Goal: Task Accomplishment & Management: Manage account settings

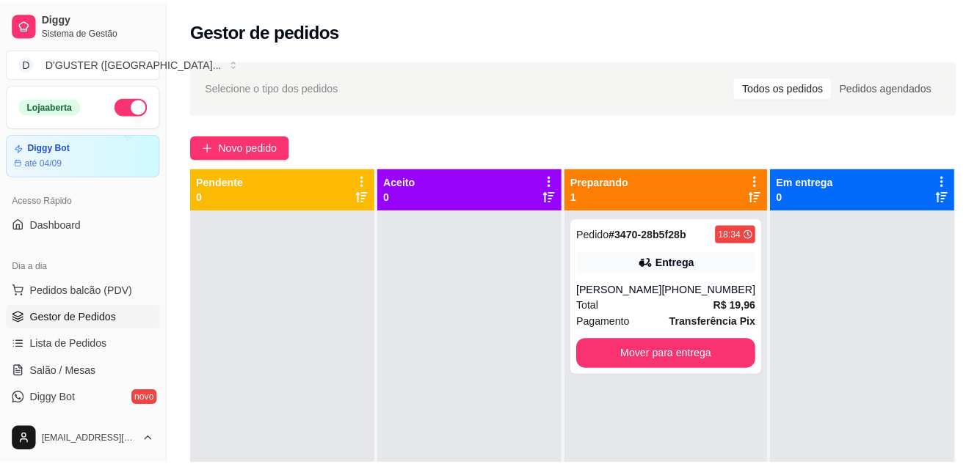
scroll to position [73, 0]
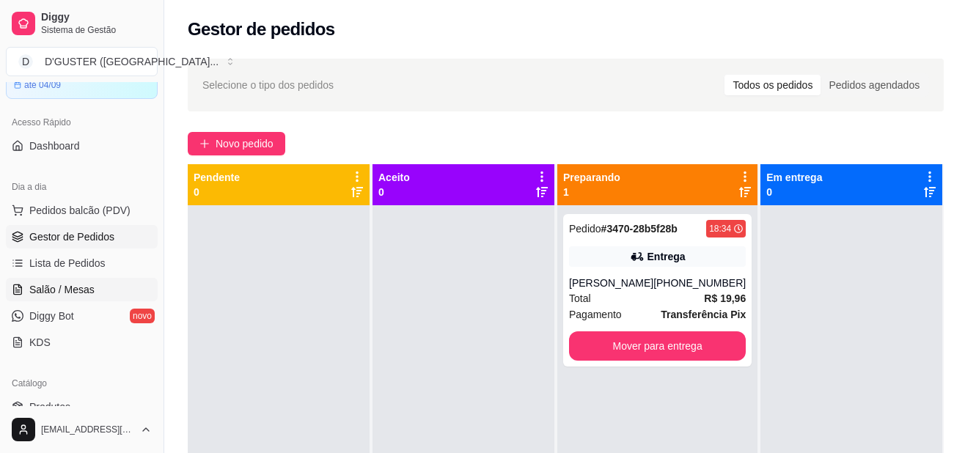
click at [79, 292] on span "Salão / Mesas" at bounding box center [61, 289] width 65 height 15
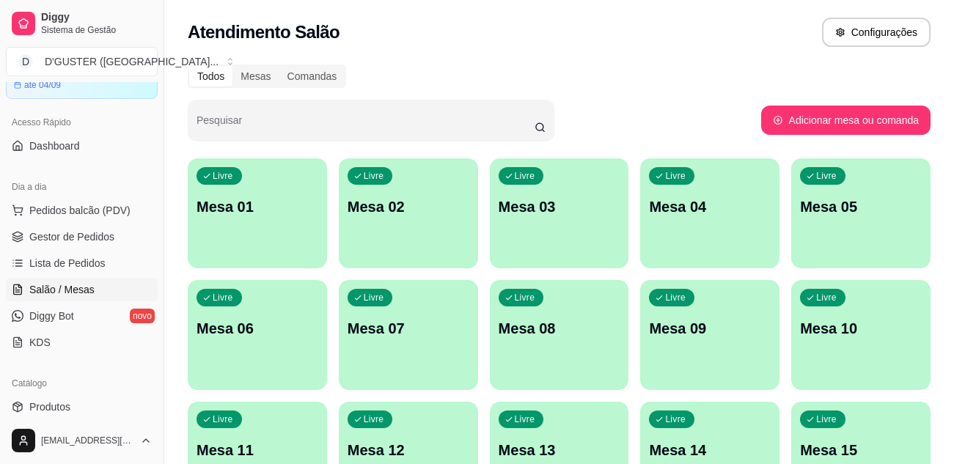
click at [746, 330] on p "Mesa 09" at bounding box center [710, 328] width 122 height 21
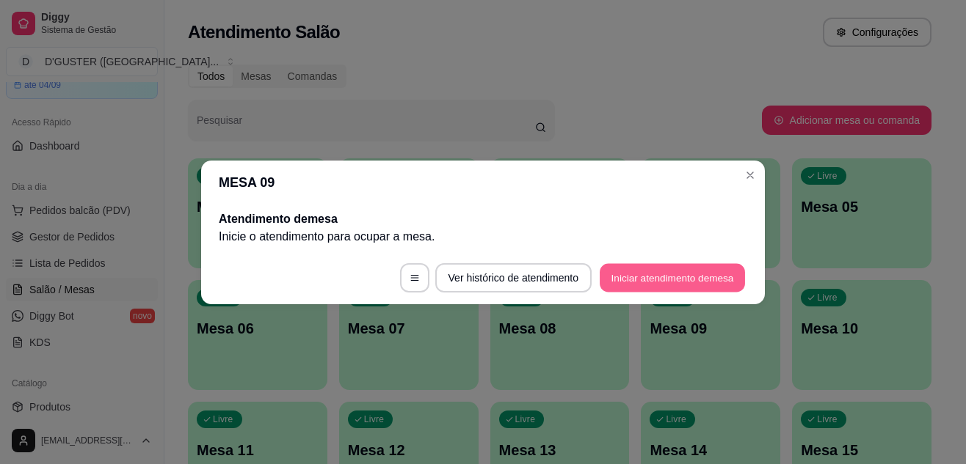
click at [659, 274] on button "Iniciar atendimento de mesa" at bounding box center [671, 277] width 145 height 29
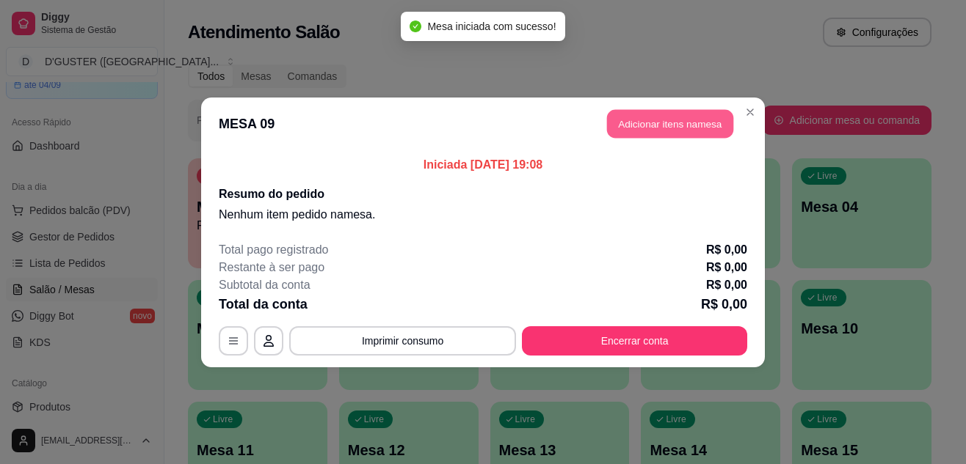
click at [657, 124] on button "Adicionar itens na mesa" at bounding box center [670, 123] width 126 height 29
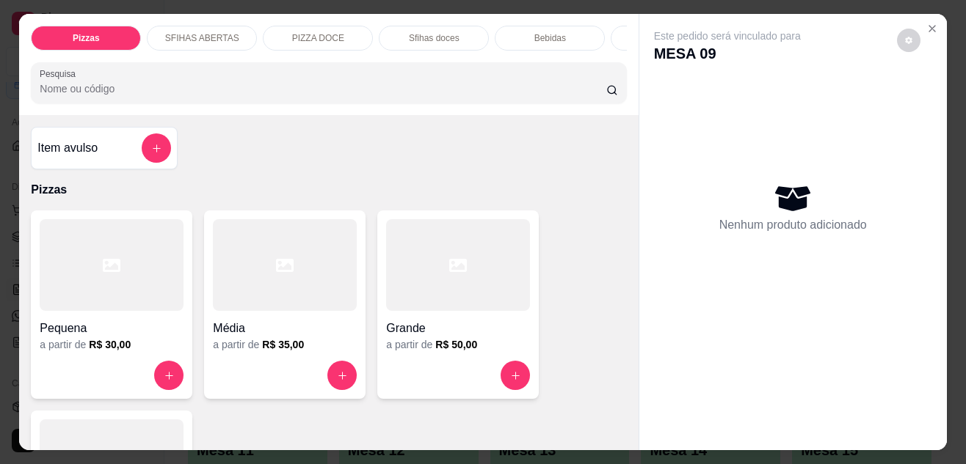
click at [546, 32] on p "Bebidas" at bounding box center [550, 38] width 32 height 12
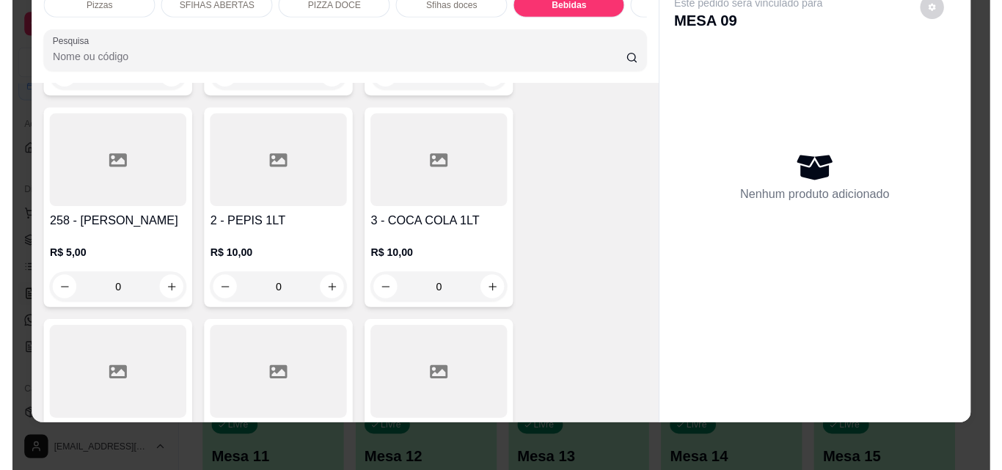
scroll to position [5659, 0]
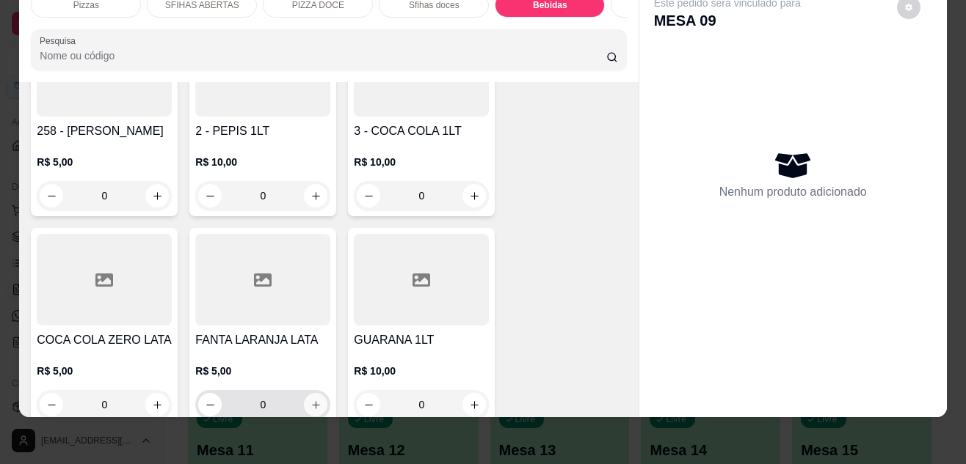
click at [310, 400] on icon "increase-product-quantity" at bounding box center [315, 405] width 11 height 11
type input "1"
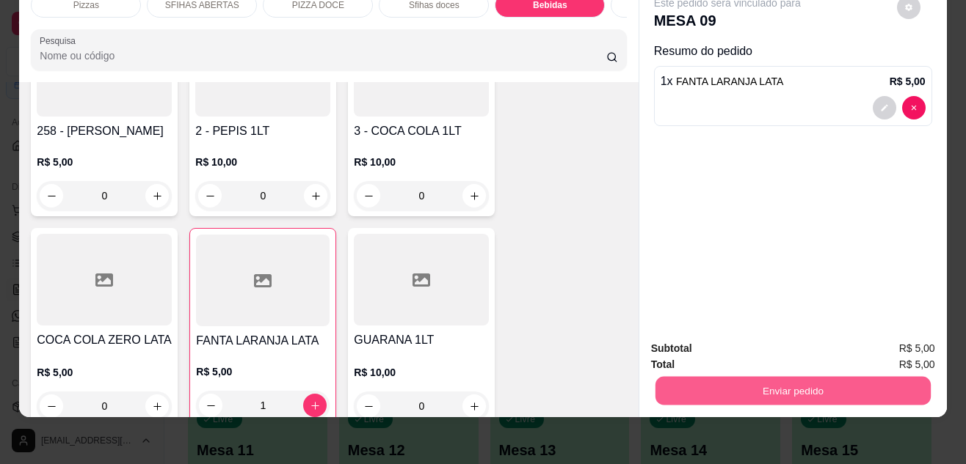
click at [834, 384] on button "Enviar pedido" at bounding box center [791, 391] width 275 height 29
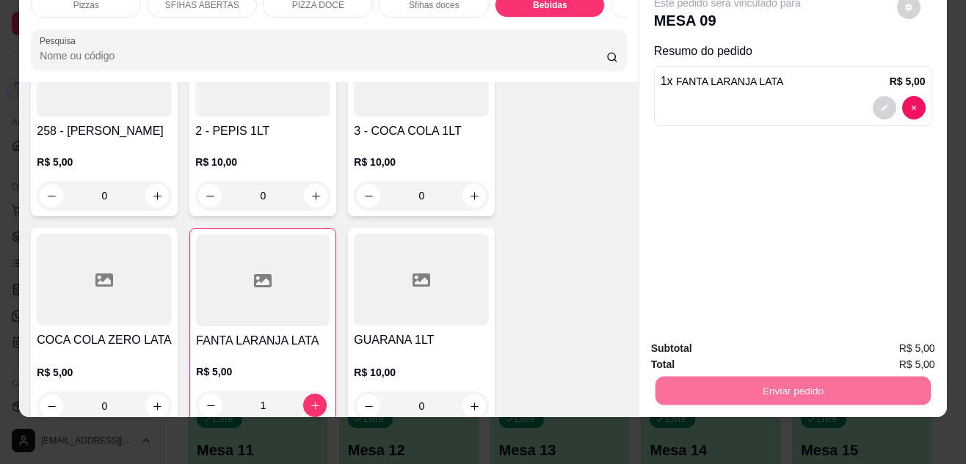
click at [773, 336] on button "Não registrar e enviar pedido" at bounding box center [744, 343] width 148 height 27
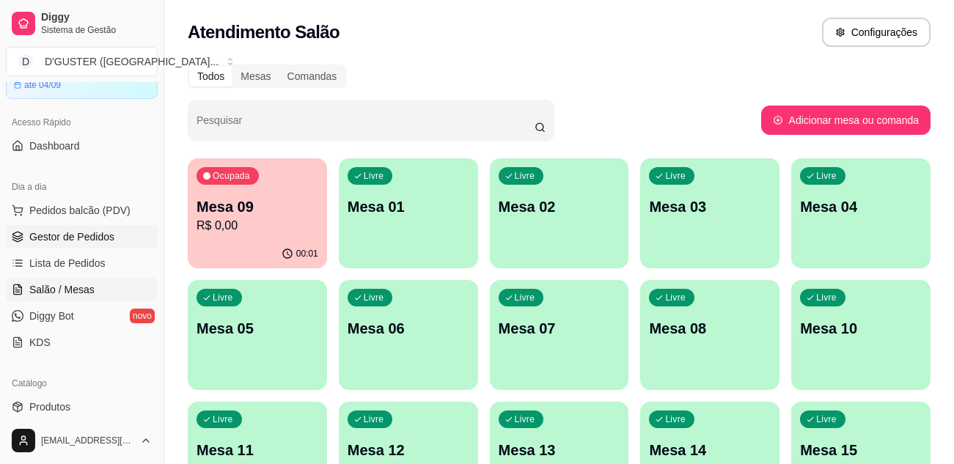
click at [108, 231] on span "Gestor de Pedidos" at bounding box center [71, 237] width 85 height 15
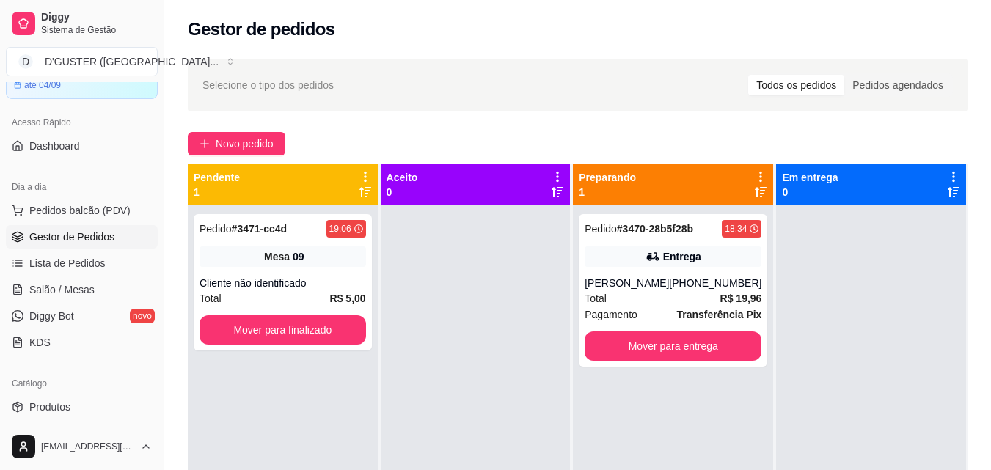
click at [81, 276] on ul "Pedidos balcão (PDV) Gestor de Pedidos Lista de Pedidos Salão / Mesas Diggy Bot…" at bounding box center [82, 277] width 152 height 156
click at [74, 268] on span "Lista de Pedidos" at bounding box center [67, 263] width 76 height 15
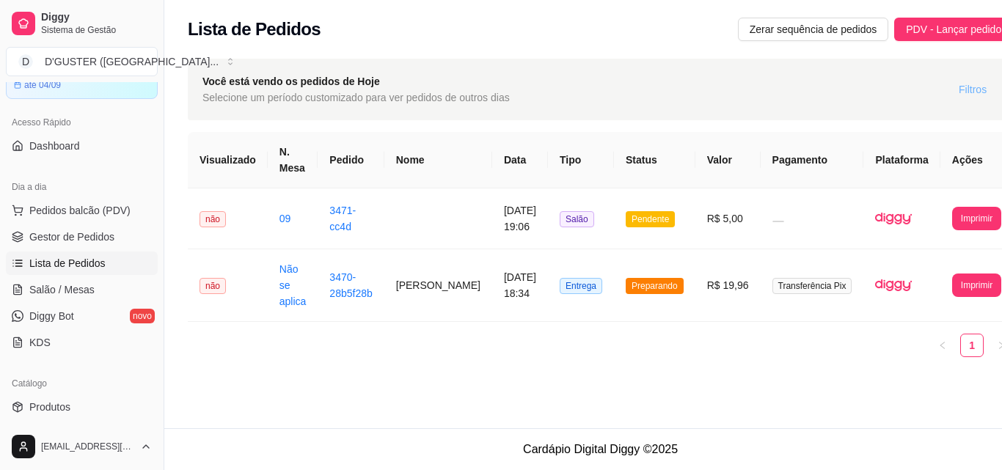
click at [954, 90] on span "Filtros" at bounding box center [973, 89] width 28 height 16
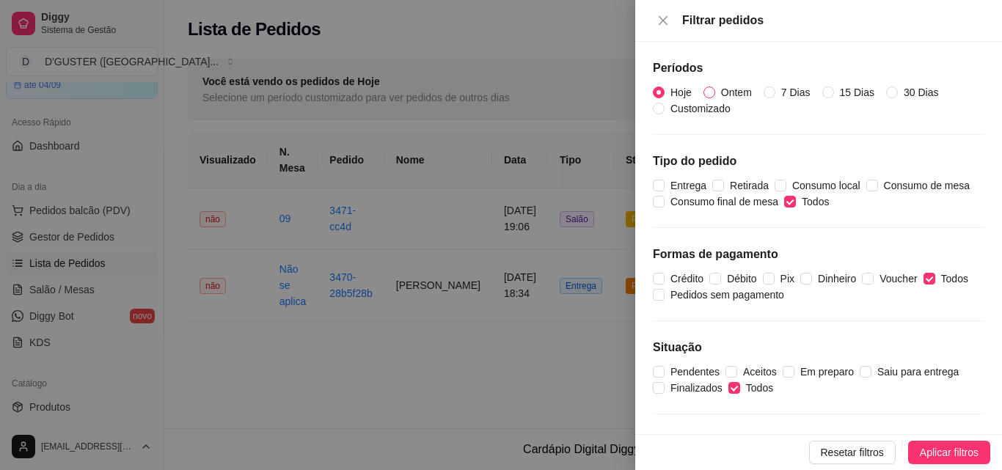
click at [712, 98] on label "Ontem" at bounding box center [731, 92] width 54 height 16
click at [712, 98] on input "Ontem" at bounding box center [710, 93] width 12 height 12
radio input "true"
radio input "false"
click at [464, 354] on div at bounding box center [501, 235] width 1002 height 470
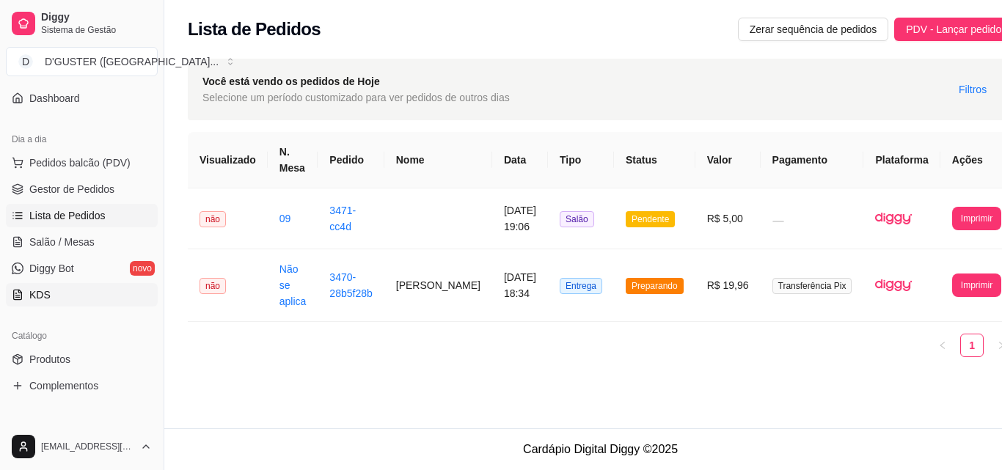
scroll to position [147, 0]
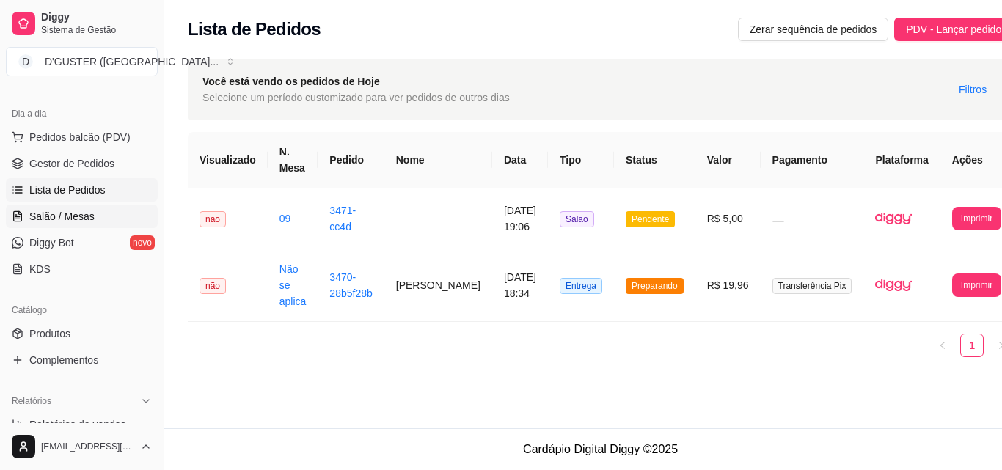
click at [49, 216] on span "Salão / Mesas" at bounding box center [61, 216] width 65 height 15
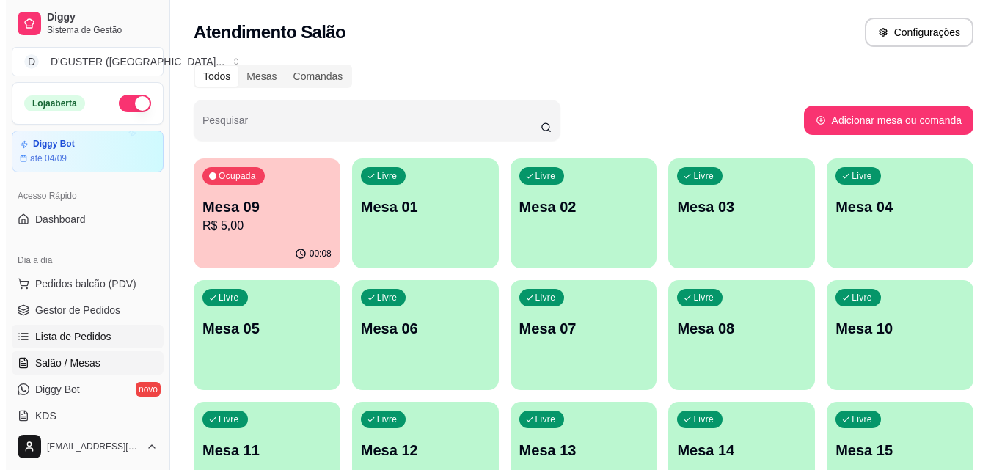
scroll to position [73, 0]
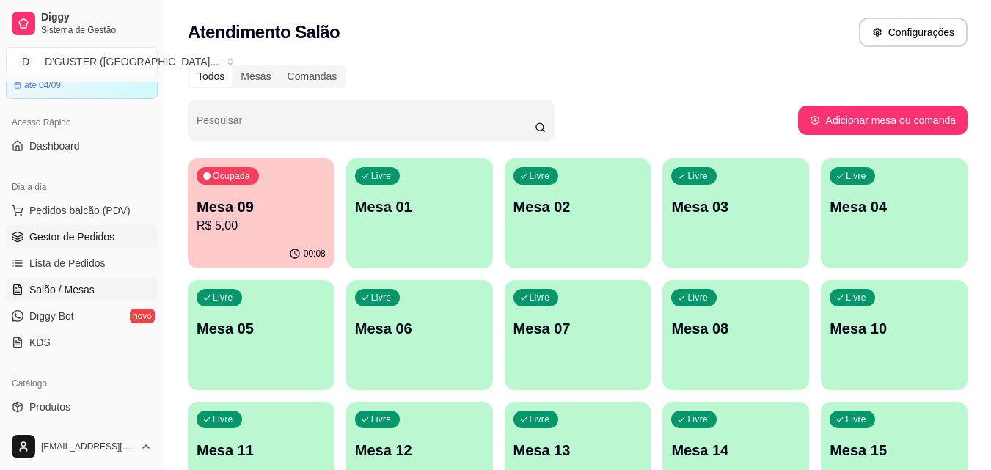
click at [61, 241] on span "Gestor de Pedidos" at bounding box center [71, 237] width 85 height 15
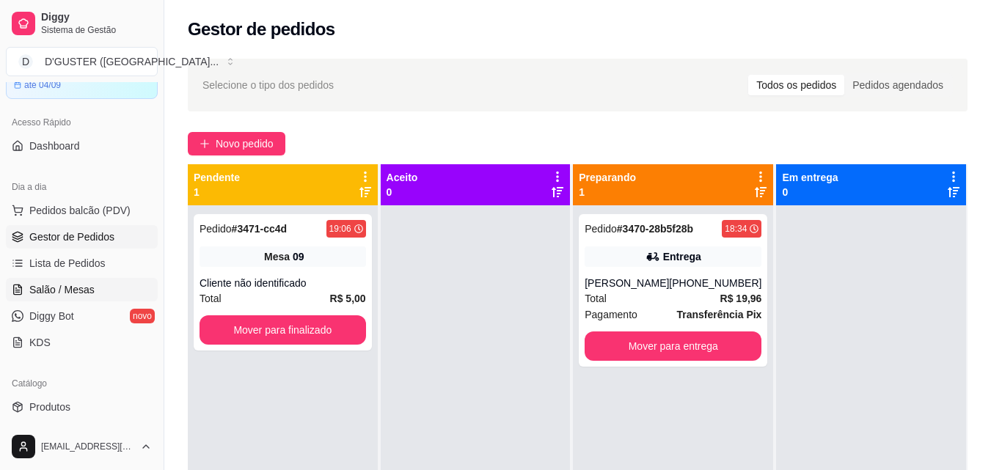
click at [94, 290] on link "Salão / Mesas" at bounding box center [82, 289] width 152 height 23
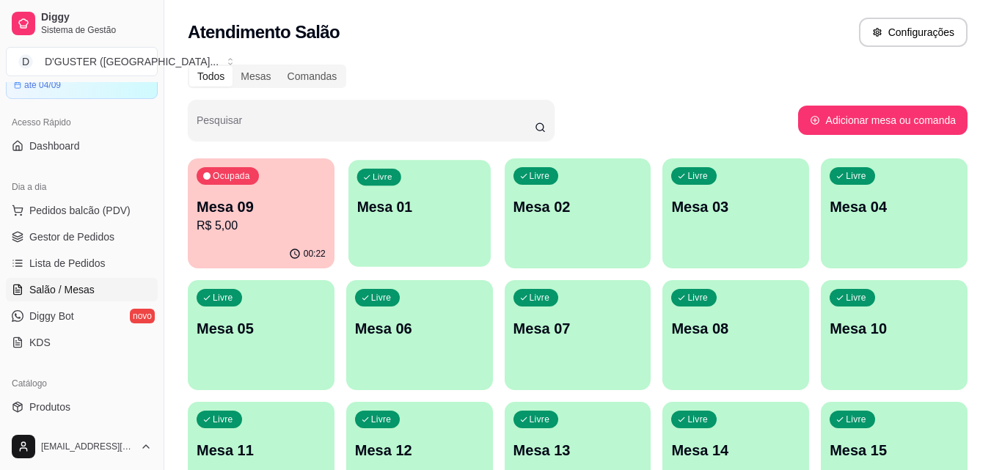
click at [417, 225] on div "Livre Mesa 01" at bounding box center [419, 205] width 142 height 90
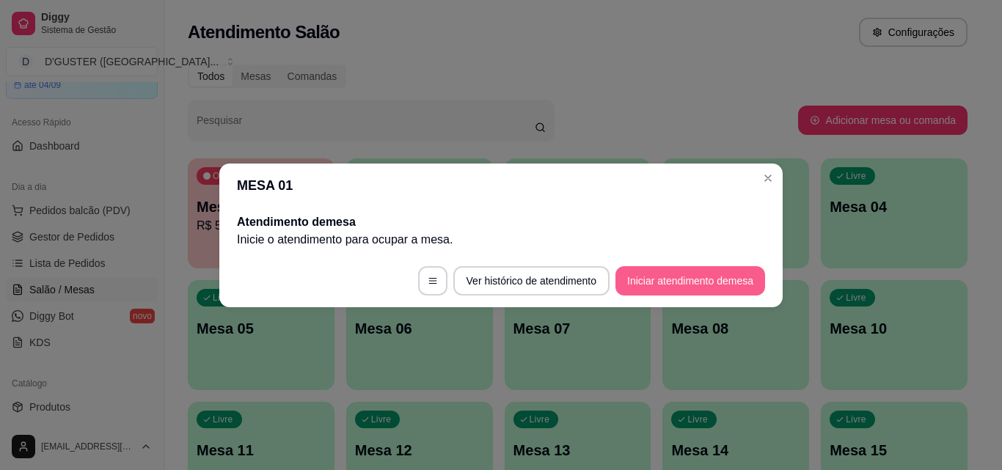
click at [700, 277] on button "Iniciar atendimento de mesa" at bounding box center [691, 280] width 150 height 29
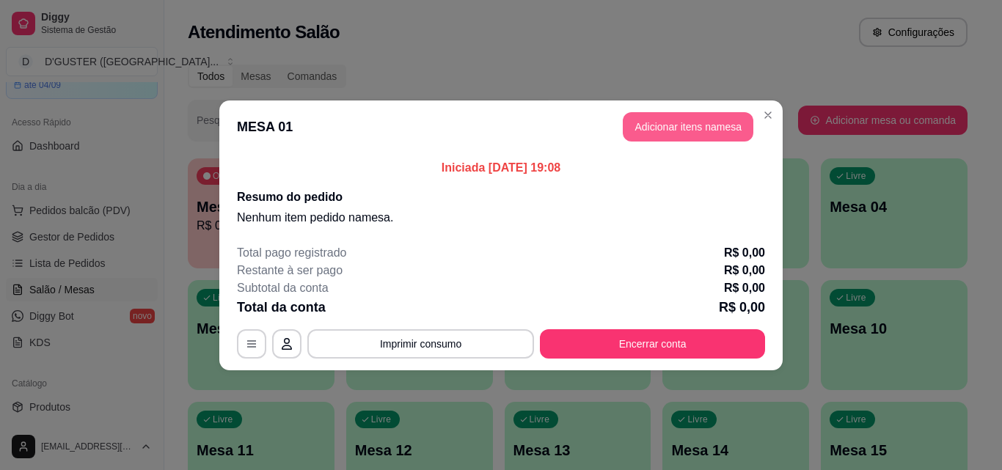
click at [676, 126] on button "Adicionar itens na mesa" at bounding box center [688, 126] width 131 height 29
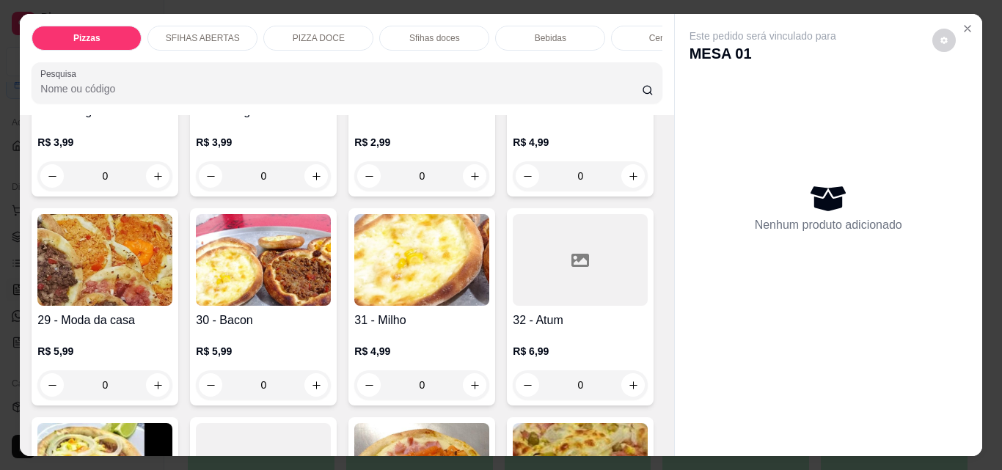
scroll to position [880, 0]
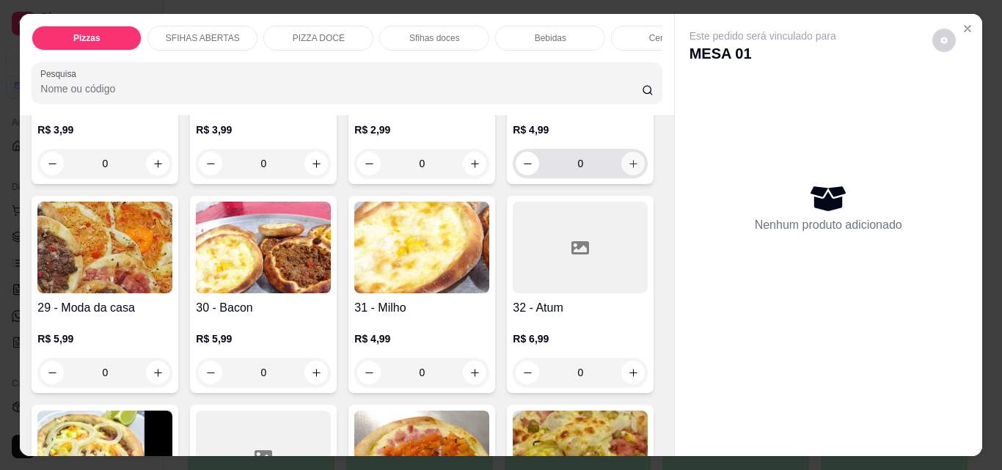
click at [628, 169] on icon "increase-product-quantity" at bounding box center [633, 163] width 11 height 11
type input "1"
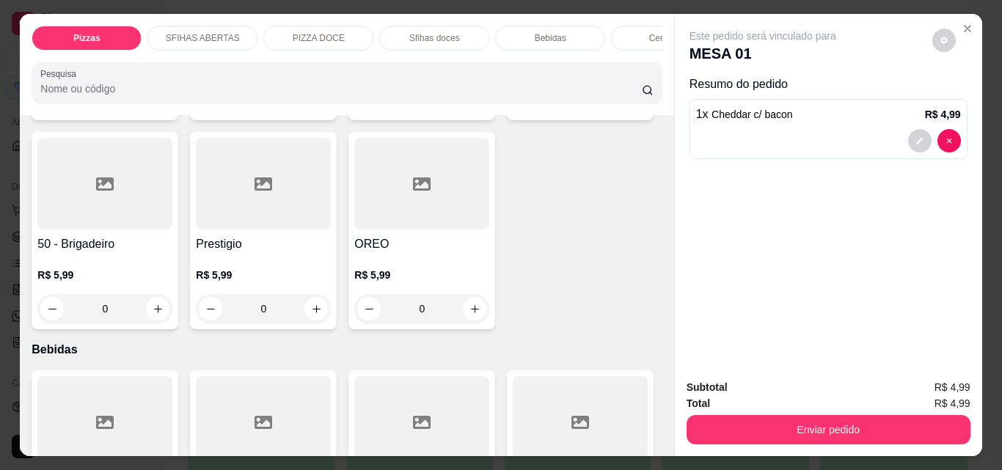
scroll to position [2568, 0]
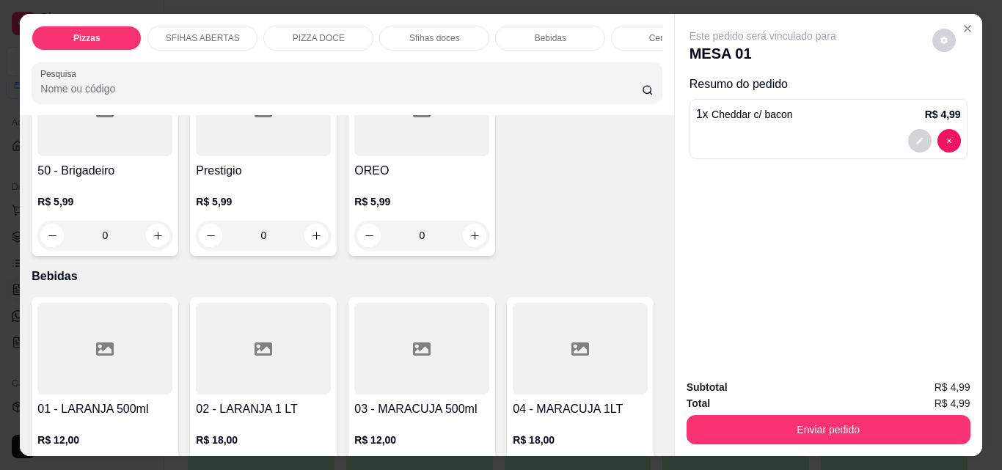
click at [311, 32] on icon "increase-product-quantity" at bounding box center [316, 26] width 11 height 11
type input "1"
click at [308, 40] on div "R$ 5,99 1" at bounding box center [264, 13] width 134 height 56
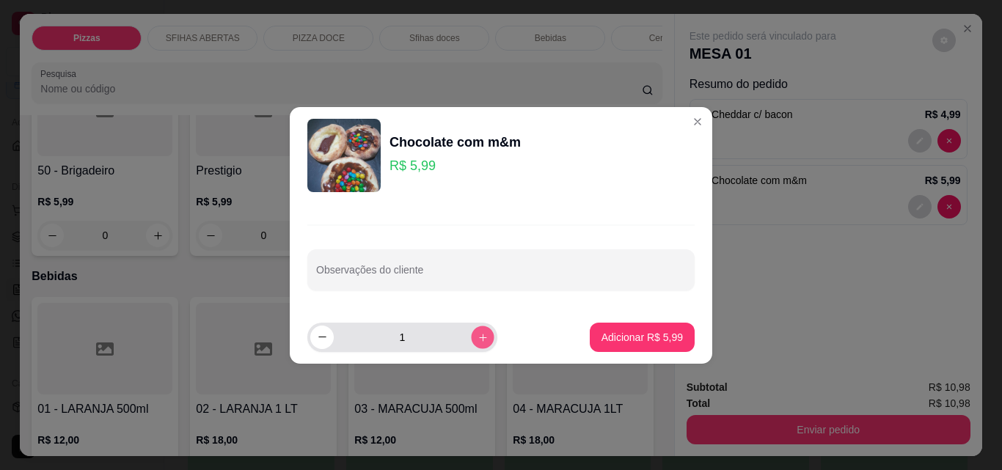
click at [478, 338] on icon "increase-product-quantity" at bounding box center [483, 337] width 11 height 11
type input "2"
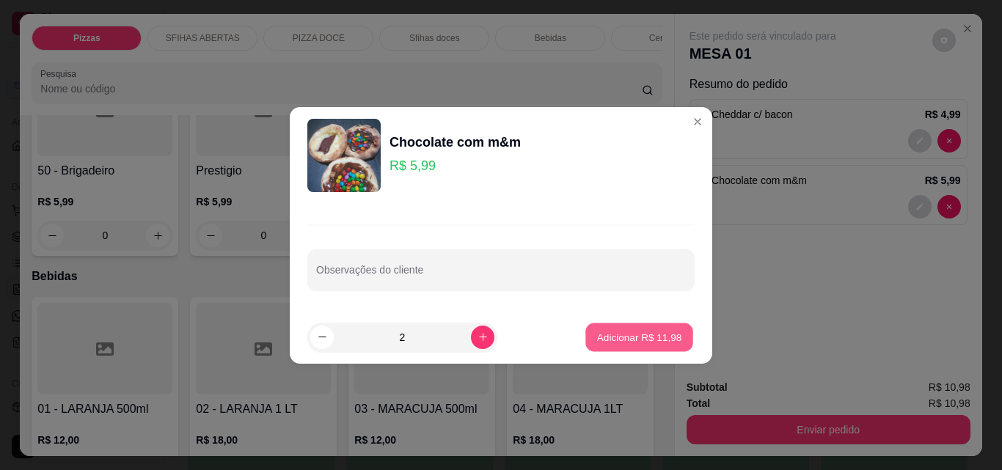
click at [601, 331] on p "Adicionar R$ 11,98" at bounding box center [639, 337] width 85 height 14
type input "3"
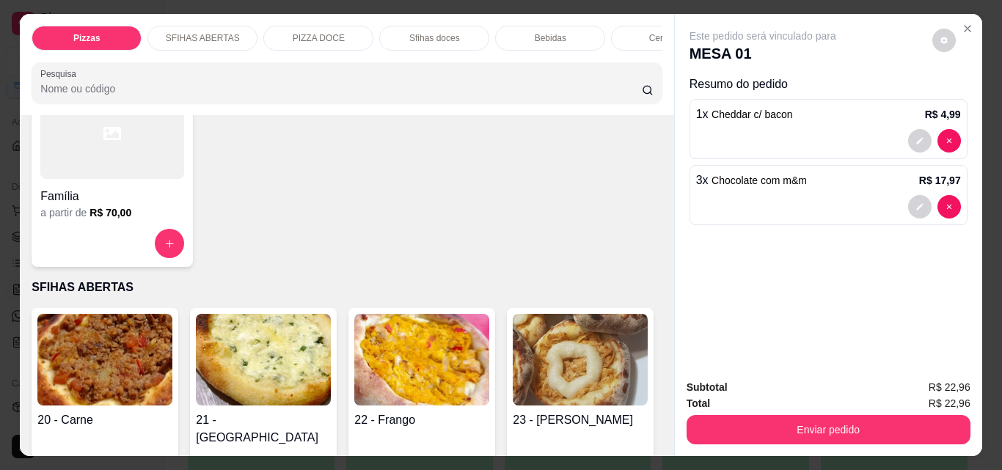
scroll to position [0, 0]
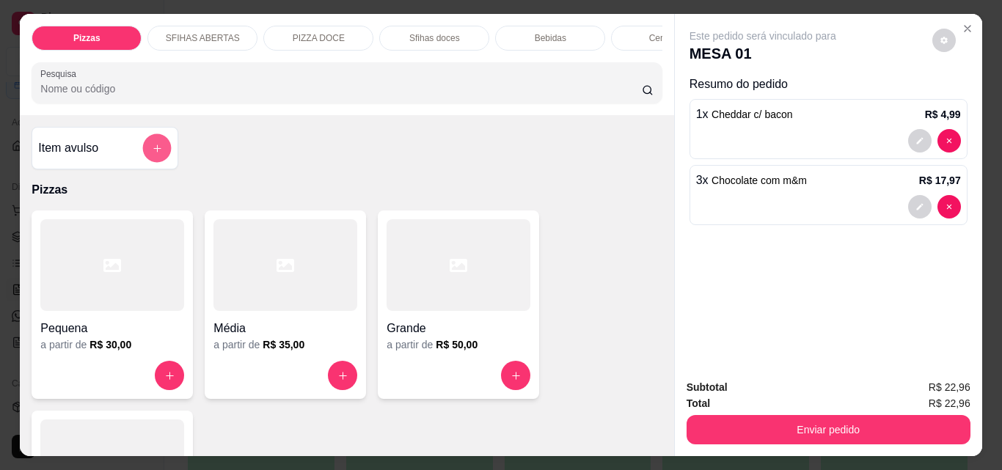
click at [152, 154] on icon "add-separate-item" at bounding box center [157, 148] width 11 height 11
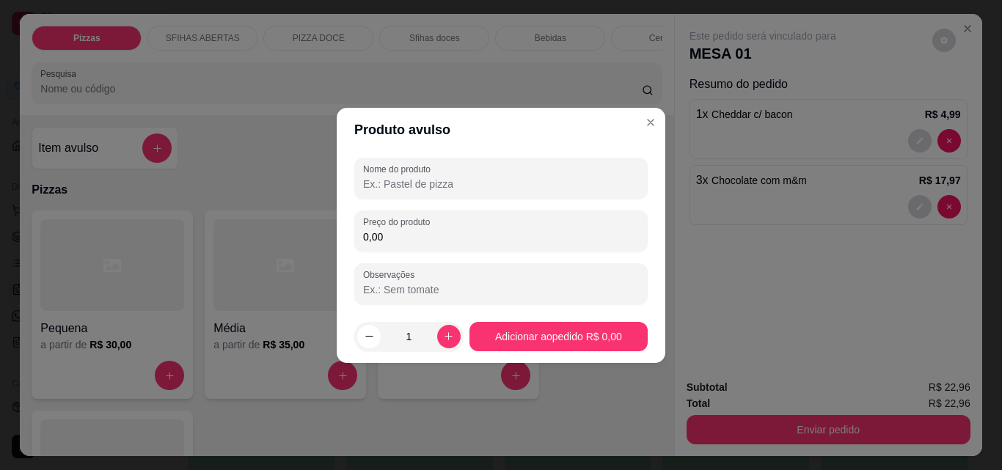
click at [448, 182] on input "Nome do produto" at bounding box center [501, 184] width 276 height 15
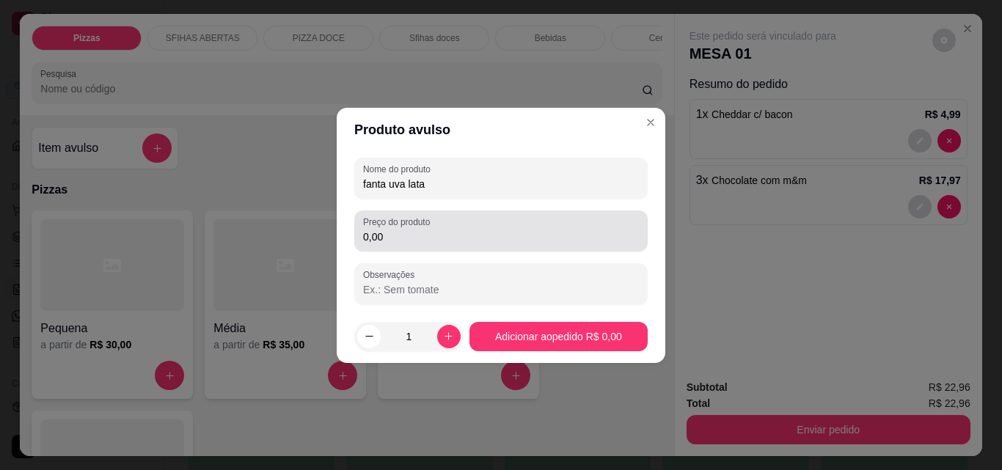
type input "fanta uva lata"
click at [481, 230] on input "0,00" at bounding box center [501, 237] width 276 height 15
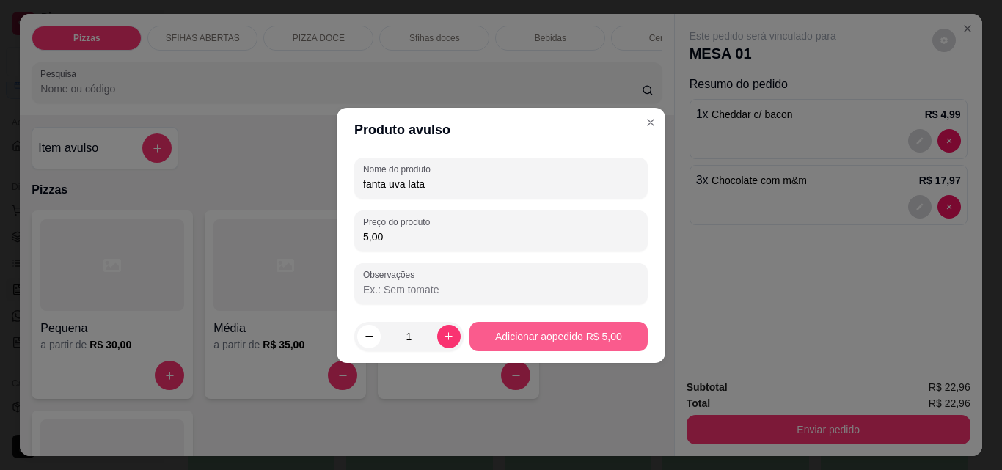
type input "5,00"
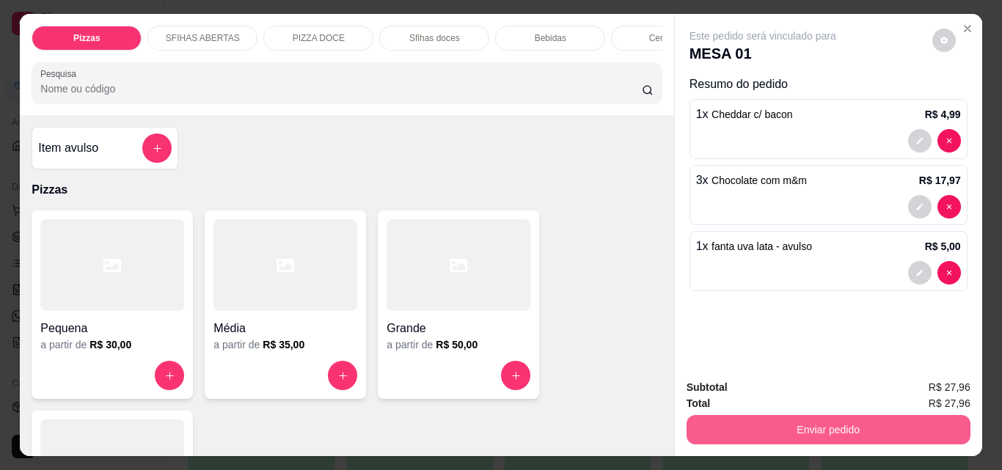
click at [764, 425] on button "Enviar pedido" at bounding box center [829, 429] width 284 height 29
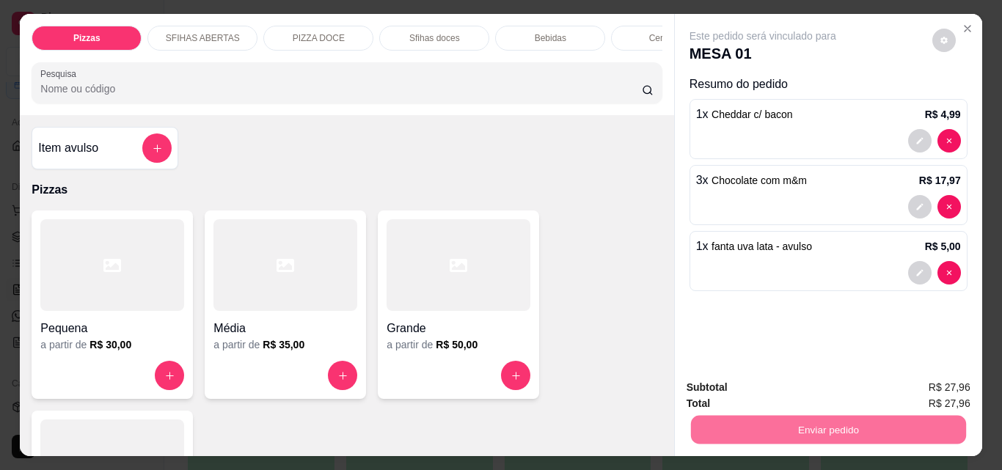
click at [775, 389] on button "Não registrar e enviar pedido" at bounding box center [780, 388] width 153 height 28
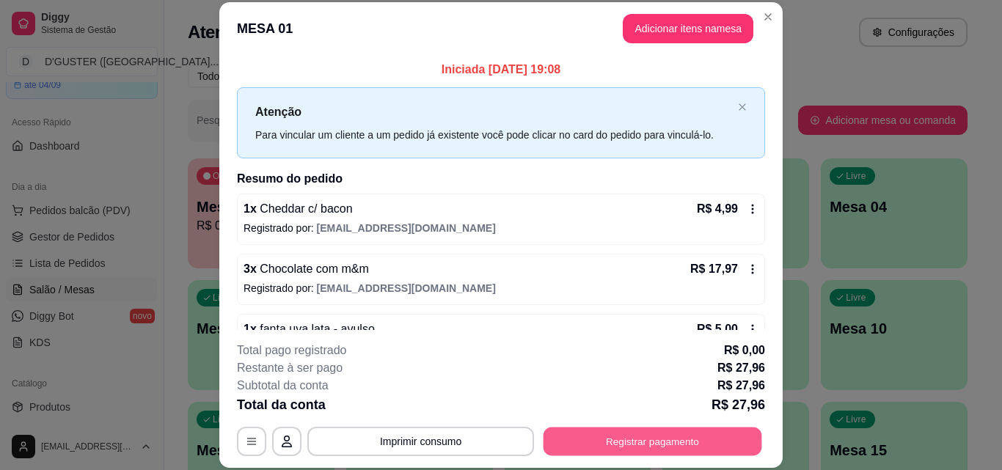
click at [637, 442] on button "Registrar pagamento" at bounding box center [653, 441] width 219 height 29
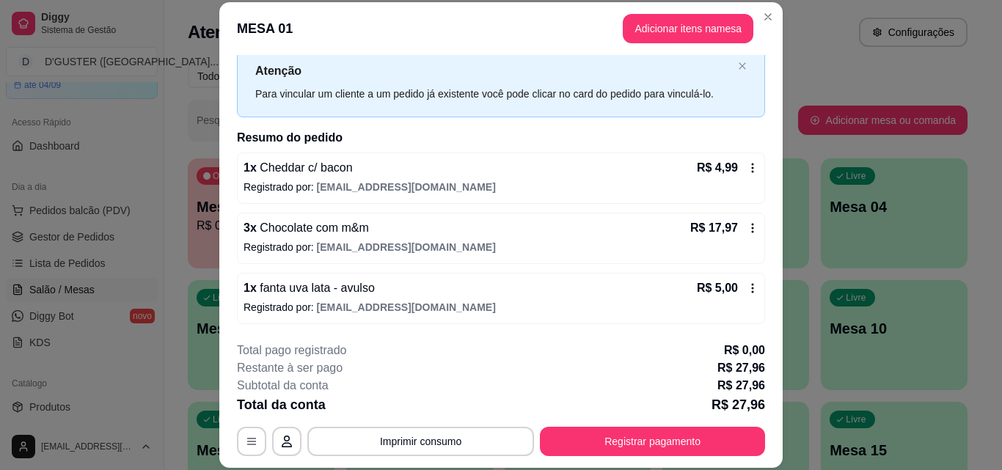
scroll to position [45, 0]
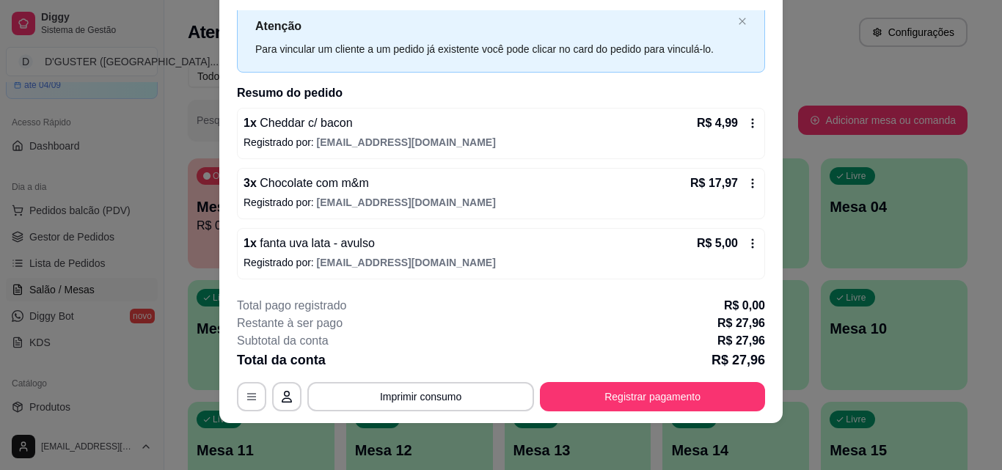
click at [747, 181] on icon at bounding box center [753, 184] width 12 height 12
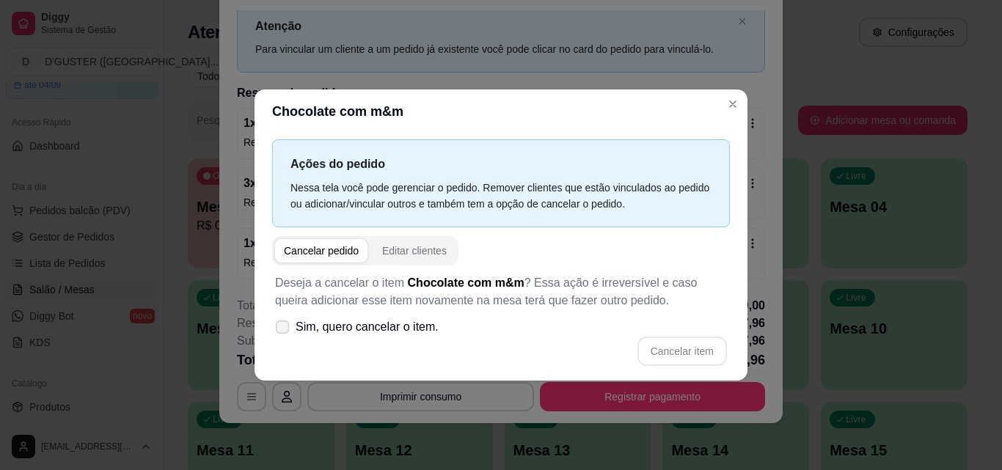
click at [280, 331] on icon at bounding box center [282, 327] width 11 height 8
click at [280, 331] on input "Sim, quero cancelar o item." at bounding box center [279, 334] width 10 height 10
checkbox input "true"
click at [689, 354] on button "Cancelar item" at bounding box center [681, 351] width 87 height 29
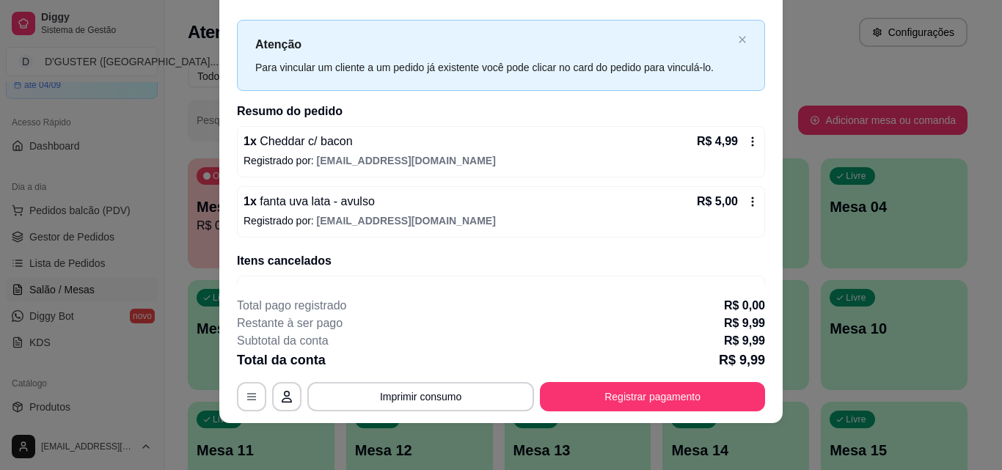
scroll to position [0, 0]
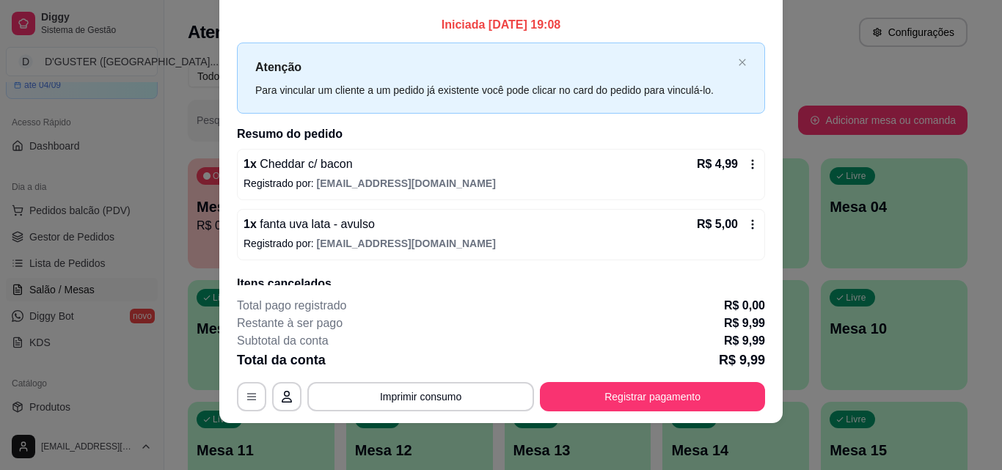
click at [747, 164] on icon at bounding box center [753, 164] width 12 height 12
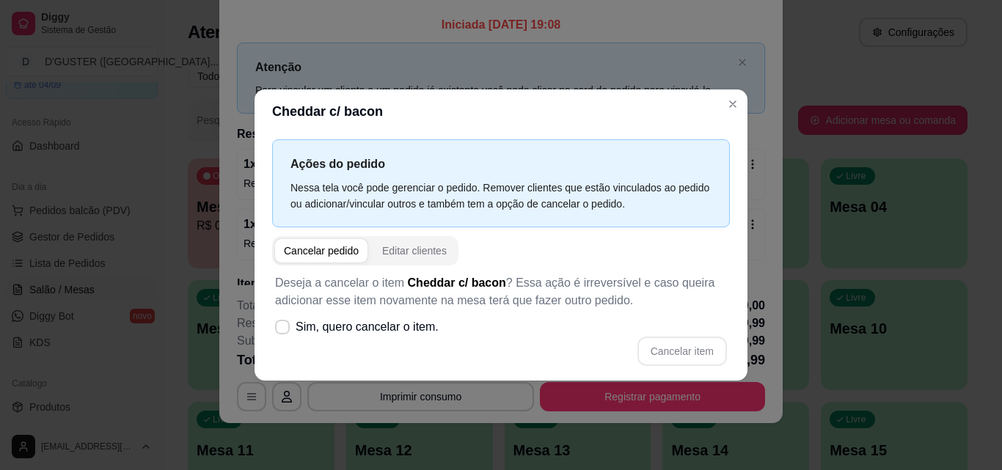
click at [300, 252] on div "Cancelar pedido" at bounding box center [321, 251] width 75 height 15
click at [284, 323] on icon at bounding box center [282, 327] width 11 height 8
click at [284, 329] on input "Sim, quero cancelar o item." at bounding box center [279, 334] width 10 height 10
checkbox input "true"
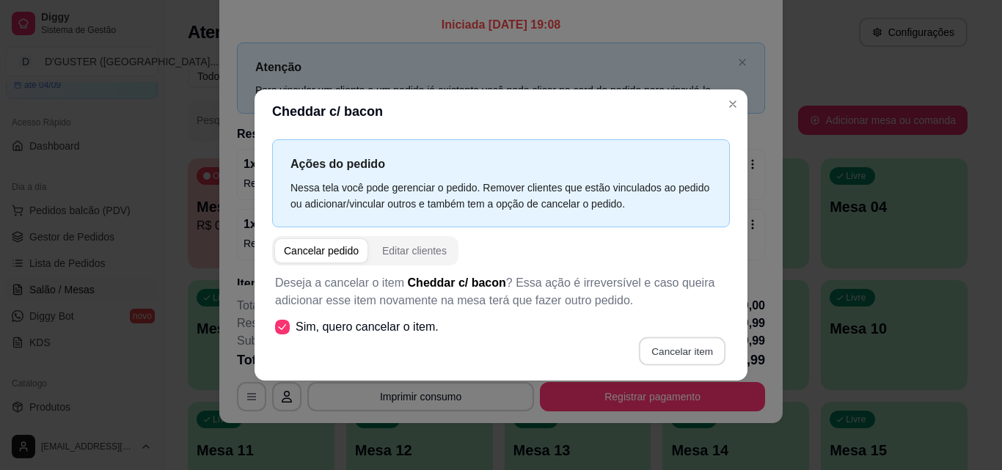
click at [677, 340] on button "Cancelar item" at bounding box center [681, 351] width 87 height 29
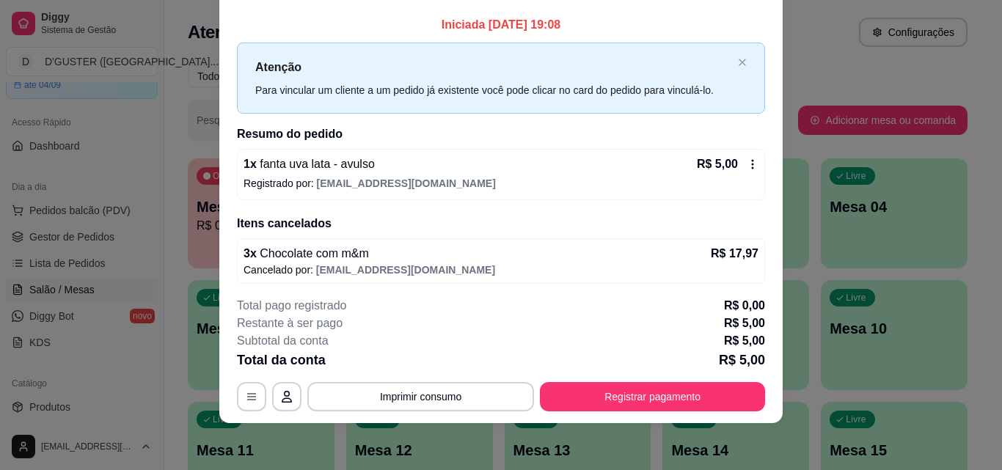
click at [737, 173] on div "R$ 5,00" at bounding box center [728, 165] width 62 height 18
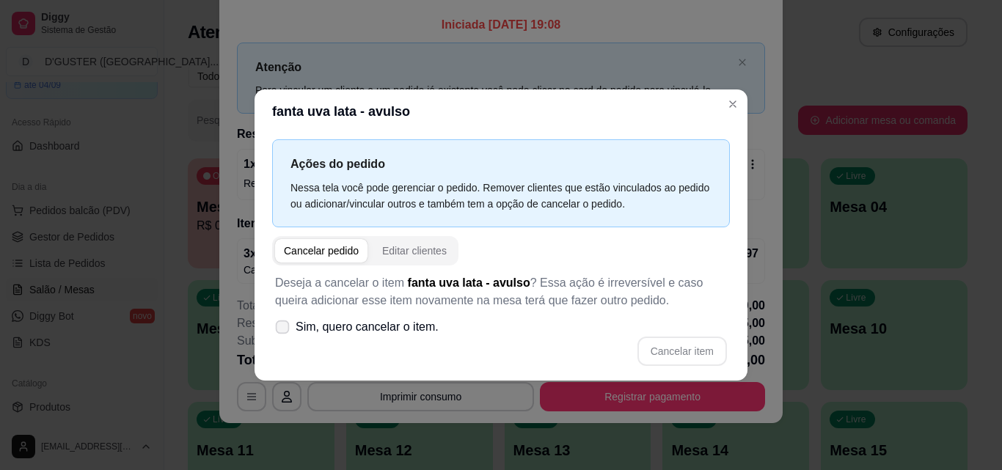
click at [286, 324] on icon at bounding box center [282, 327] width 11 height 8
click at [284, 329] on input "Sim, quero cancelar o item." at bounding box center [279, 334] width 10 height 10
checkbox input "true"
click at [682, 348] on button "Cancelar item" at bounding box center [681, 351] width 87 height 29
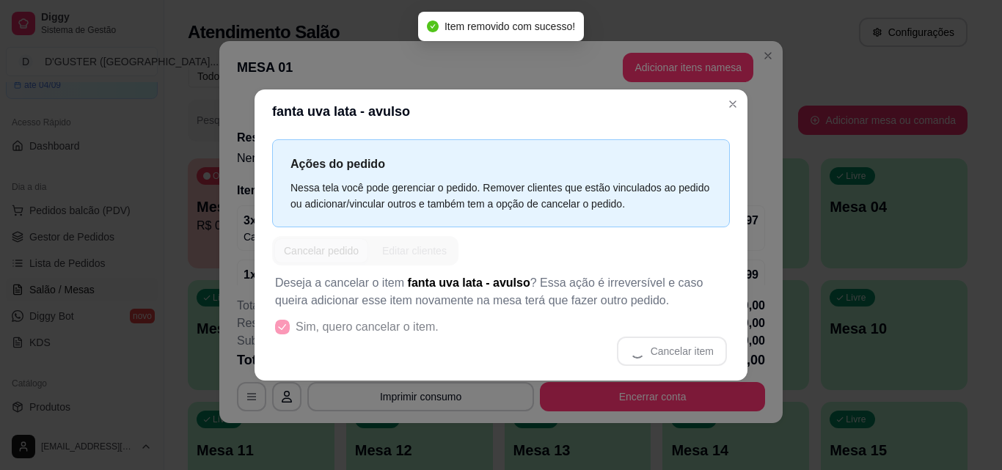
scroll to position [3, 0]
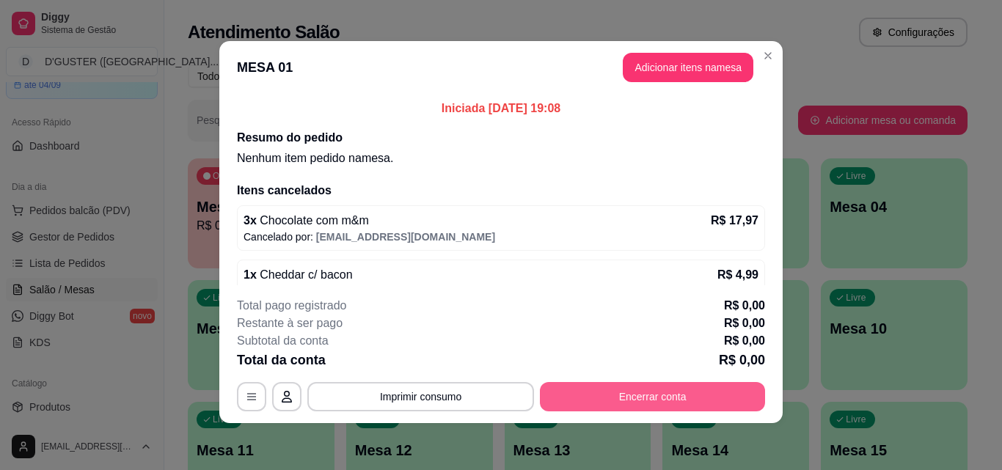
click at [716, 400] on button "Encerrar conta" at bounding box center [652, 396] width 225 height 29
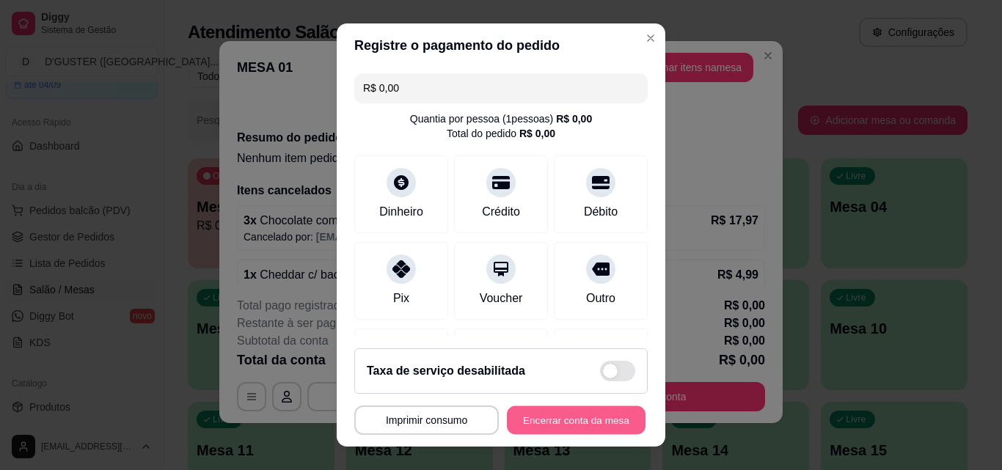
click at [579, 417] on button "Encerrar conta da mesa" at bounding box center [576, 420] width 139 height 29
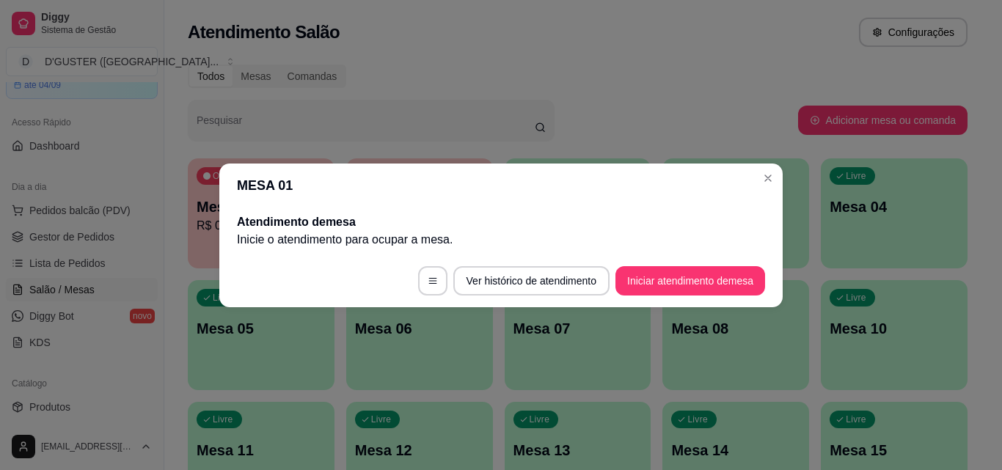
scroll to position [0, 0]
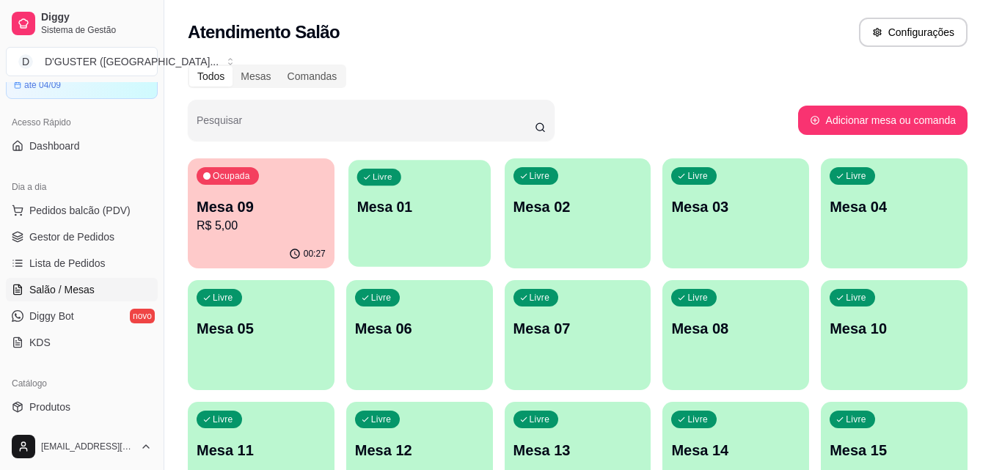
click at [409, 222] on div "Livre Mesa 01" at bounding box center [419, 205] width 142 height 90
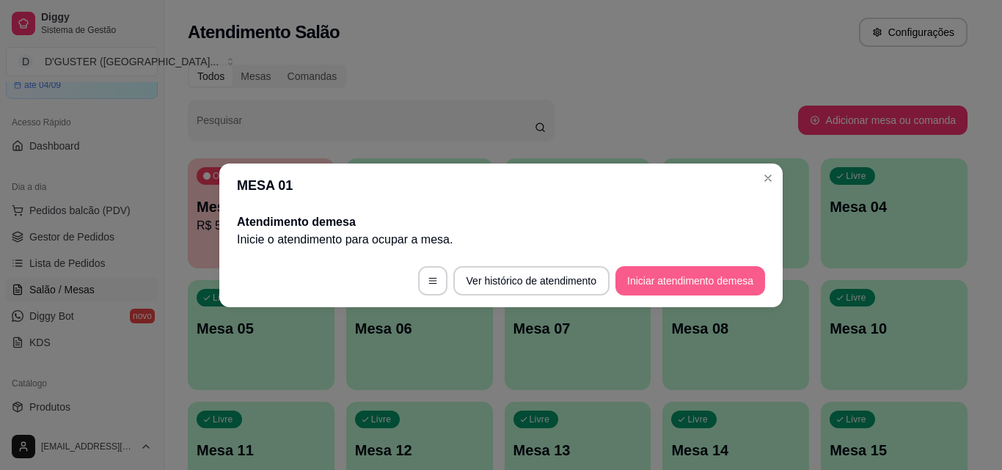
click at [673, 277] on button "Iniciar atendimento de mesa" at bounding box center [691, 280] width 150 height 29
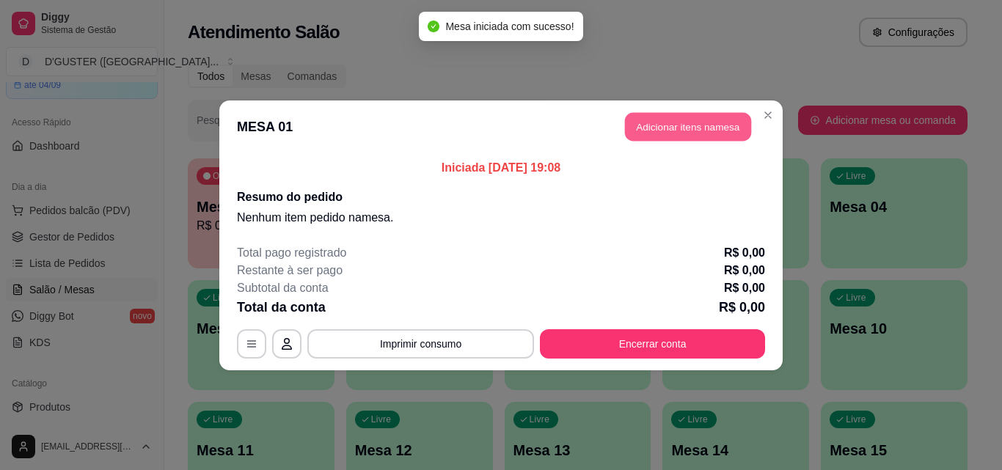
click at [660, 128] on button "Adicionar itens na mesa" at bounding box center [688, 126] width 126 height 29
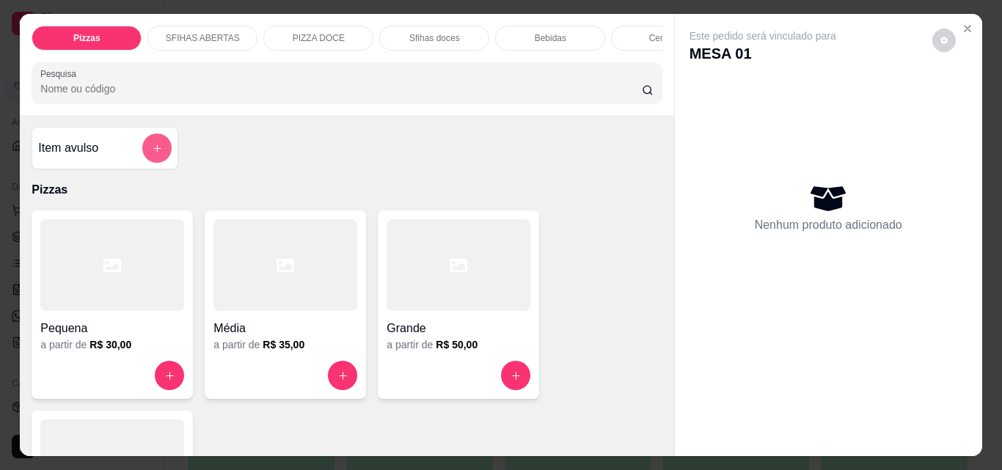
click at [142, 155] on button "add-separate-item" at bounding box center [156, 148] width 29 height 29
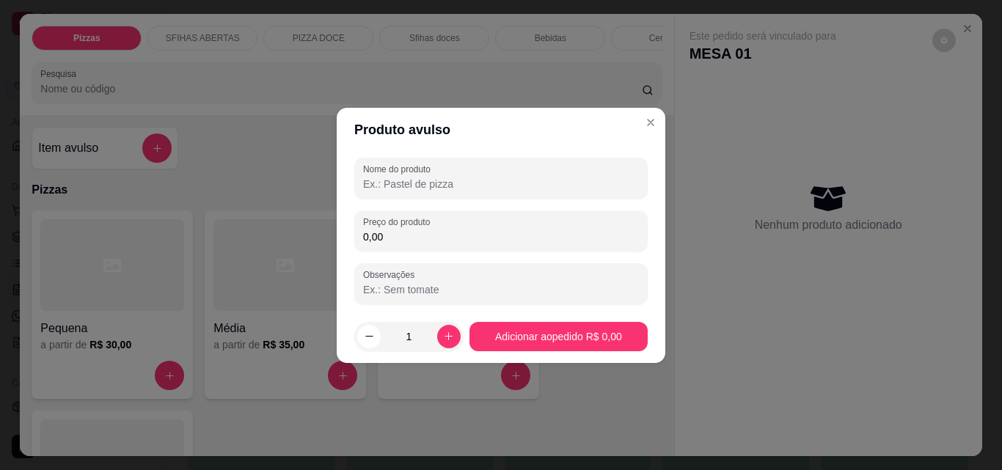
click at [485, 191] on input "Nome do produto" at bounding box center [501, 184] width 276 height 15
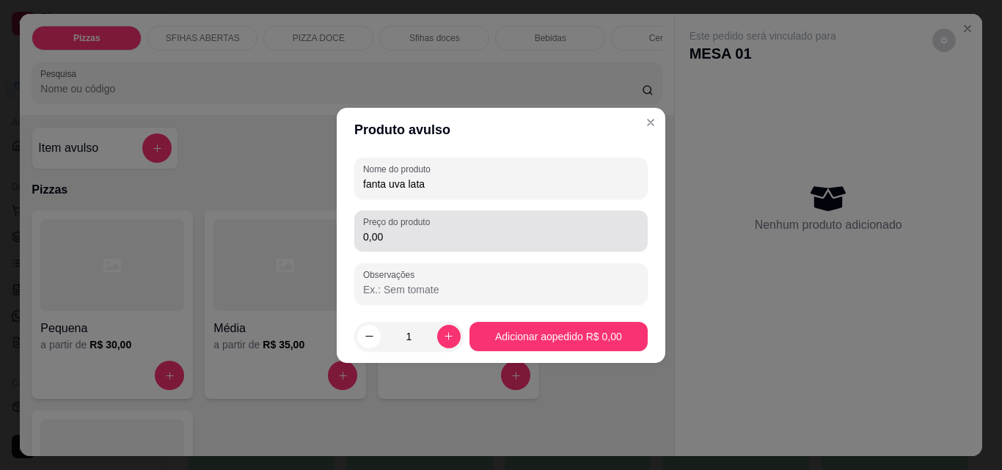
type input "fanta uva lata"
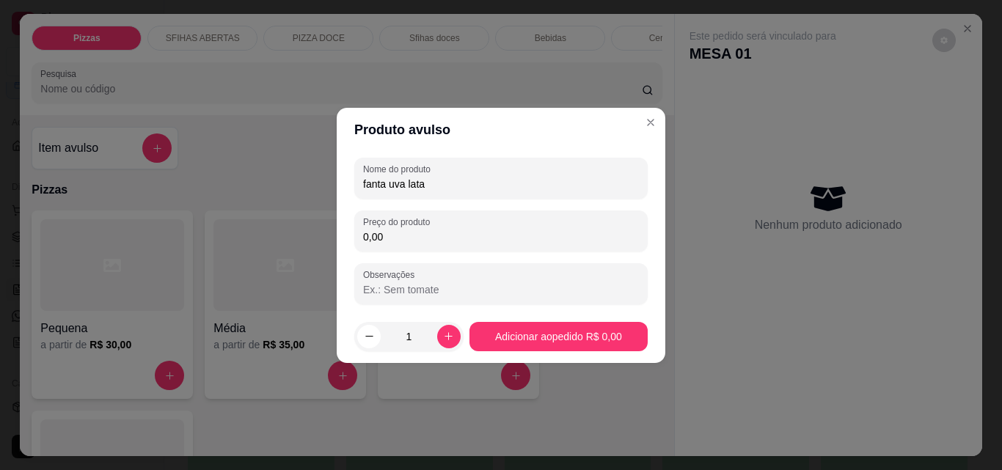
click at [457, 236] on input "0,00" at bounding box center [501, 237] width 276 height 15
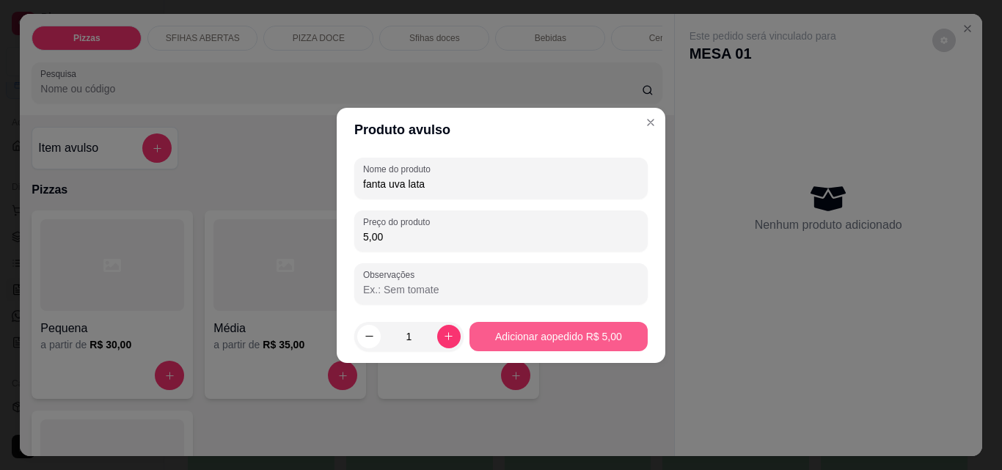
type input "5,00"
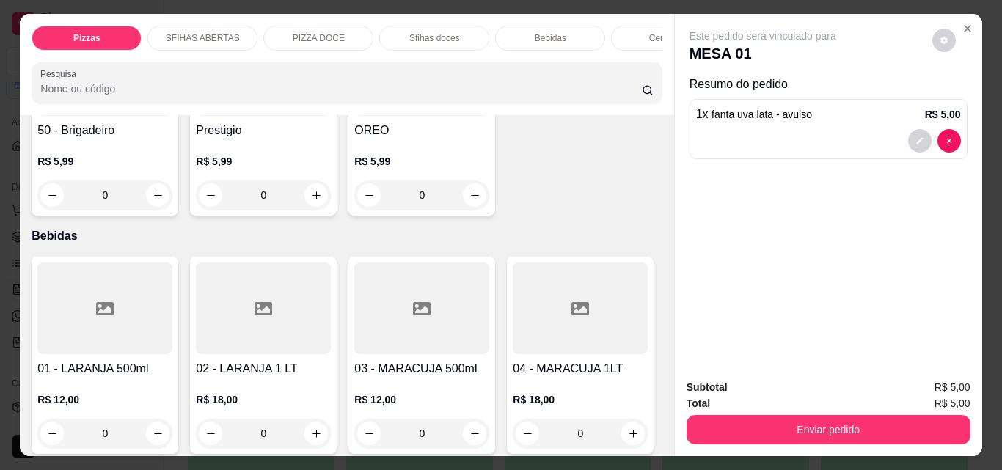
scroll to position [2641, 0]
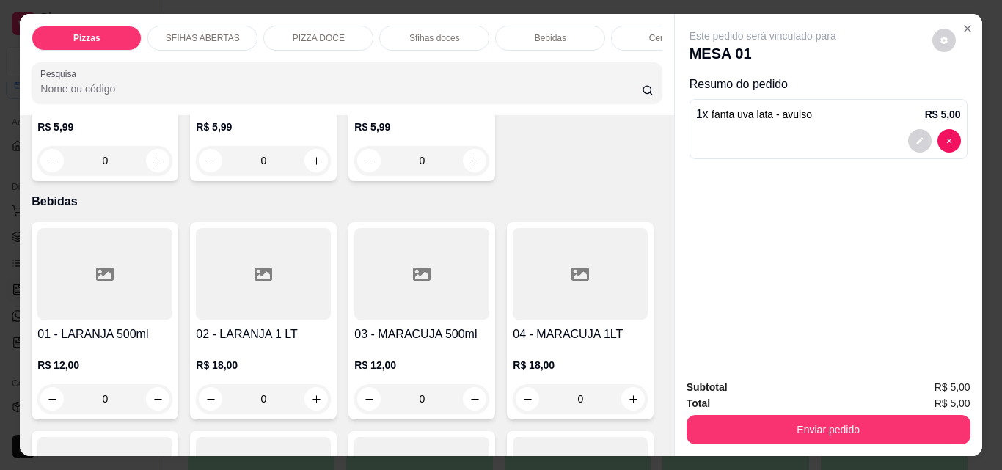
type input "2"
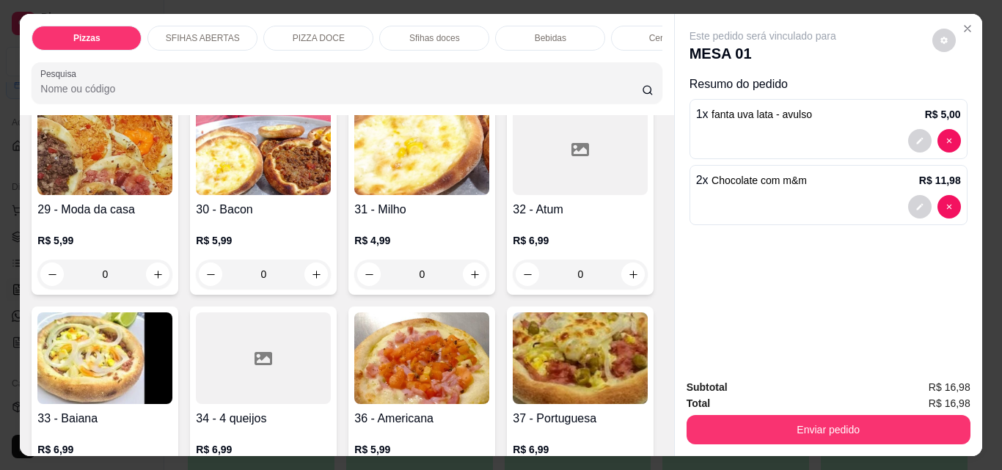
scroll to position [954, 0]
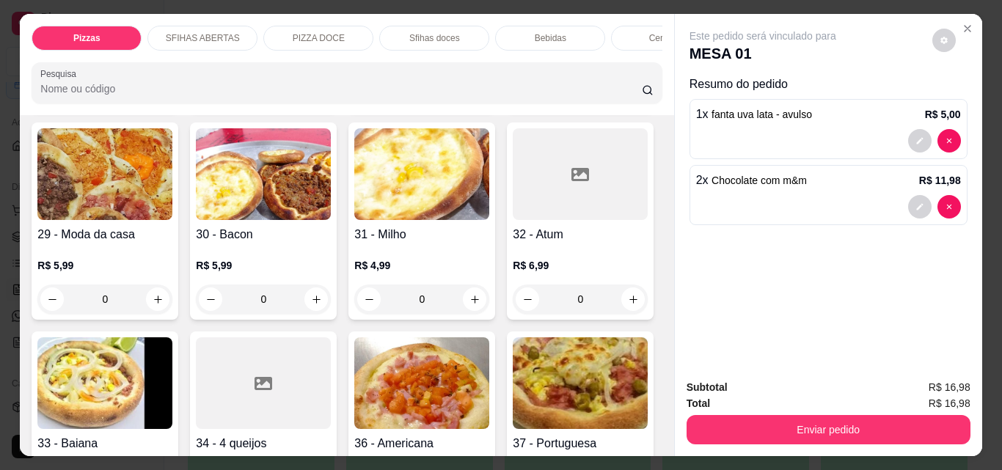
click at [621, 102] on button "increase-product-quantity" at bounding box center [632, 90] width 23 height 23
type input "1"
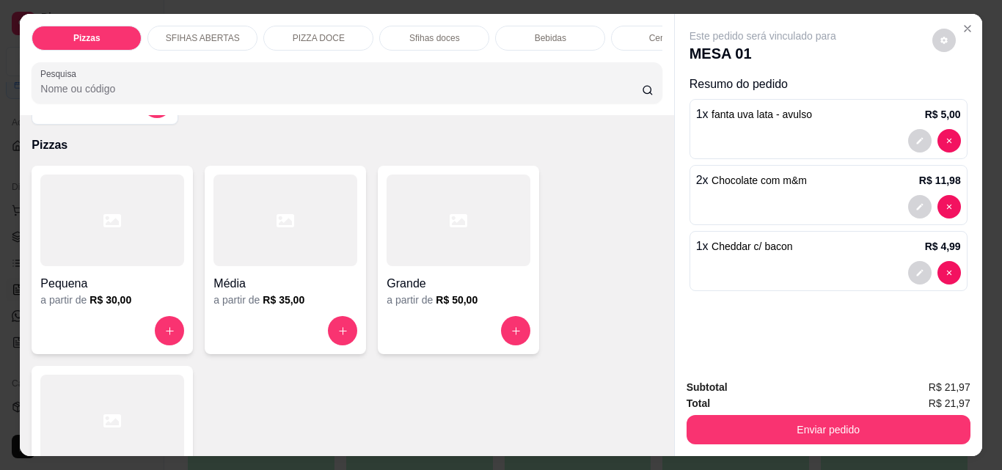
scroll to position [0, 0]
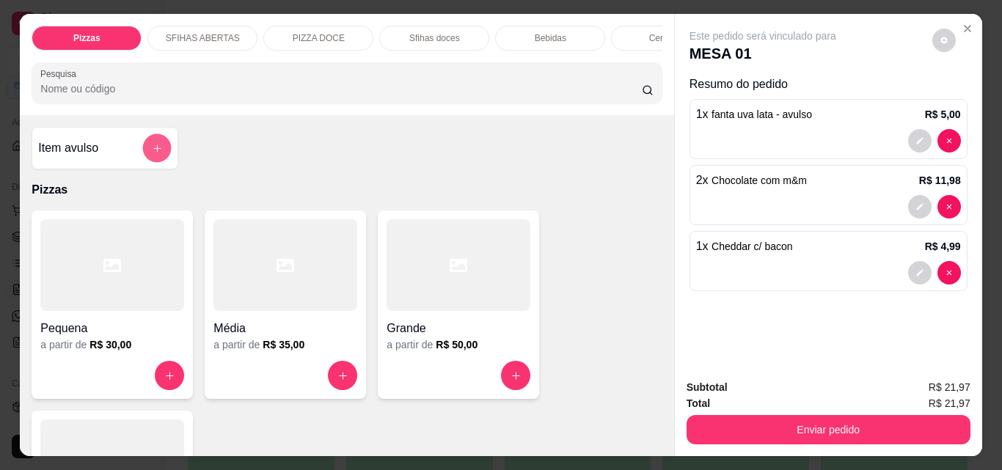
click at [156, 147] on button "add-separate-item" at bounding box center [157, 148] width 29 height 29
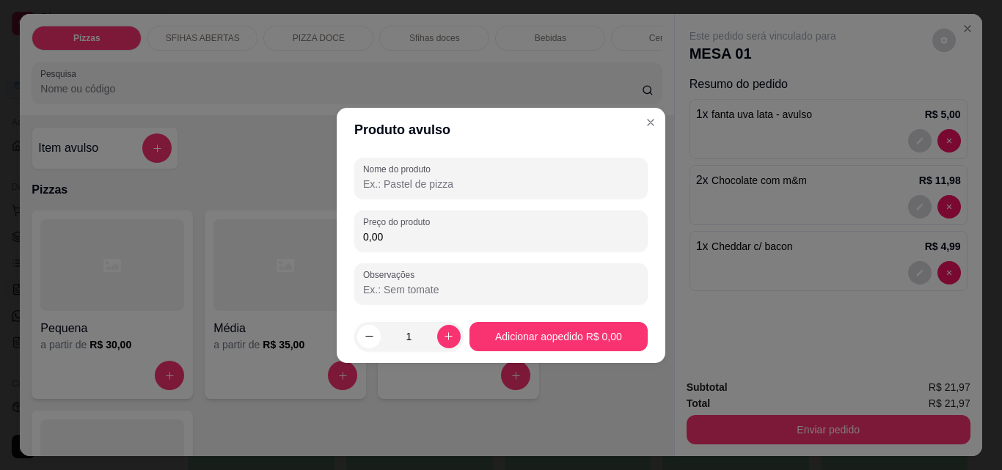
click at [475, 177] on input "Nome do produto" at bounding box center [501, 184] width 276 height 15
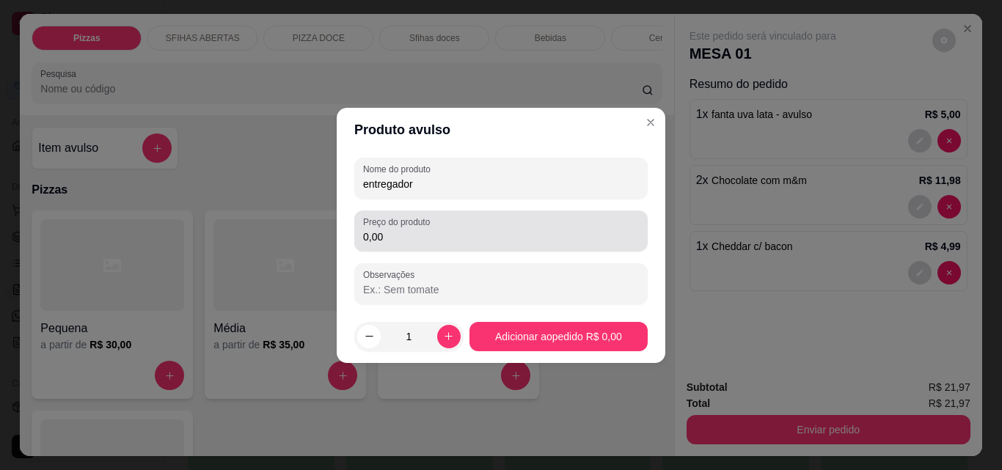
type input "entregador"
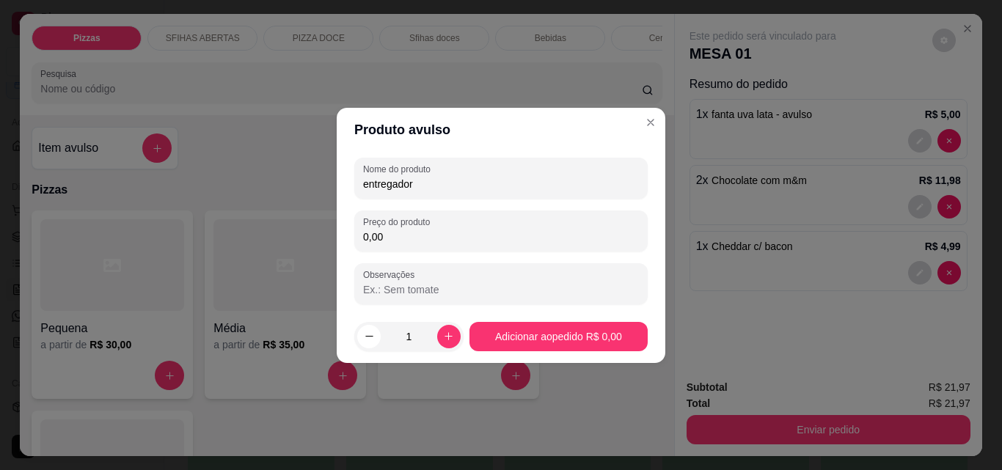
click at [414, 232] on input "0,00" at bounding box center [501, 237] width 276 height 15
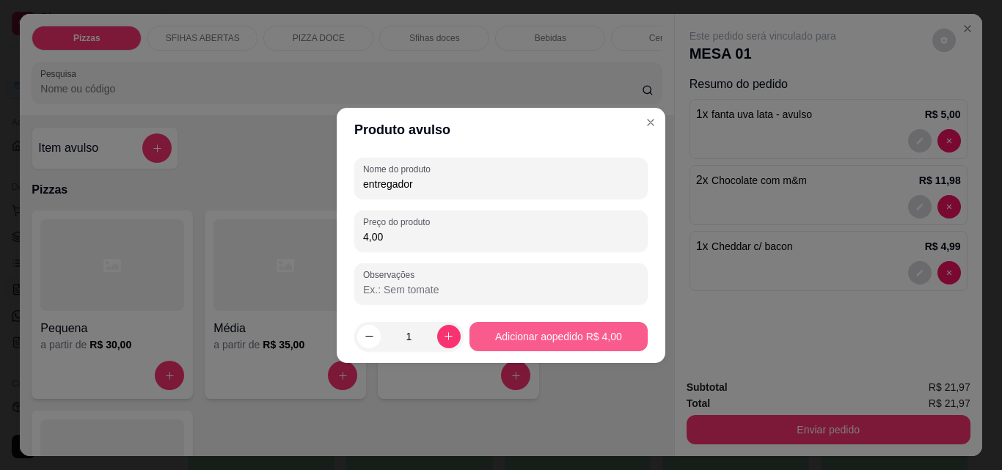
type input "4,00"
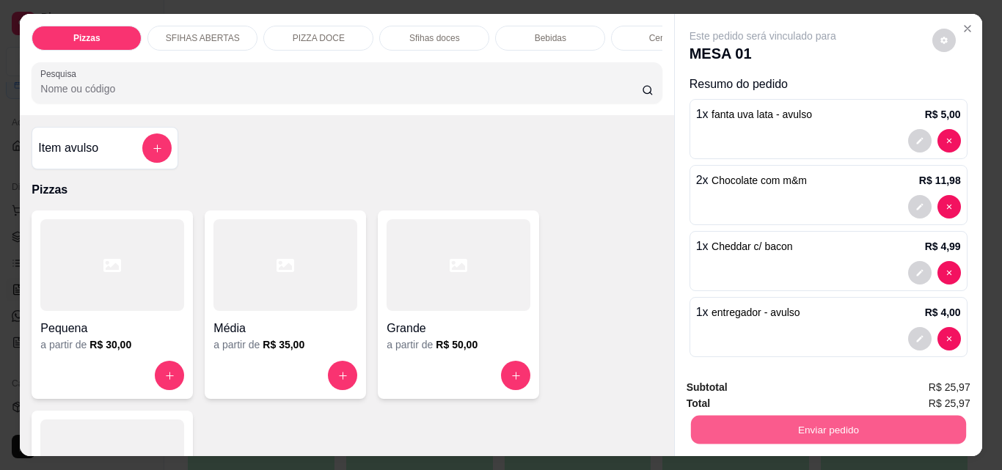
click at [775, 424] on button "Enviar pedido" at bounding box center [827, 429] width 275 height 29
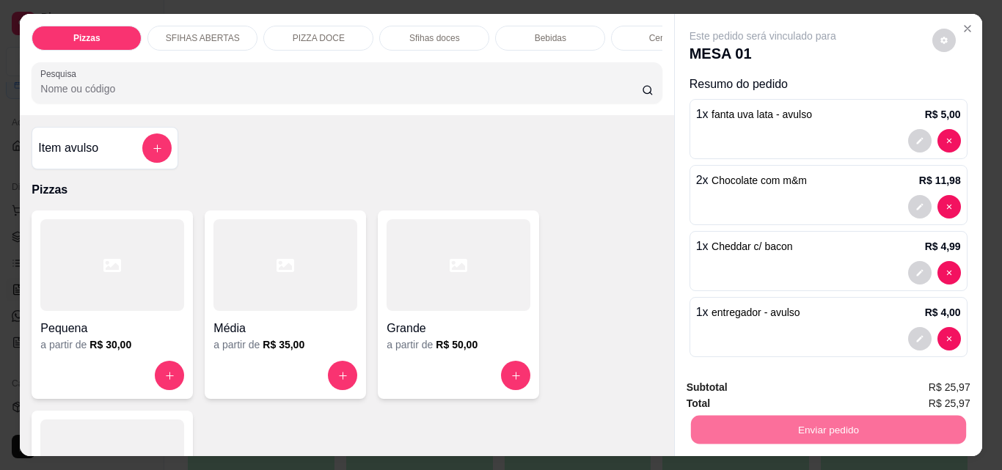
click at [792, 379] on button "Não registrar e enviar pedido" at bounding box center [780, 387] width 148 height 27
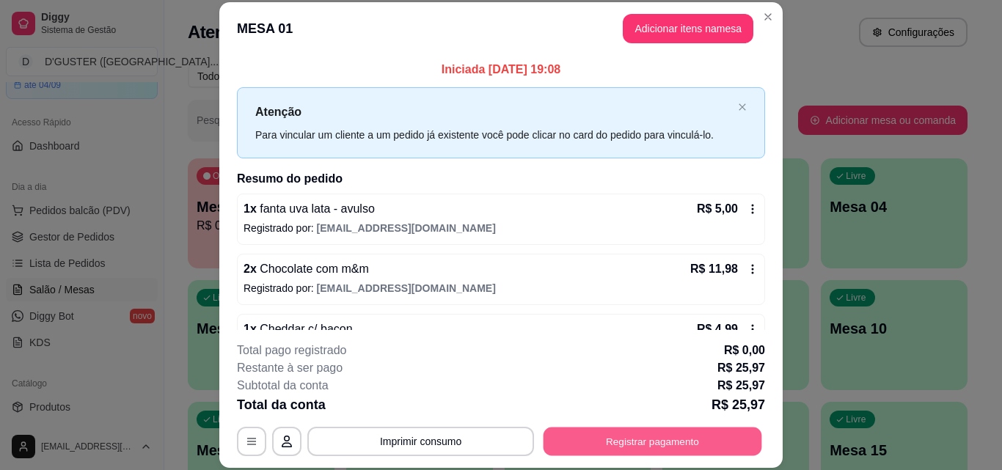
click at [635, 444] on button "Registrar pagamento" at bounding box center [653, 441] width 219 height 29
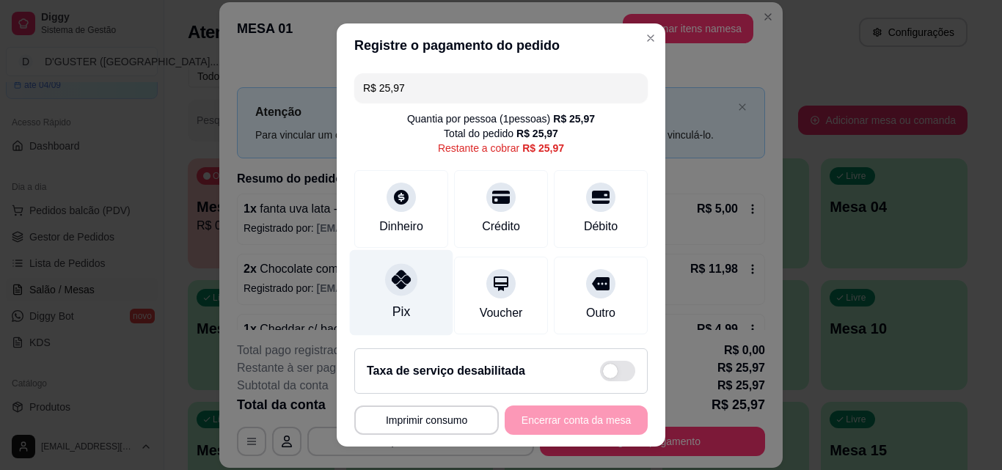
click at [394, 276] on icon at bounding box center [401, 279] width 19 height 19
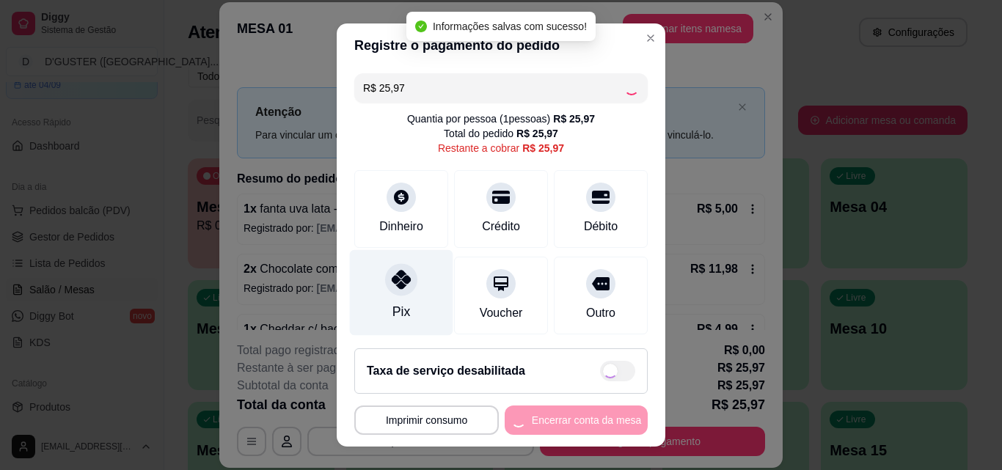
type input "R$ 0,00"
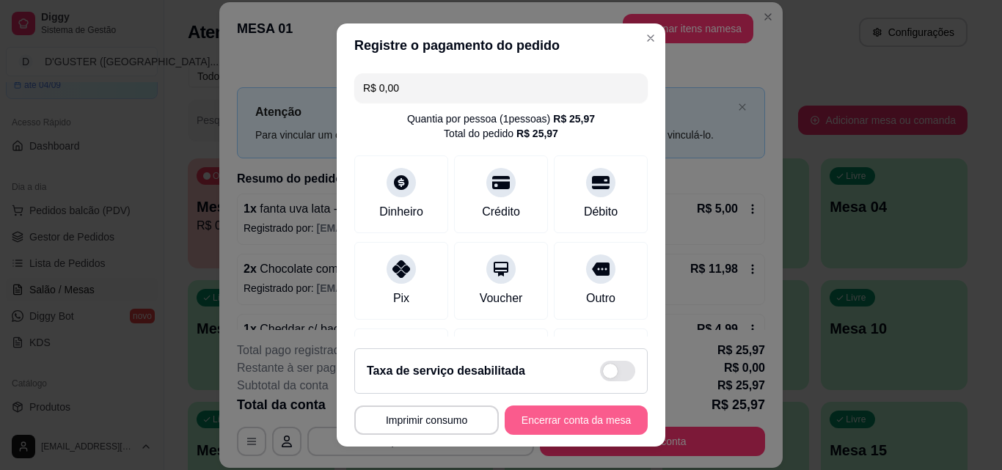
click at [569, 414] on button "Encerrar conta da mesa" at bounding box center [576, 420] width 143 height 29
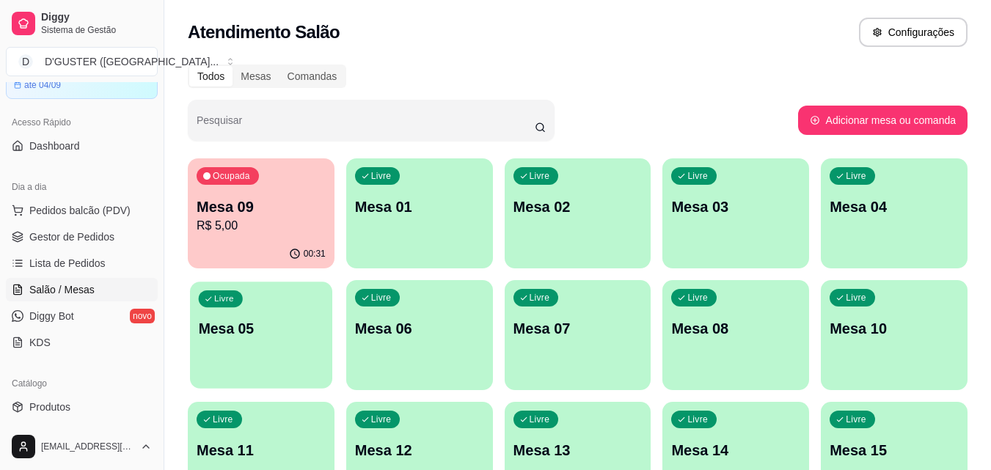
click at [267, 329] on p "Mesa 05" at bounding box center [261, 329] width 125 height 20
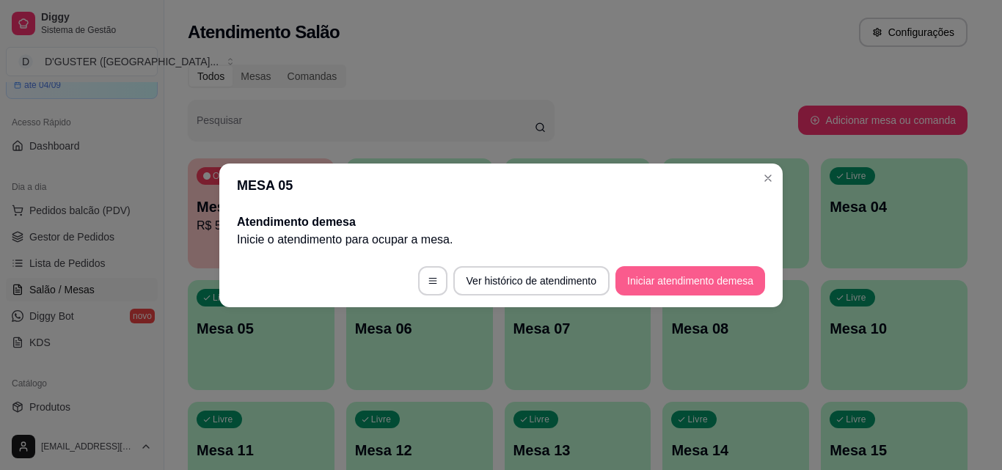
click at [664, 282] on button "Iniciar atendimento de mesa" at bounding box center [691, 280] width 150 height 29
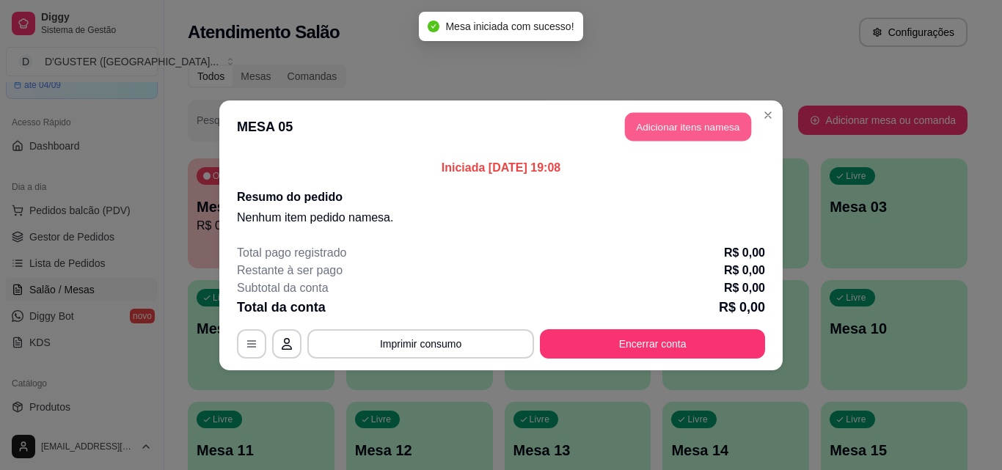
click at [730, 120] on button "Adicionar itens na mesa" at bounding box center [688, 126] width 126 height 29
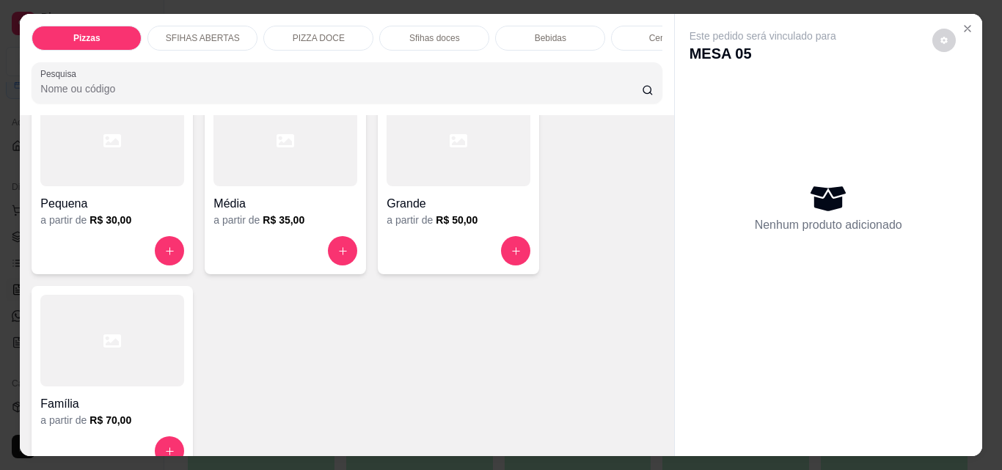
scroll to position [147, 0]
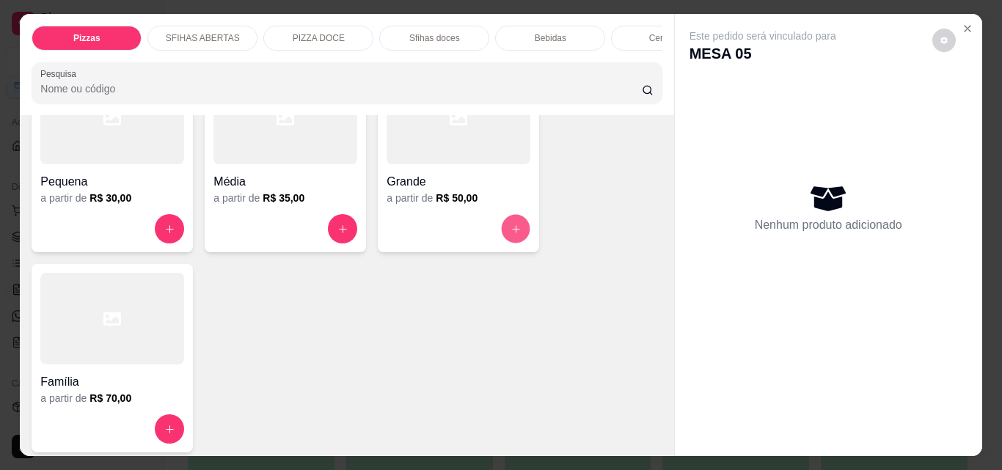
click at [511, 235] on icon "increase-product-quantity" at bounding box center [516, 229] width 11 height 11
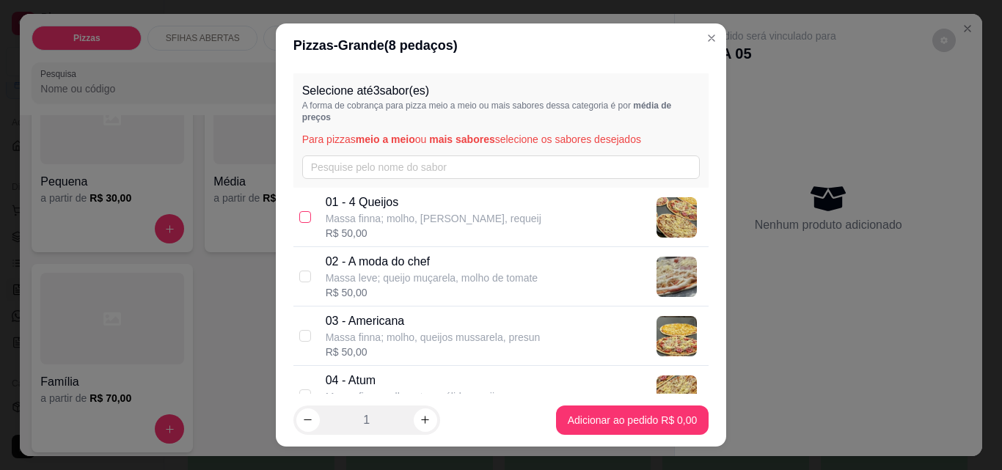
click at [302, 218] on input "checkbox" at bounding box center [305, 217] width 12 height 12
checkbox input "true"
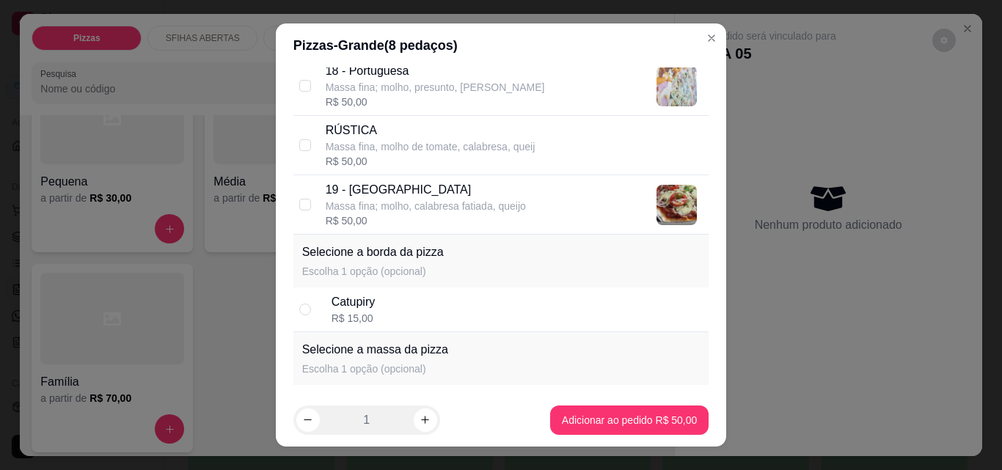
scroll to position [1321, 0]
click at [301, 205] on input "checkbox" at bounding box center [305, 204] width 12 height 12
checkbox input "true"
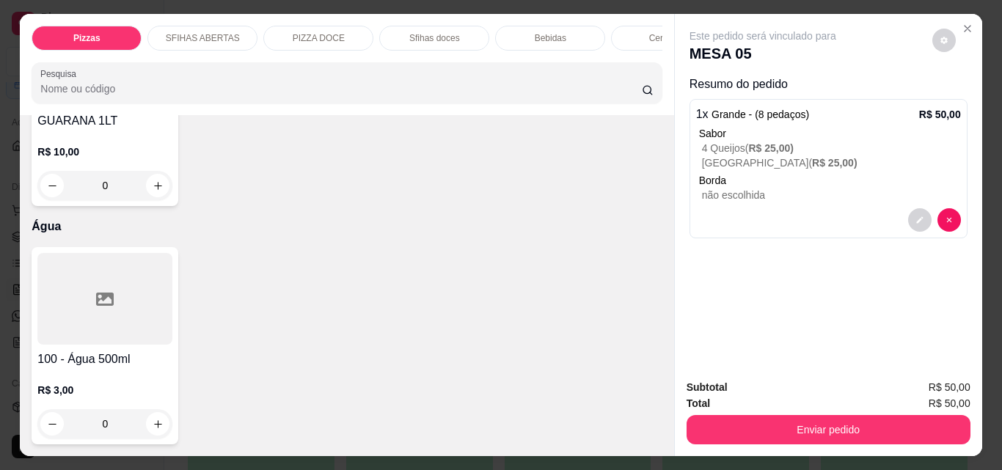
scroll to position [5502, 0]
type input "1"
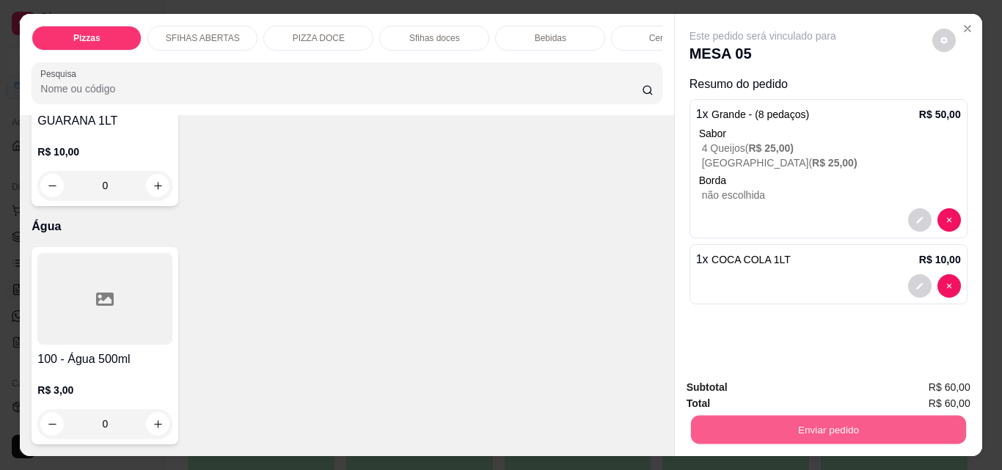
click at [764, 426] on button "Enviar pedido" at bounding box center [827, 429] width 275 height 29
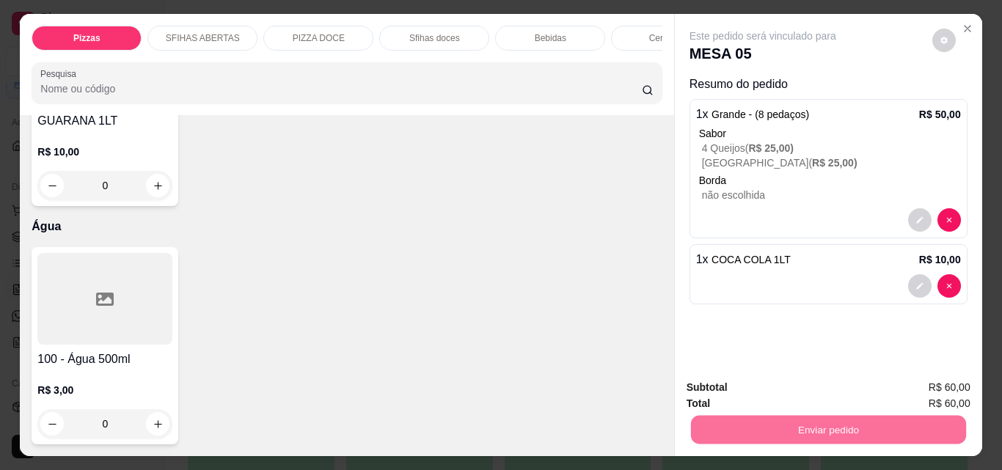
click at [773, 392] on button "Não registrar e enviar pedido" at bounding box center [780, 387] width 148 height 27
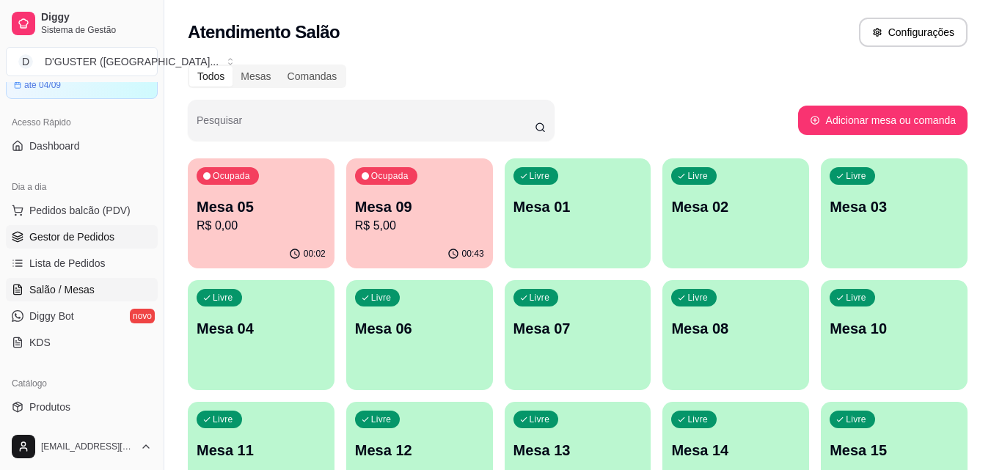
click at [76, 238] on span "Gestor de Pedidos" at bounding box center [71, 237] width 85 height 15
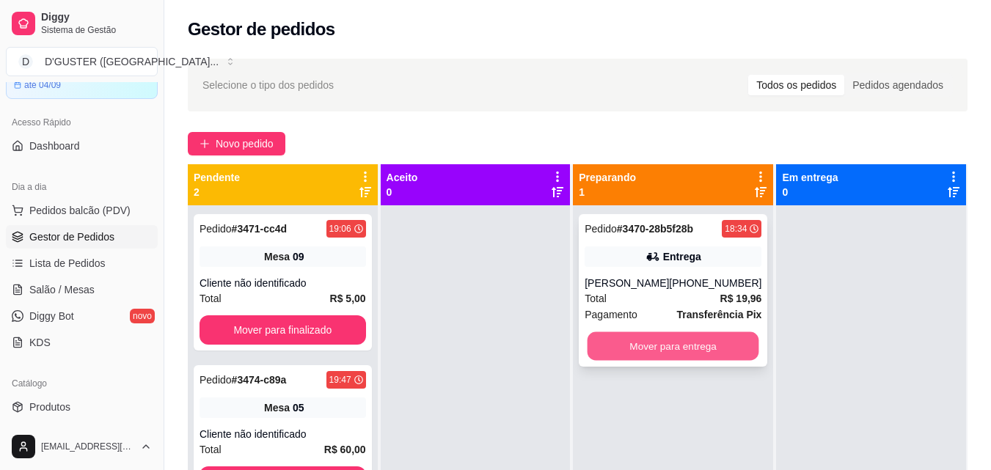
click at [693, 350] on button "Mover para entrega" at bounding box center [674, 346] width 172 height 29
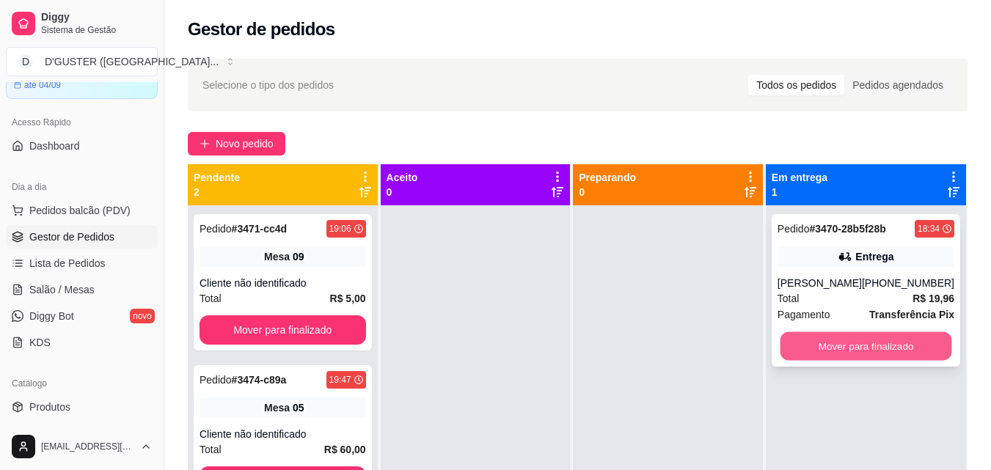
click at [871, 340] on button "Mover para finalizado" at bounding box center [866, 346] width 172 height 29
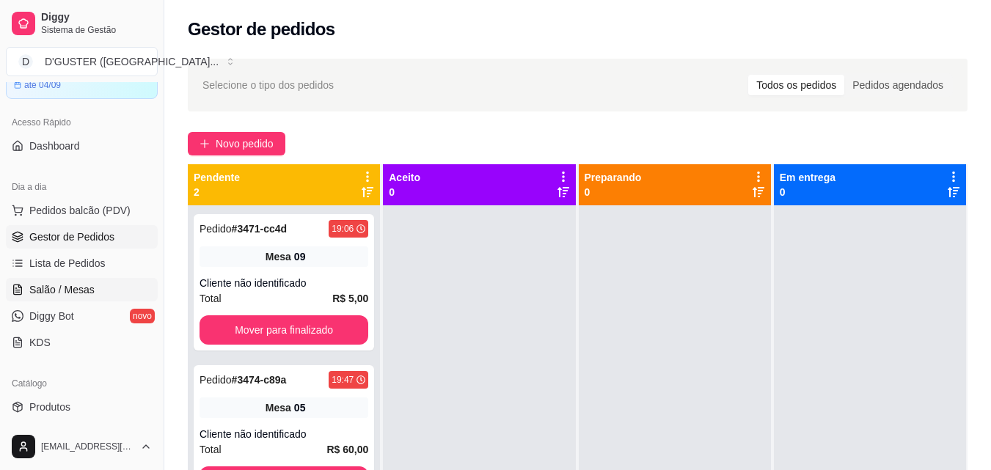
click at [78, 286] on span "Salão / Mesas" at bounding box center [61, 289] width 65 height 15
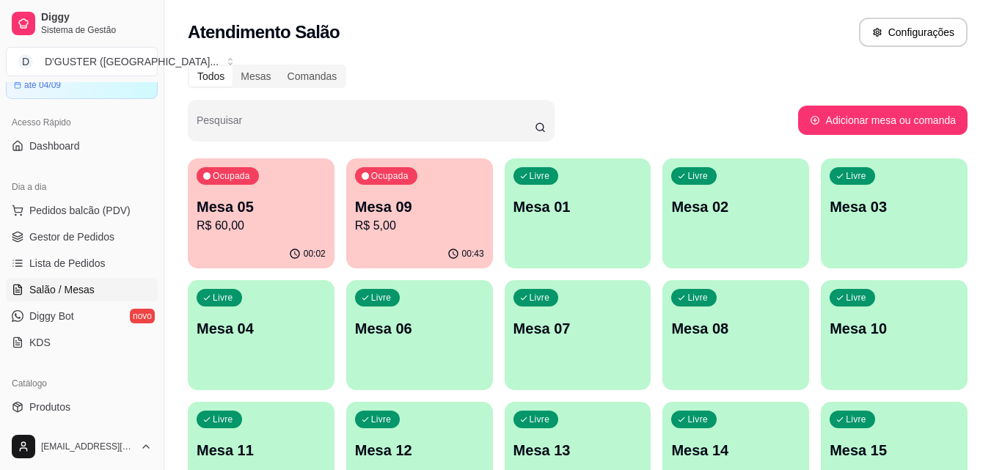
click at [569, 230] on div "Livre Mesa 01" at bounding box center [578, 204] width 147 height 92
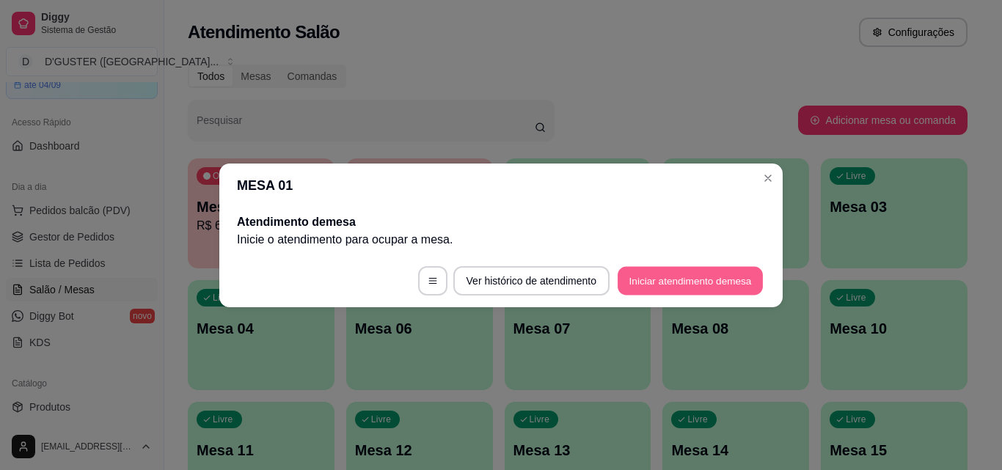
click at [690, 277] on button "Iniciar atendimento de mesa" at bounding box center [690, 280] width 145 height 29
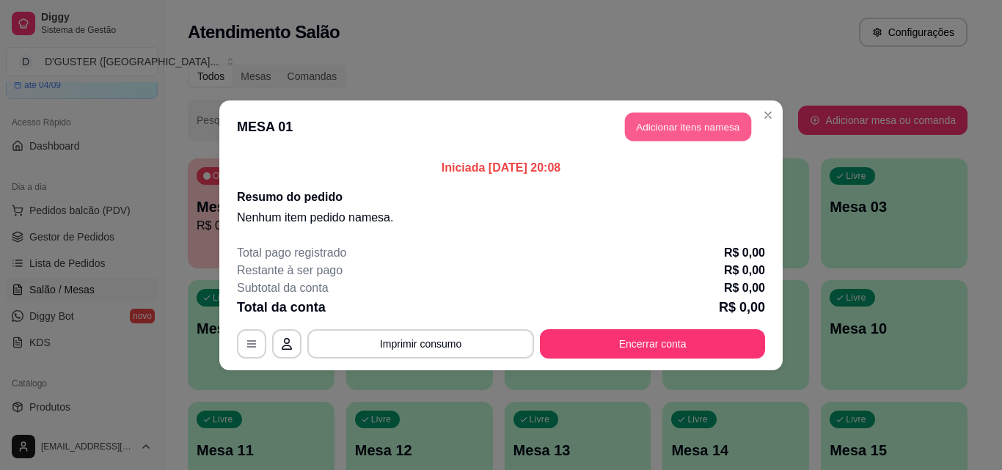
click at [704, 126] on button "Adicionar itens na mesa" at bounding box center [688, 126] width 126 height 29
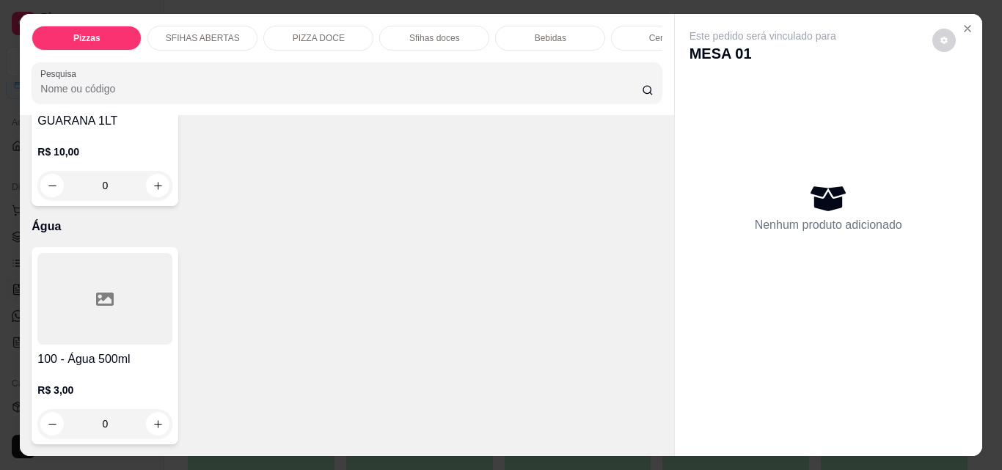
scroll to position [5887, 0]
click at [146, 422] on button "increase-product-quantity" at bounding box center [157, 423] width 23 height 23
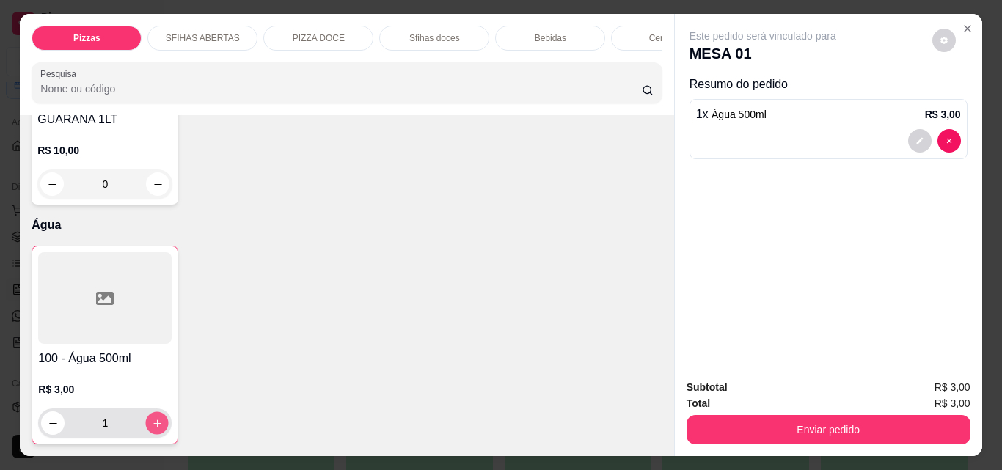
click at [146, 422] on button "increase-product-quantity" at bounding box center [157, 423] width 23 height 23
type input "2"
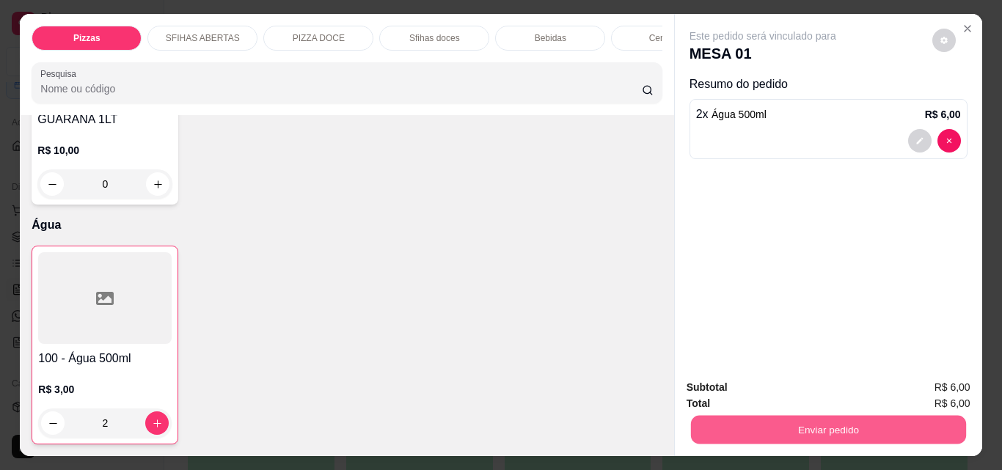
click at [828, 420] on button "Enviar pedido" at bounding box center [827, 429] width 275 height 29
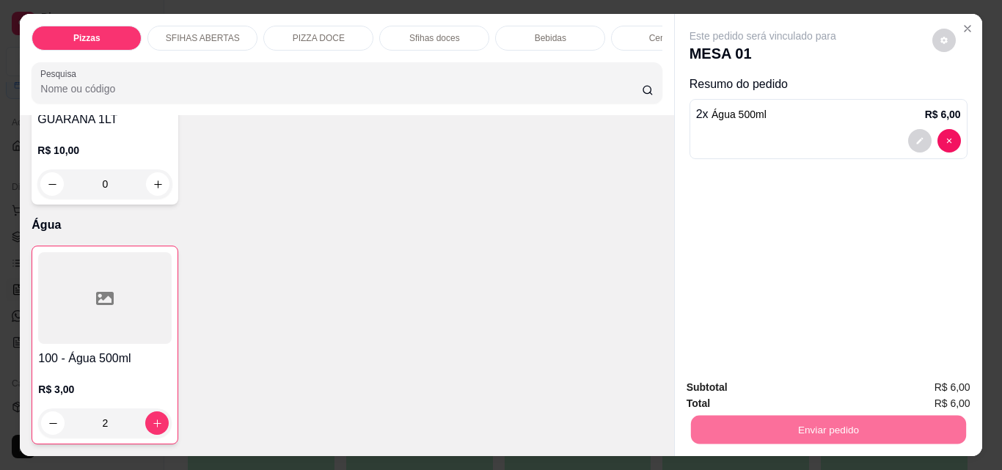
click at [783, 381] on button "Não registrar e enviar pedido" at bounding box center [780, 387] width 148 height 27
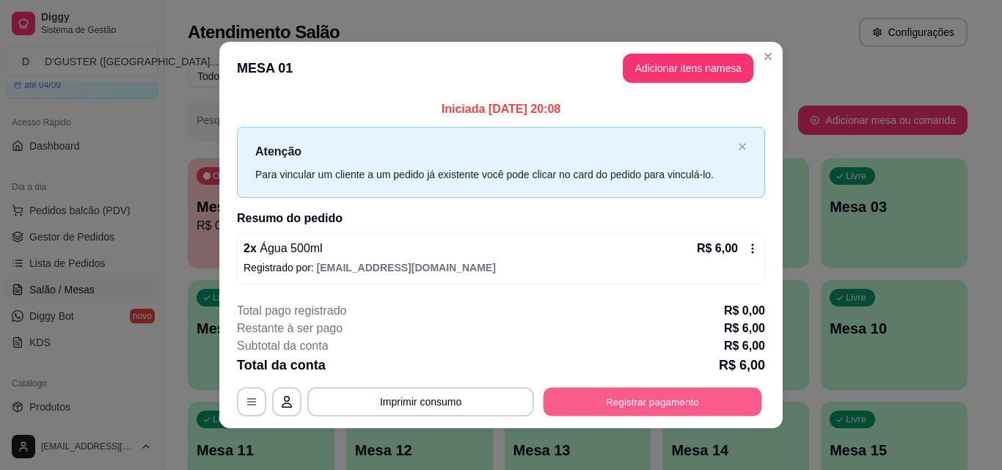
click at [616, 406] on button "Registrar pagamento" at bounding box center [653, 402] width 219 height 29
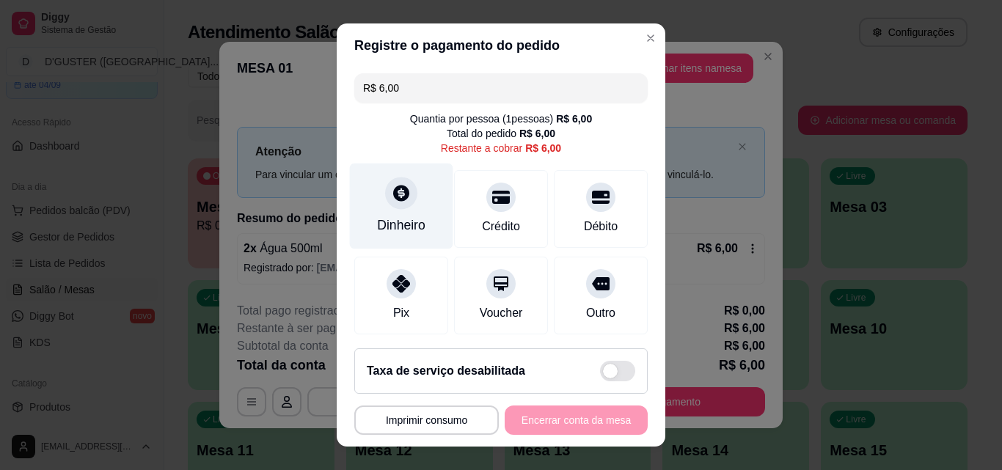
click at [392, 191] on icon at bounding box center [401, 192] width 19 height 19
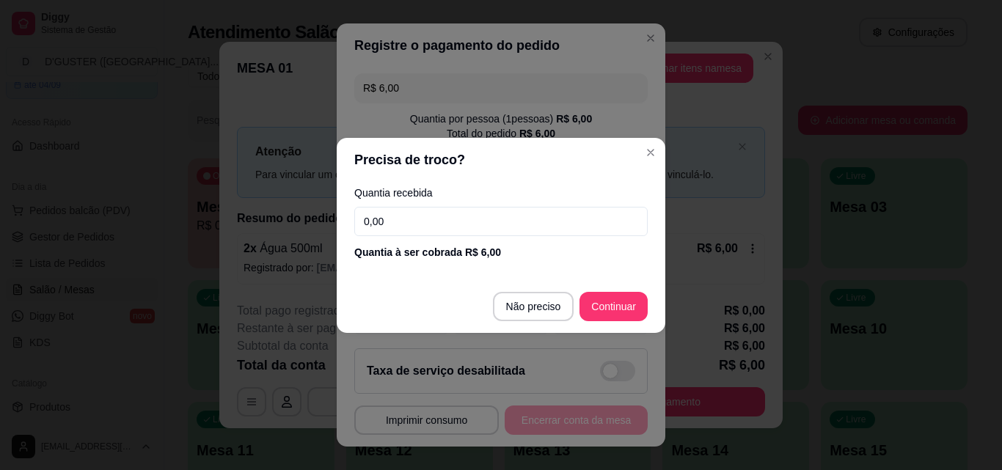
click at [412, 222] on input "0,00" at bounding box center [500, 221] width 293 height 29
type input "2,00"
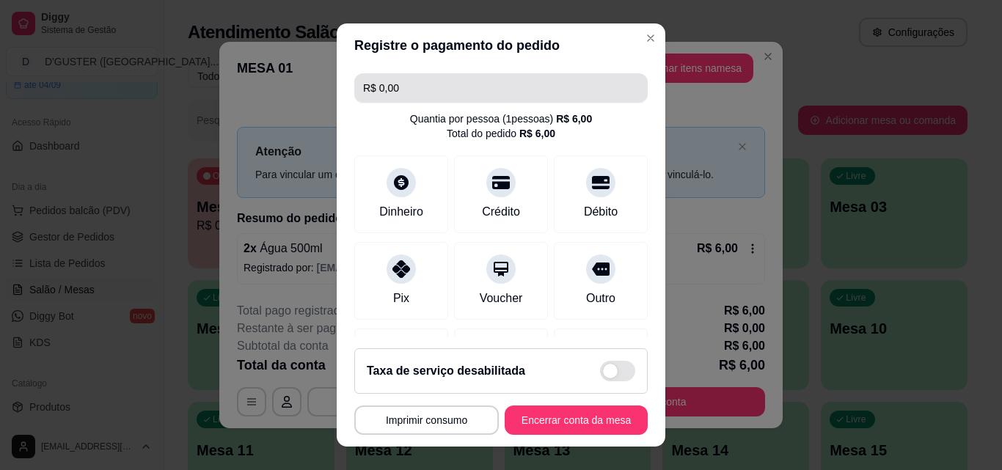
click at [411, 85] on input "R$ 0,00" at bounding box center [501, 87] width 276 height 29
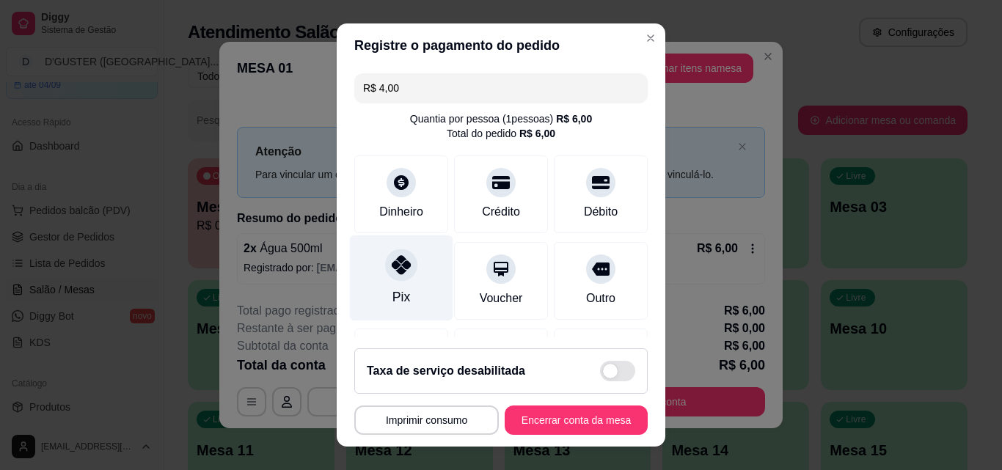
type input "R$ 4,00"
click at [398, 267] on icon at bounding box center [401, 264] width 19 height 19
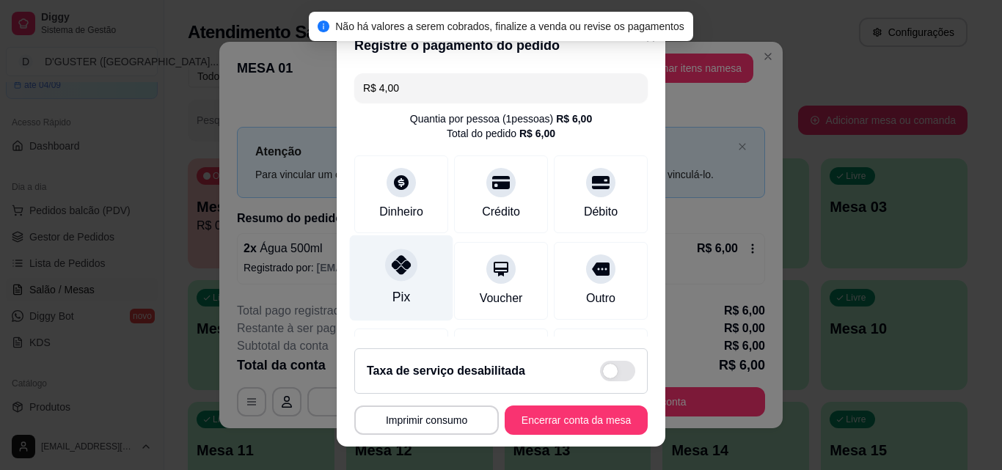
click at [398, 266] on icon at bounding box center [401, 264] width 19 height 19
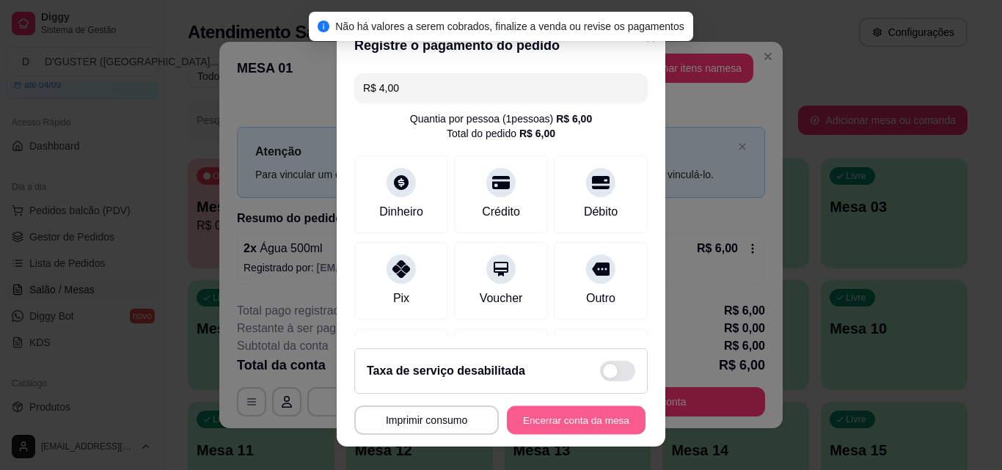
click at [604, 427] on button "Encerrar conta da mesa" at bounding box center [576, 420] width 139 height 29
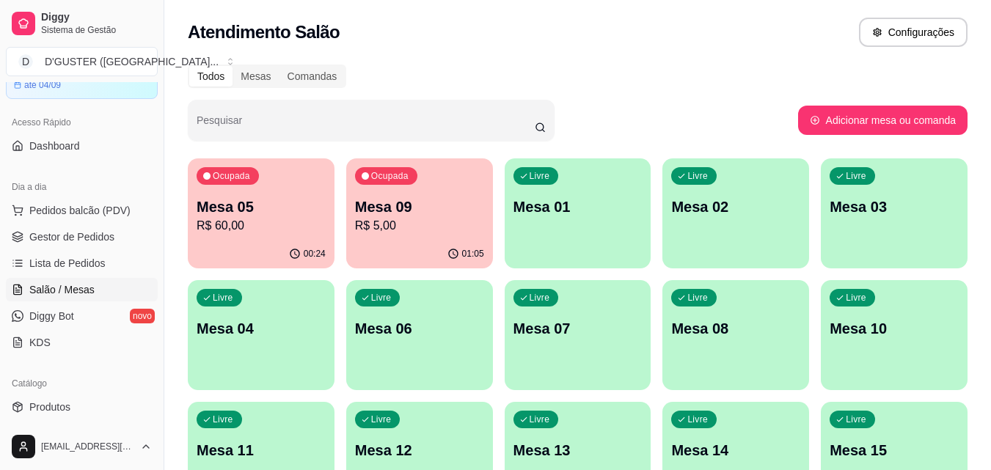
click at [62, 288] on span "Salão / Mesas" at bounding box center [61, 289] width 65 height 15
click at [283, 202] on p "Mesa 05" at bounding box center [261, 207] width 125 height 20
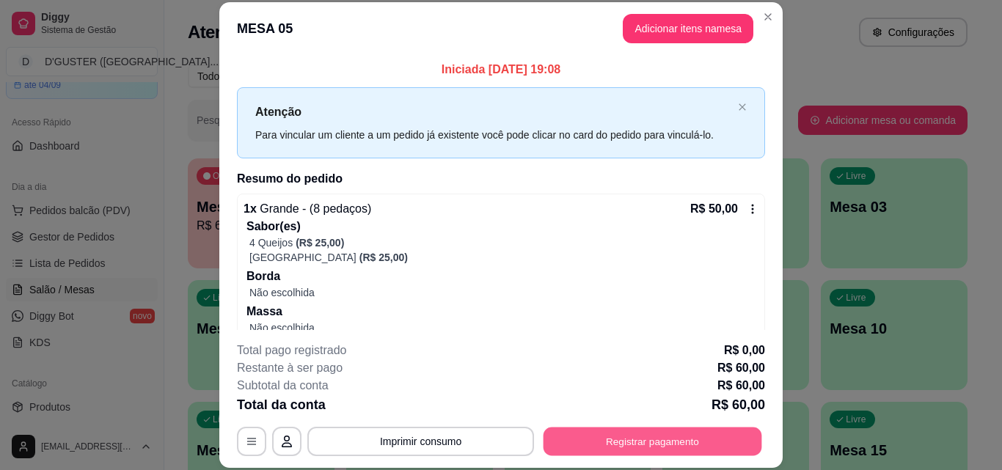
click at [641, 441] on button "Registrar pagamento" at bounding box center [653, 441] width 219 height 29
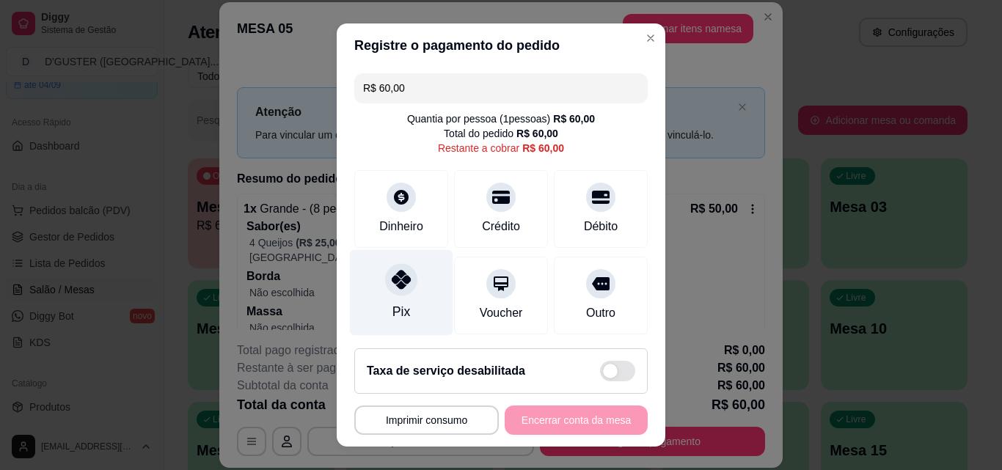
click at [392, 272] on icon at bounding box center [401, 279] width 19 height 19
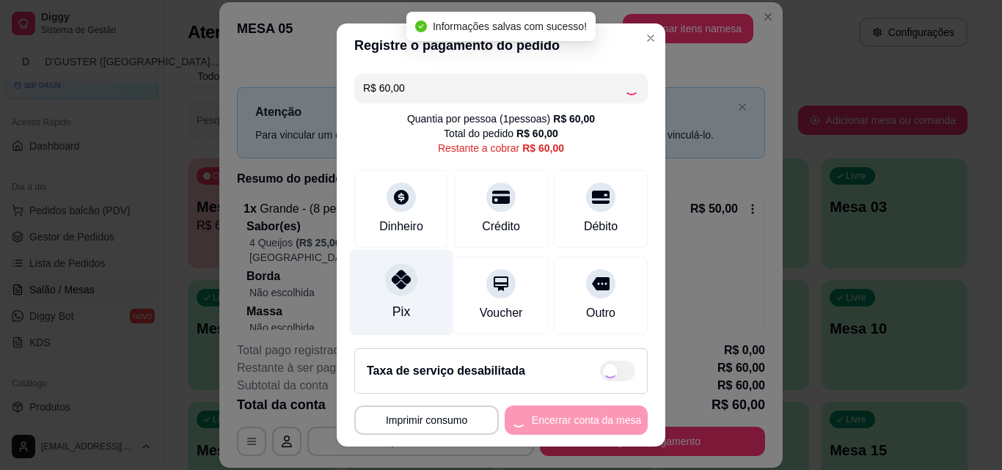
type input "R$ 0,00"
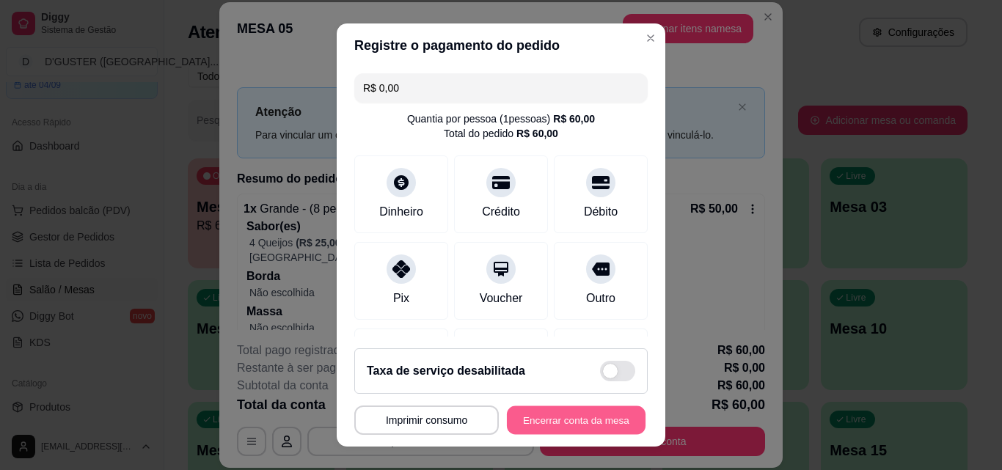
click at [544, 415] on button "Encerrar conta da mesa" at bounding box center [576, 420] width 139 height 29
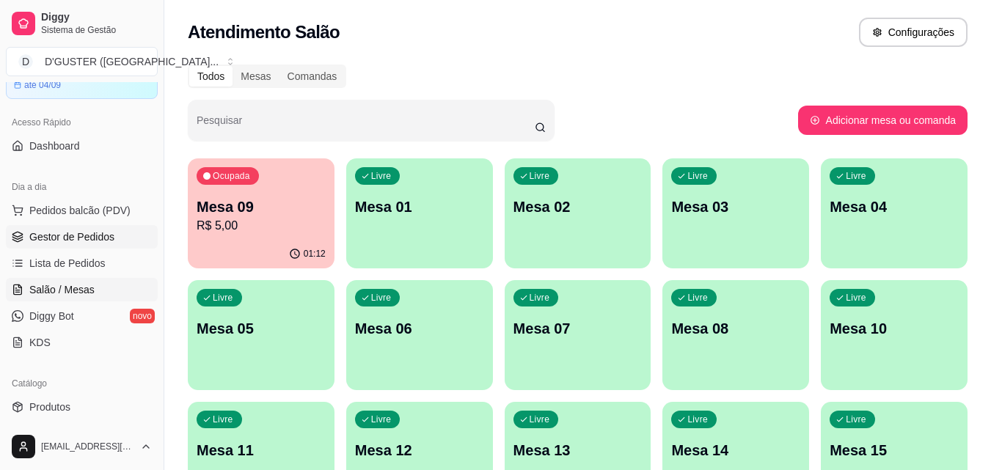
click at [98, 233] on span "Gestor de Pedidos" at bounding box center [71, 237] width 85 height 15
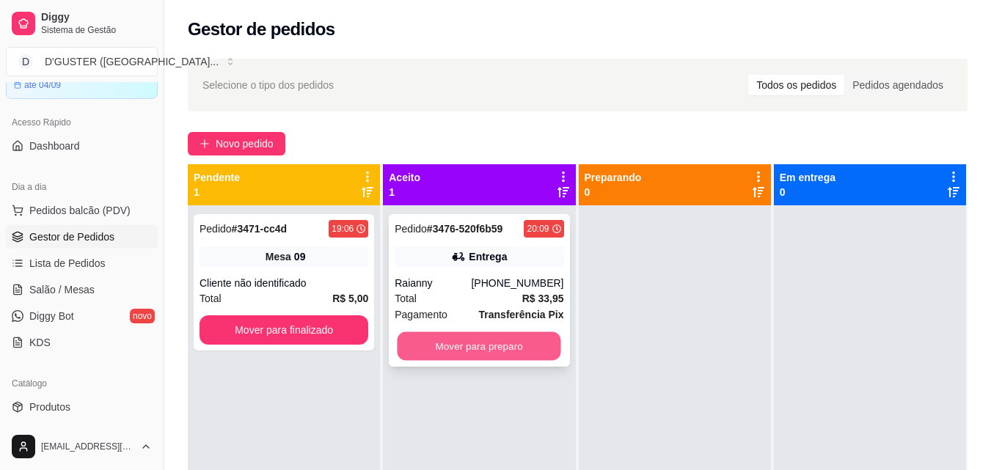
click at [431, 354] on button "Mover para preparo" at bounding box center [480, 346] width 164 height 29
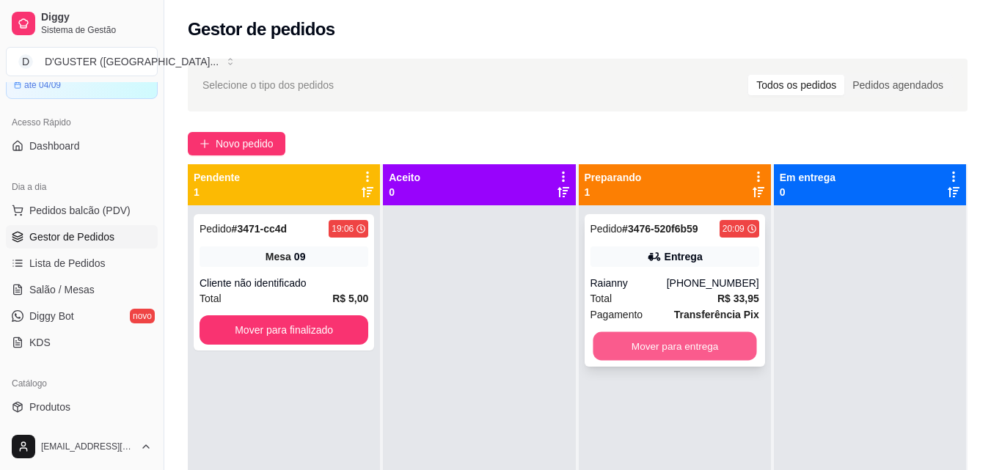
click at [648, 344] on button "Mover para entrega" at bounding box center [675, 346] width 164 height 29
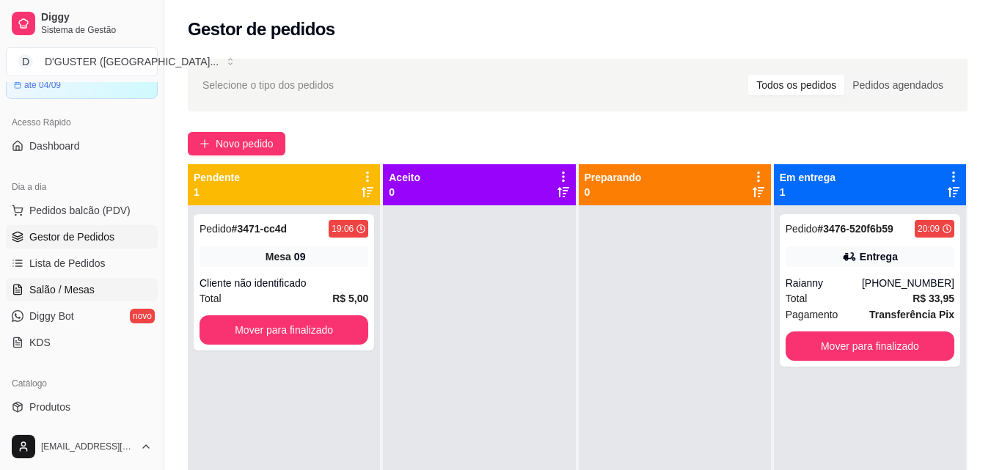
click at [55, 282] on span "Salão / Mesas" at bounding box center [61, 289] width 65 height 15
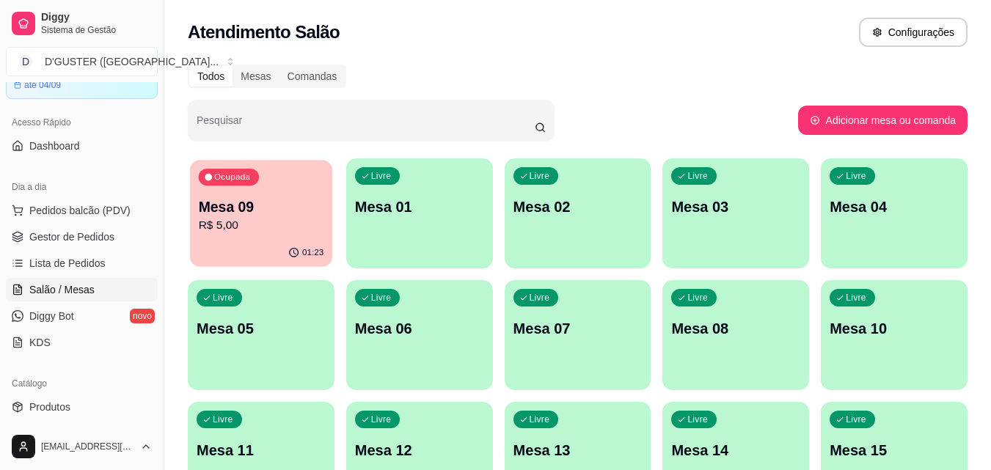
click at [291, 196] on div "Ocupada Mesa 09 R$ 5,00" at bounding box center [261, 199] width 142 height 79
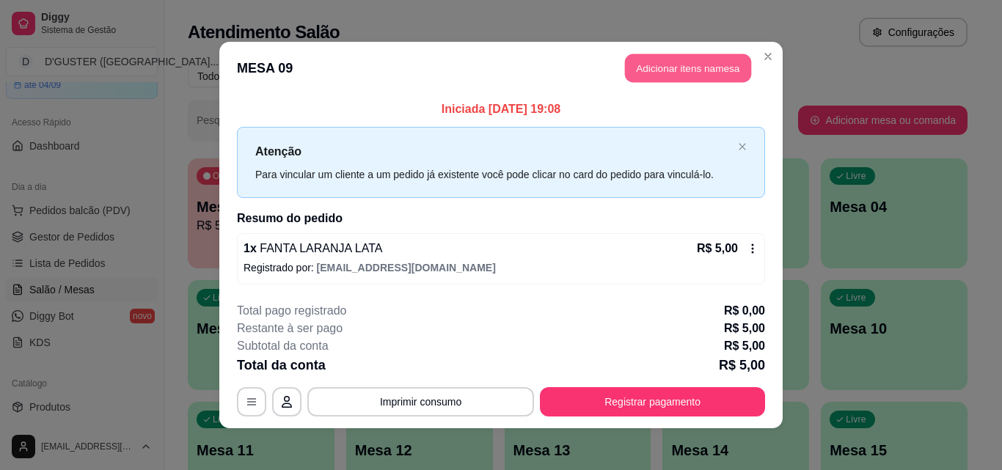
click at [682, 64] on button "Adicionar itens na mesa" at bounding box center [688, 68] width 126 height 29
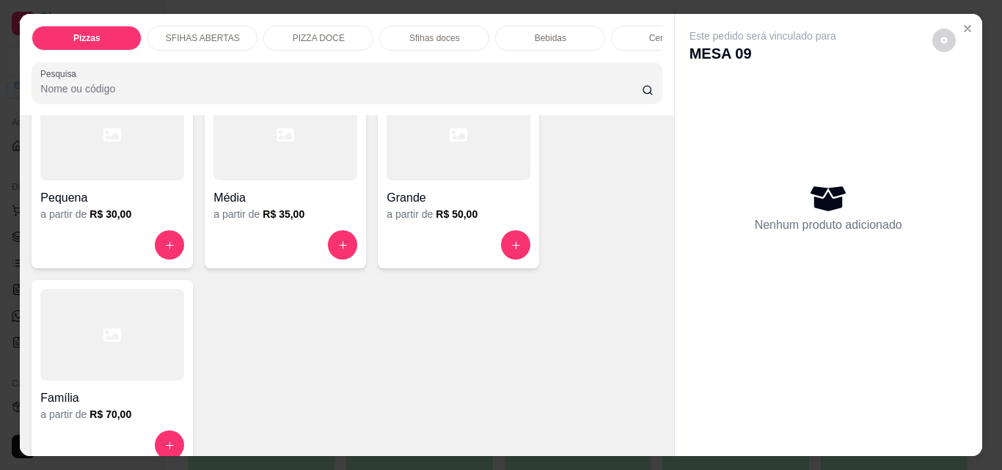
scroll to position [220, 0]
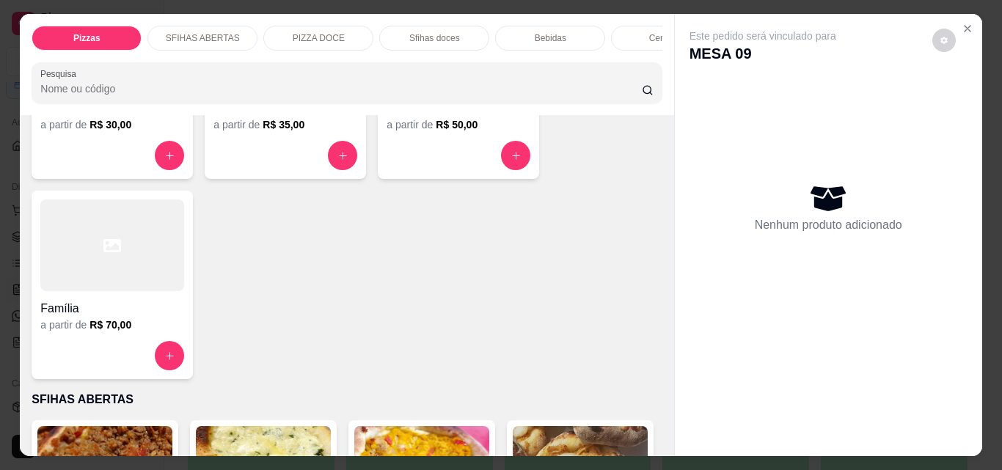
click at [426, 35] on p "Sfihas doces" at bounding box center [434, 38] width 51 height 12
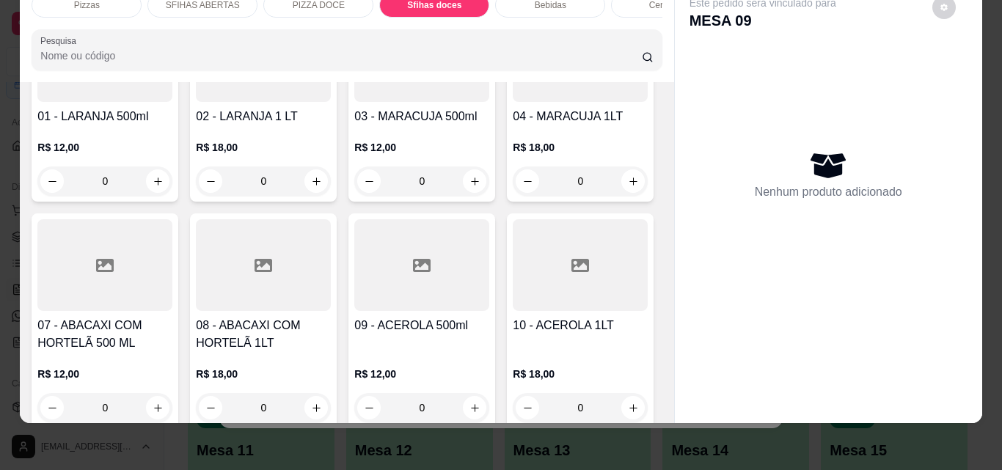
scroll to position [2874, 0]
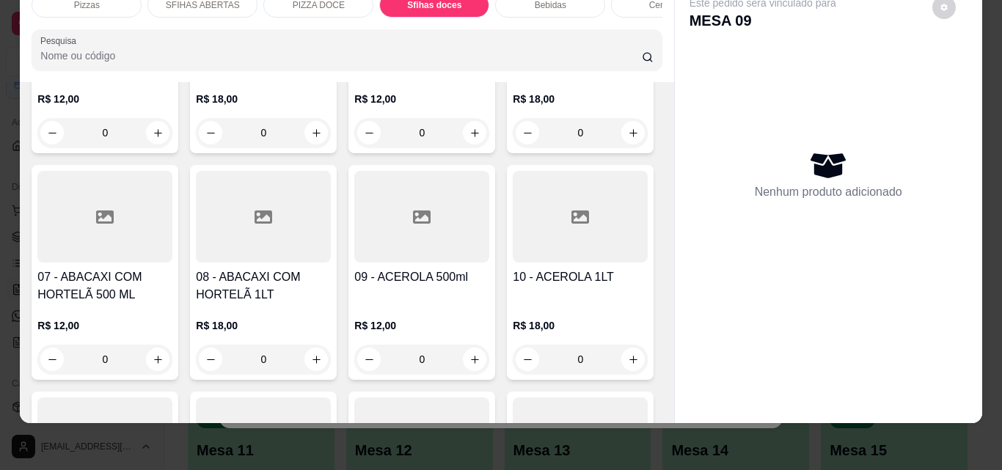
type input "1"
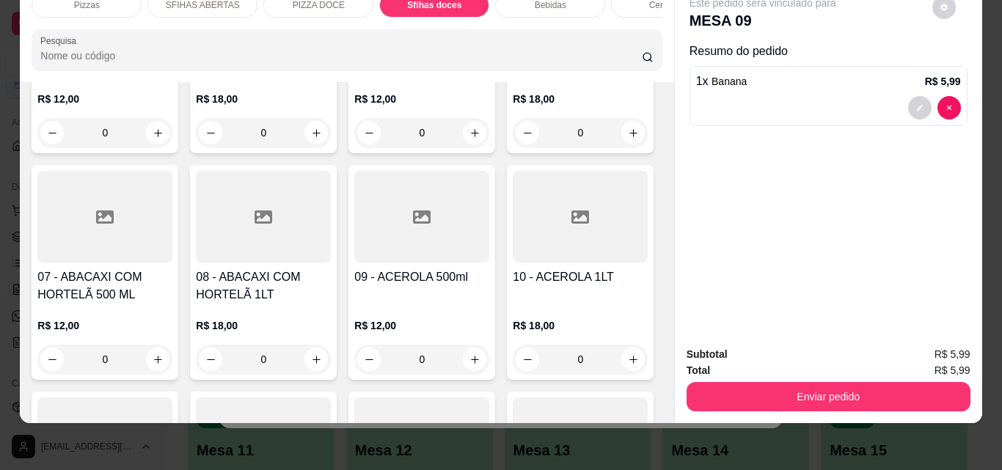
click at [741, 365] on div "Total R$ 5,99" at bounding box center [829, 370] width 284 height 16
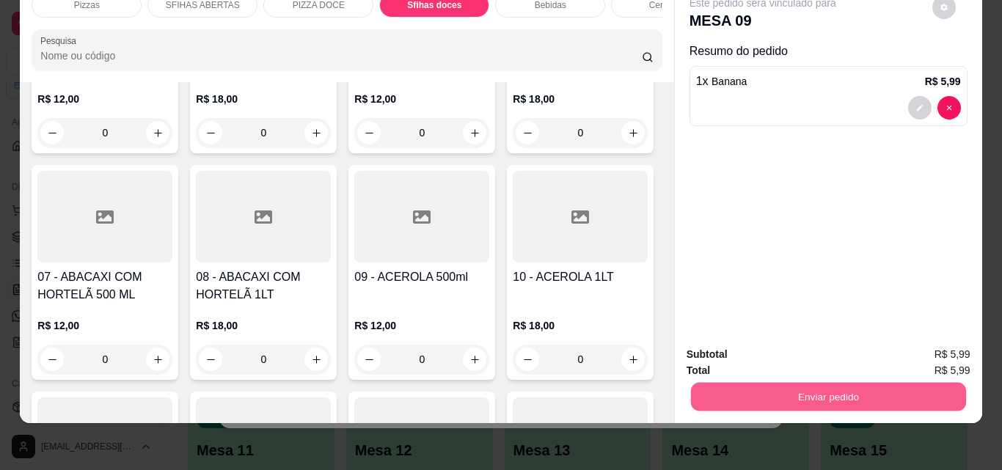
click at [745, 383] on button "Enviar pedido" at bounding box center [827, 396] width 275 height 29
click at [762, 343] on button "Não registrar e enviar pedido" at bounding box center [780, 350] width 153 height 28
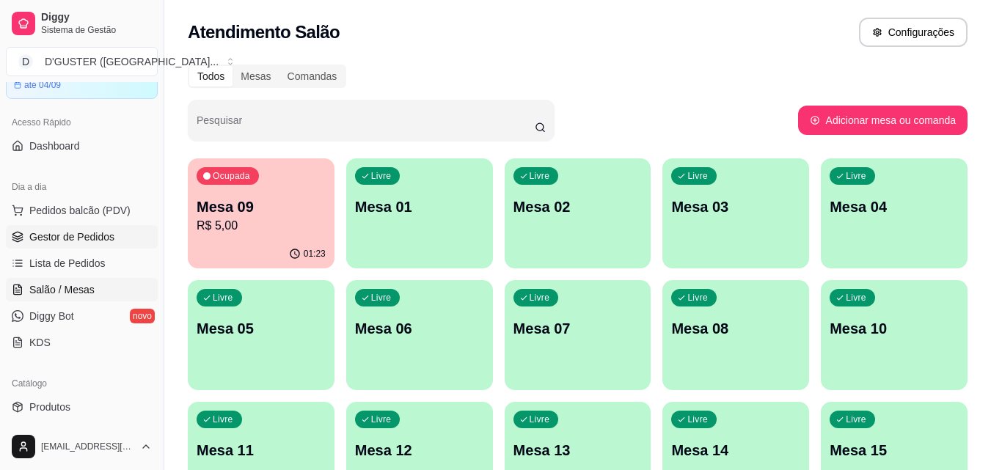
click at [109, 237] on span "Gestor de Pedidos" at bounding box center [71, 237] width 85 height 15
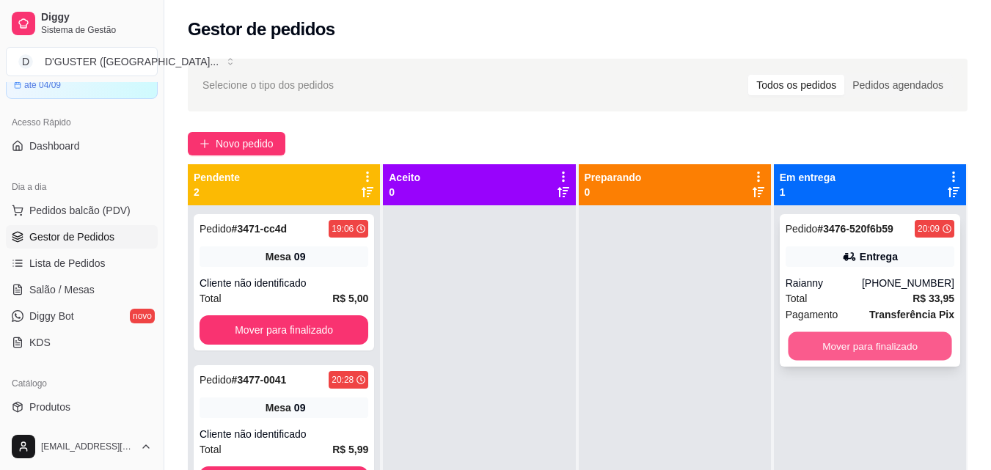
click at [908, 347] on button "Mover para finalizado" at bounding box center [870, 346] width 164 height 29
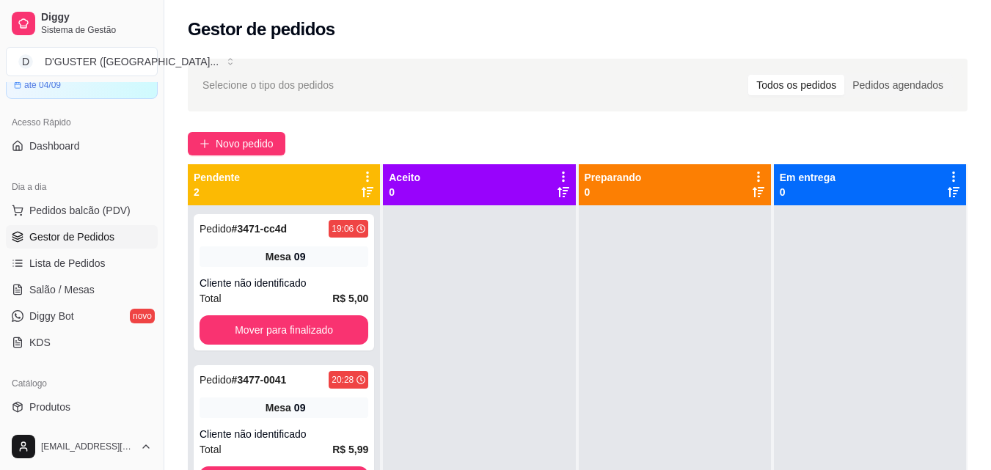
click at [91, 235] on span "Gestor de Pedidos" at bounding box center [71, 237] width 85 height 15
click at [77, 291] on span "Salão / Mesas" at bounding box center [61, 289] width 65 height 15
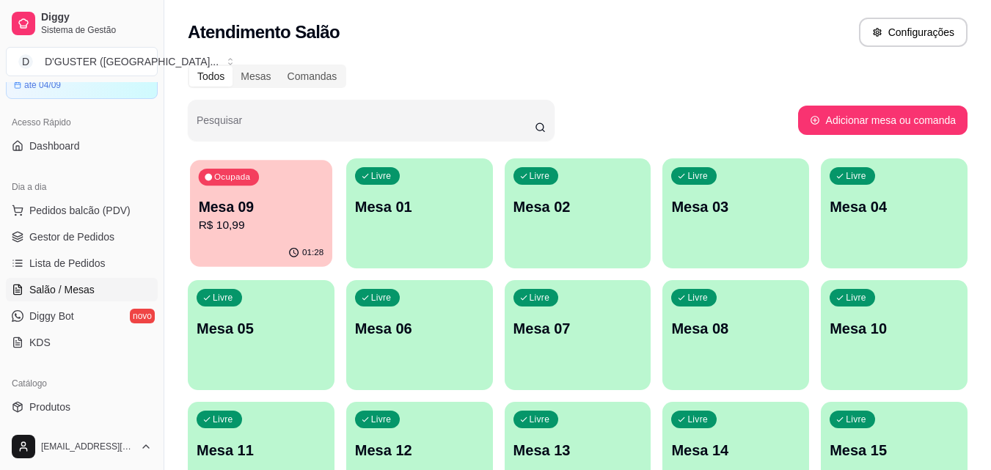
click at [252, 228] on p "R$ 10,99" at bounding box center [261, 225] width 125 height 17
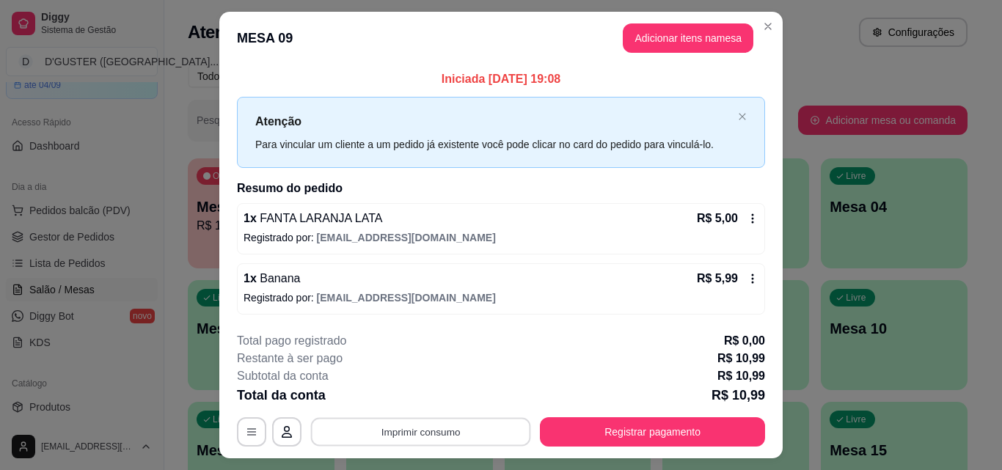
click at [485, 423] on button "Imprimir consumo" at bounding box center [421, 432] width 220 height 29
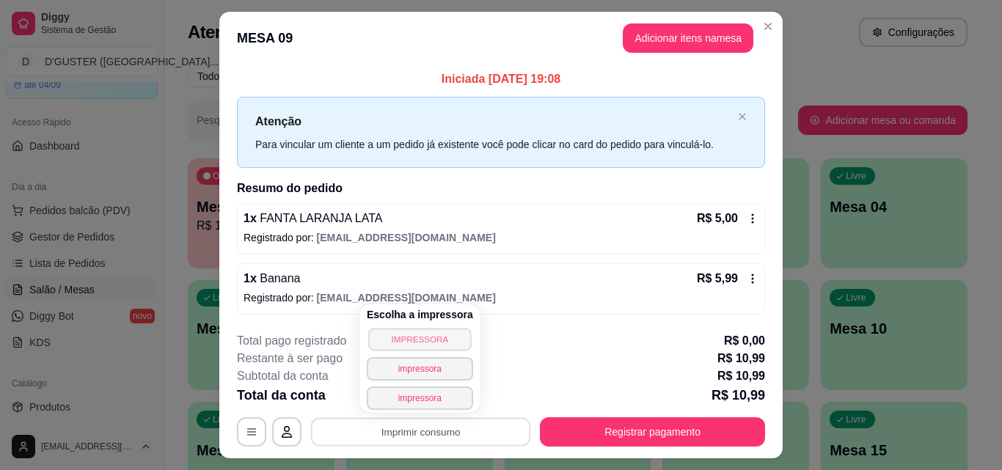
click at [442, 334] on button "IMPRESSORA" at bounding box center [419, 339] width 103 height 23
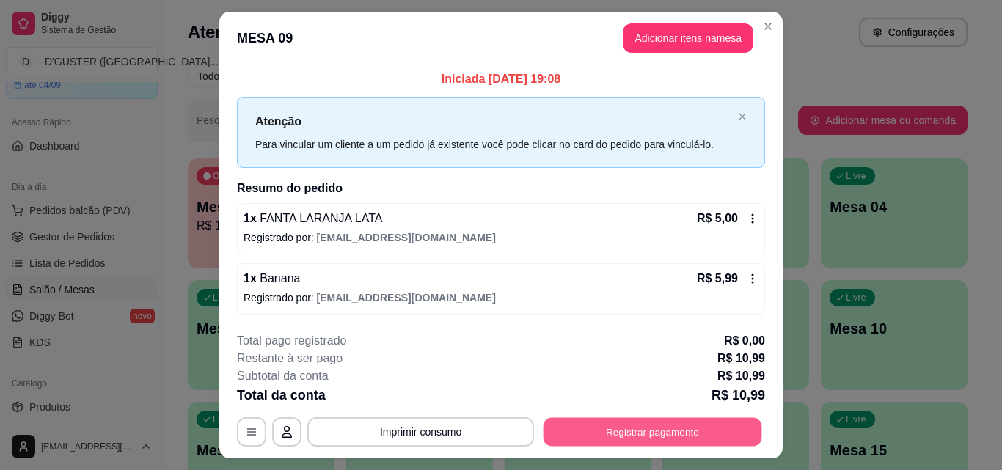
click at [602, 429] on button "Registrar pagamento" at bounding box center [653, 432] width 219 height 29
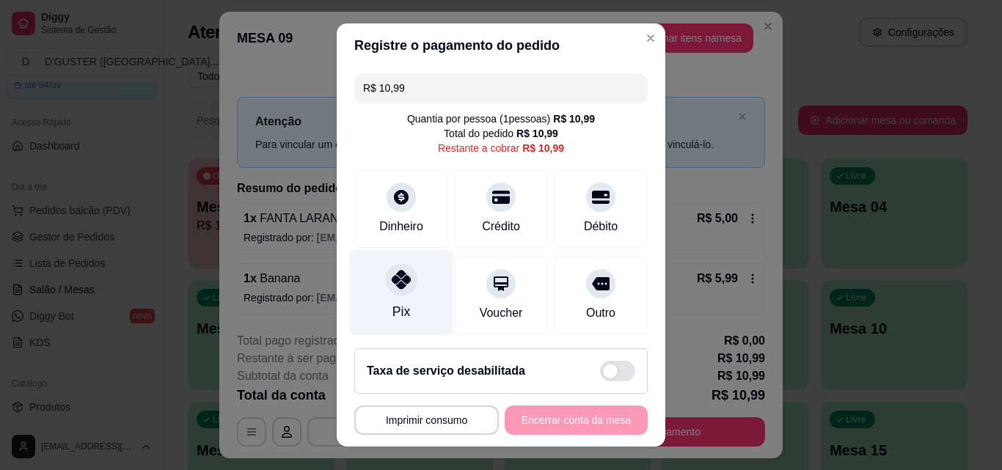
click at [392, 287] on icon at bounding box center [401, 279] width 19 height 19
type input "R$ 0,00"
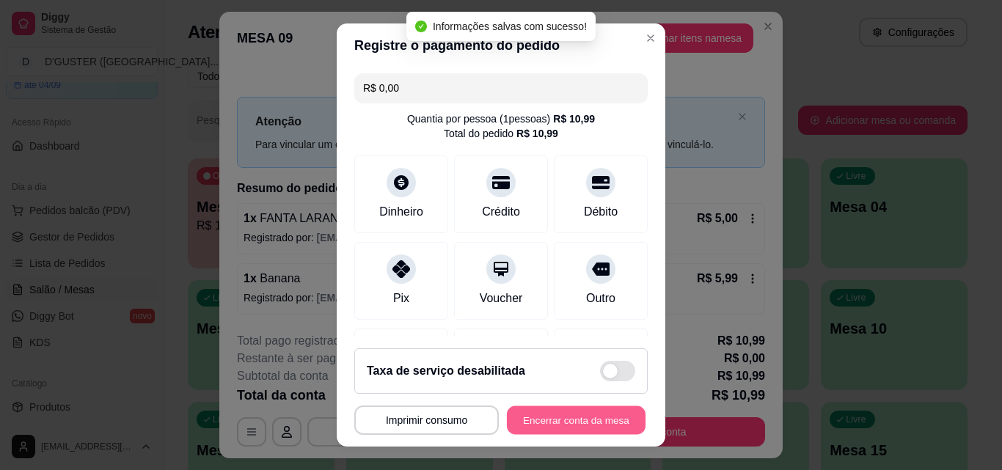
click at [574, 425] on button "Encerrar conta da mesa" at bounding box center [576, 420] width 139 height 29
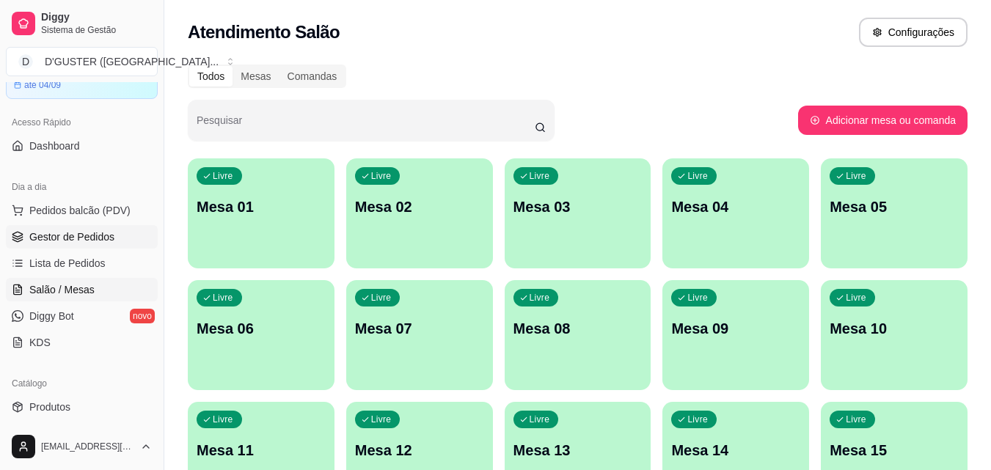
click at [64, 235] on span "Gestor de Pedidos" at bounding box center [71, 237] width 85 height 15
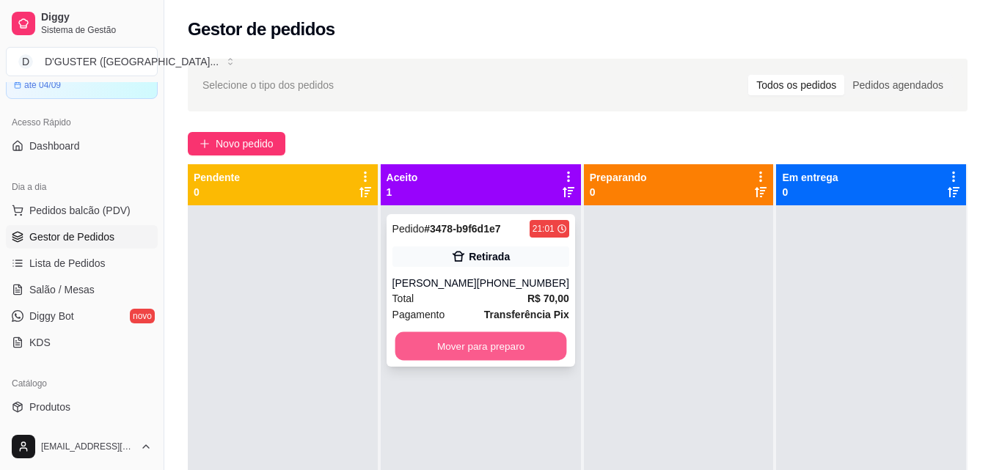
click at [464, 357] on button "Mover para preparo" at bounding box center [481, 346] width 172 height 29
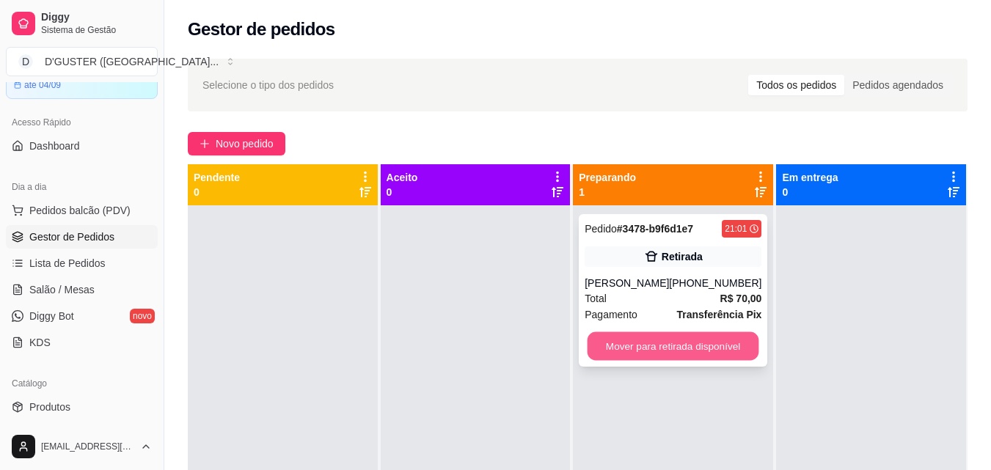
click at [643, 346] on button "Mover para retirada disponível" at bounding box center [674, 346] width 172 height 29
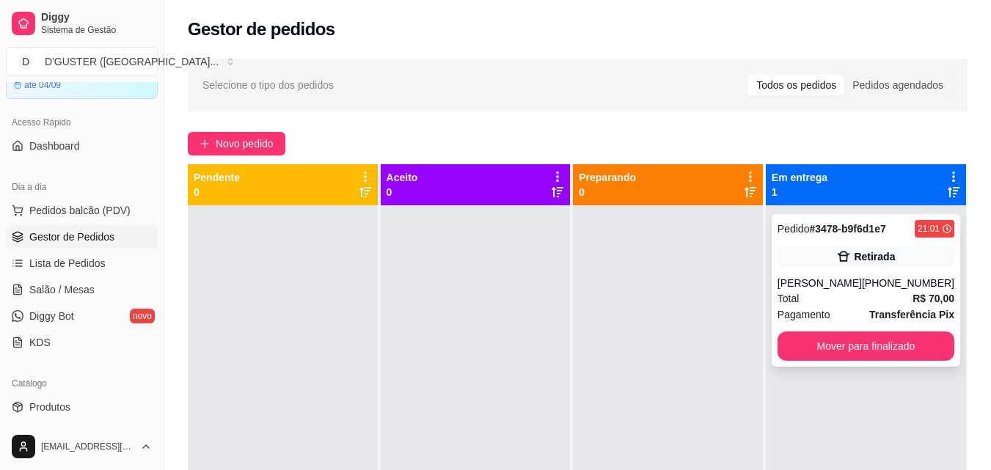
click at [834, 274] on div "Pedido # 3478-b9f6d1e7 21:01 Retirada Lucas [PHONE_NUMBER] Total R$ 70,00 Pagam…" at bounding box center [866, 290] width 189 height 153
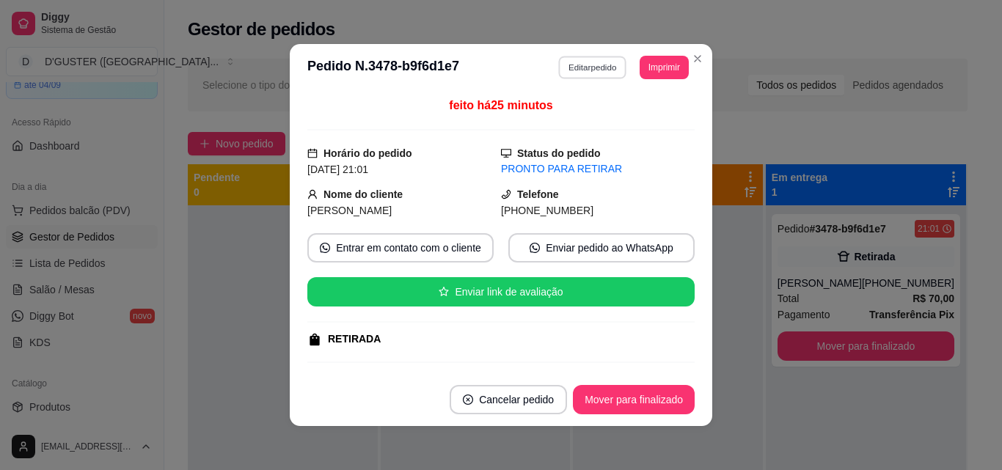
click at [589, 65] on button "Editar pedido" at bounding box center [593, 67] width 68 height 23
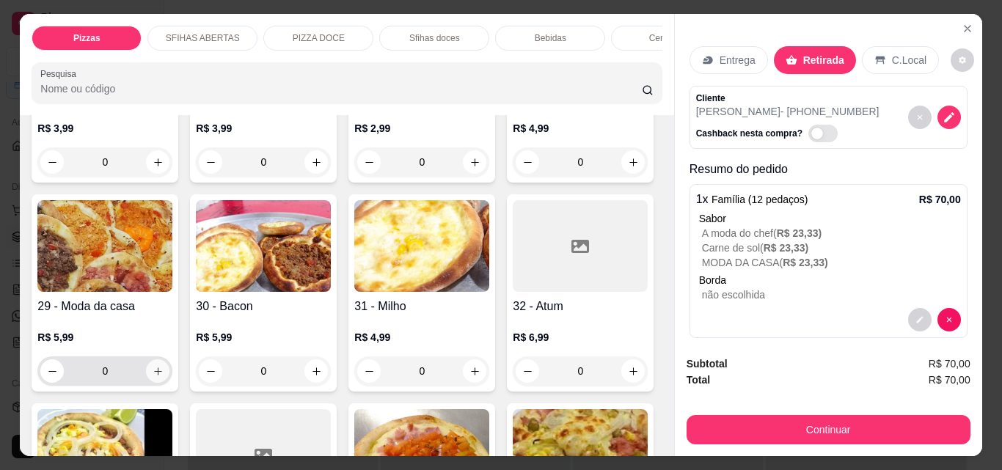
scroll to position [1174, 0]
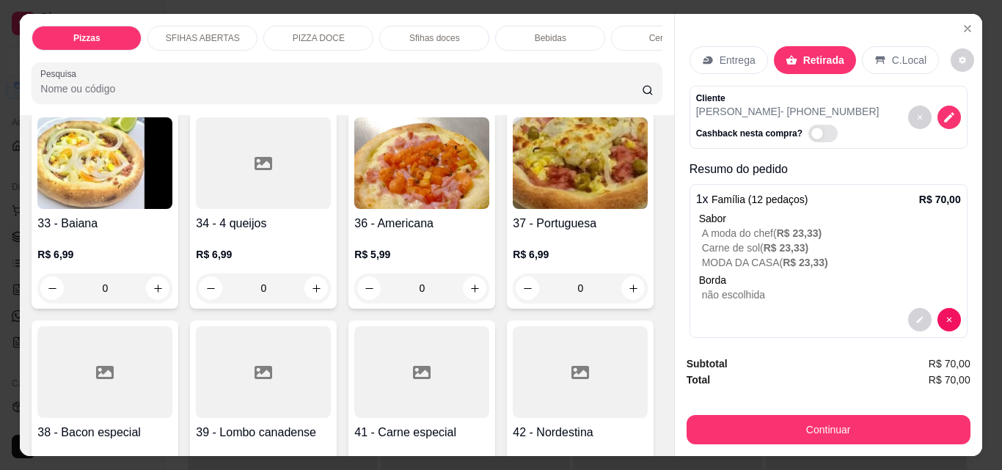
click at [508, 38] on div "Bebidas" at bounding box center [550, 38] width 110 height 25
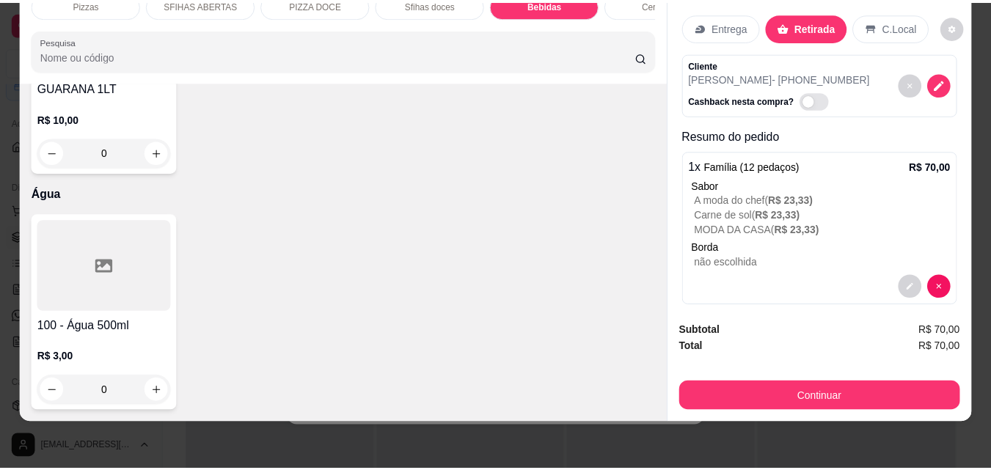
scroll to position [5585, 0]
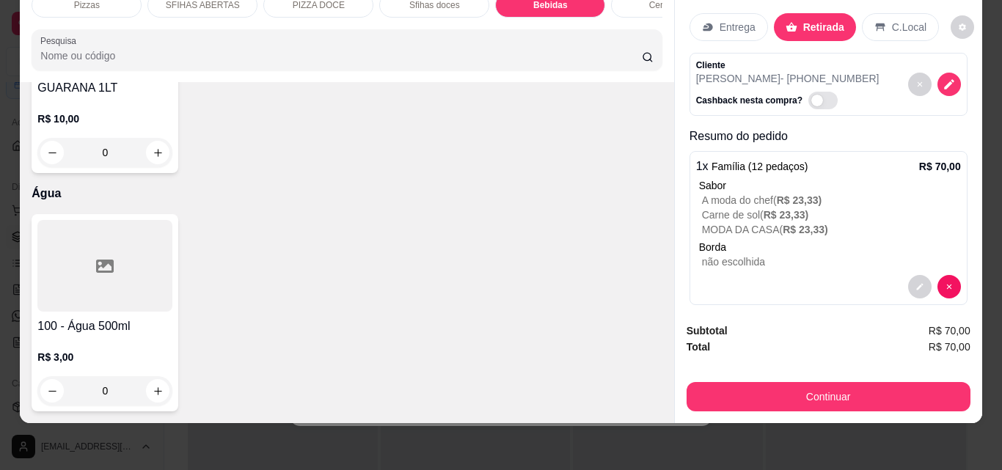
type input "2"
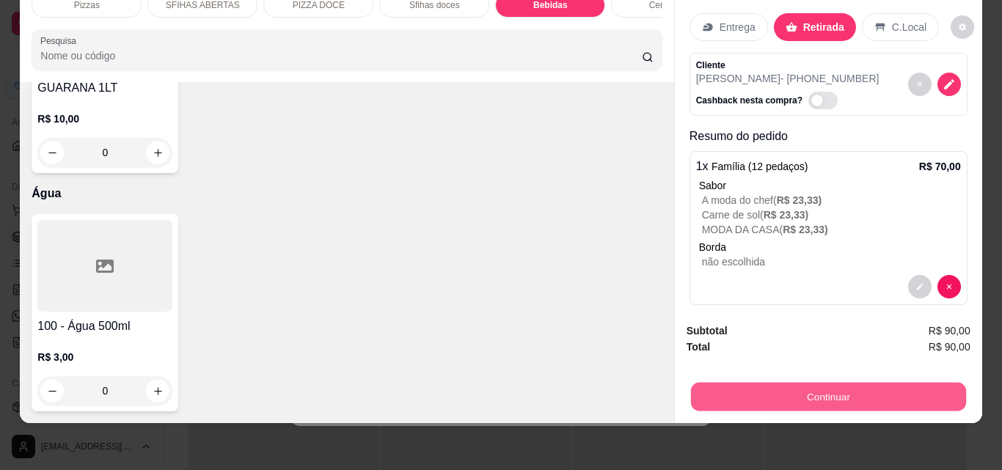
click at [786, 390] on button "Continuar" at bounding box center [827, 396] width 275 height 29
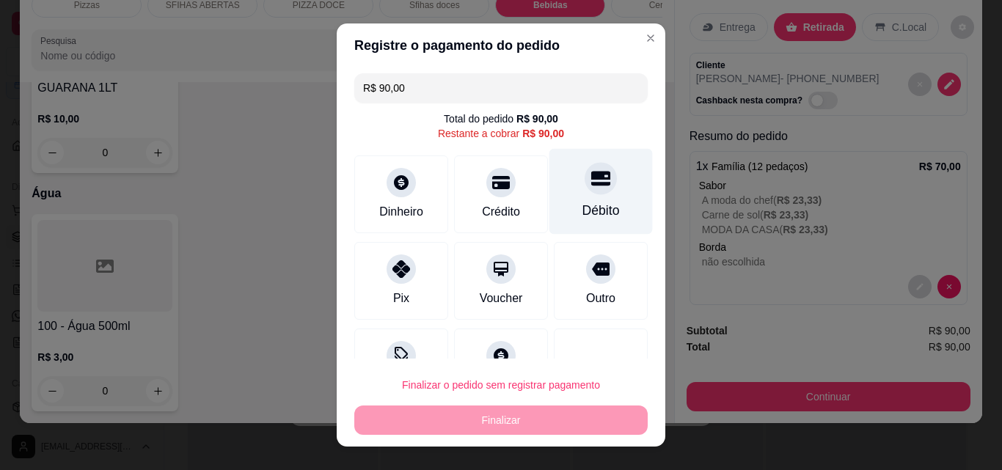
click at [591, 181] on icon at bounding box center [600, 178] width 19 height 19
type input "R$ 0,00"
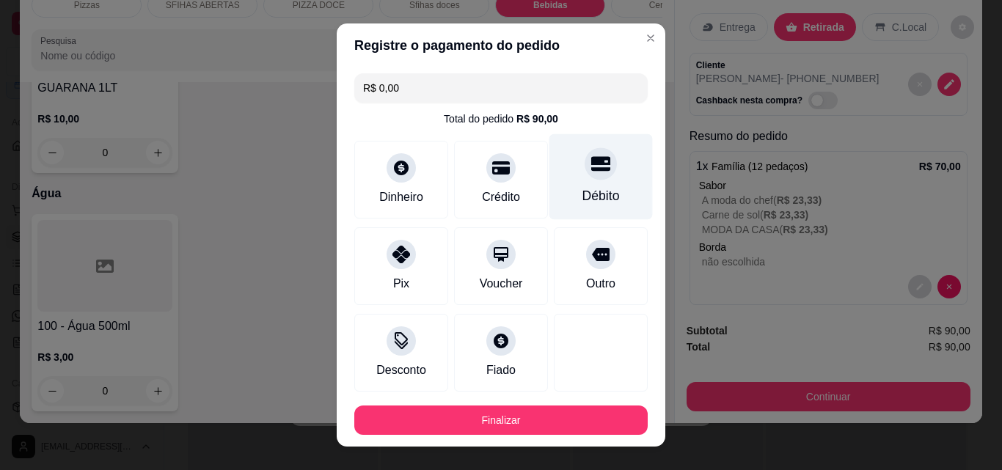
click at [585, 156] on div at bounding box center [601, 163] width 32 height 32
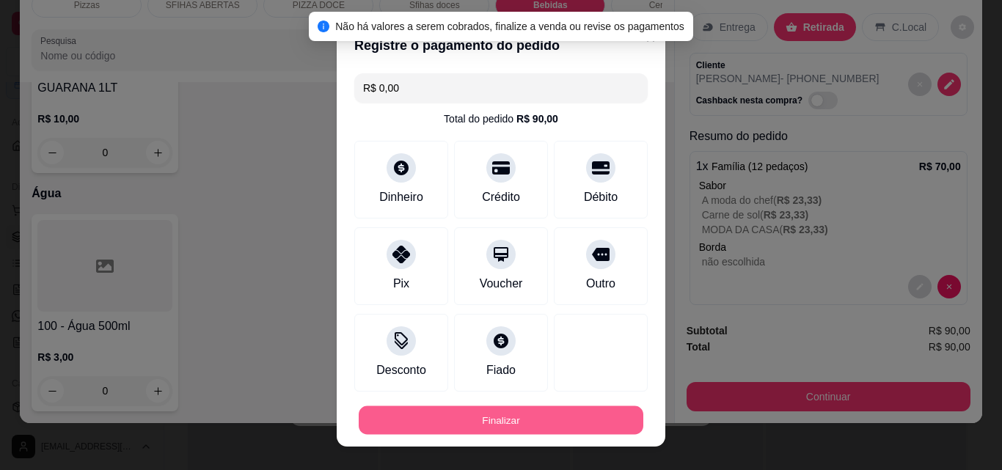
click at [456, 418] on button "Finalizar" at bounding box center [501, 420] width 285 height 29
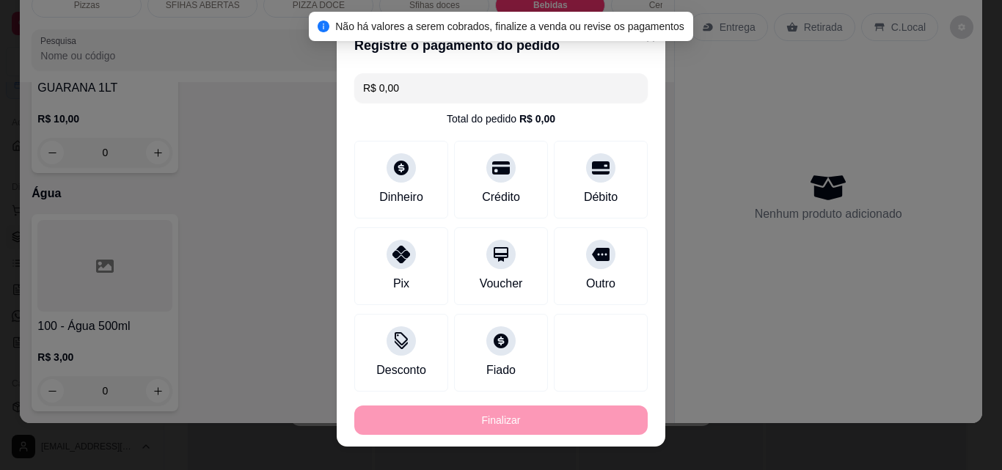
type input "0"
type input "-R$ 90,00"
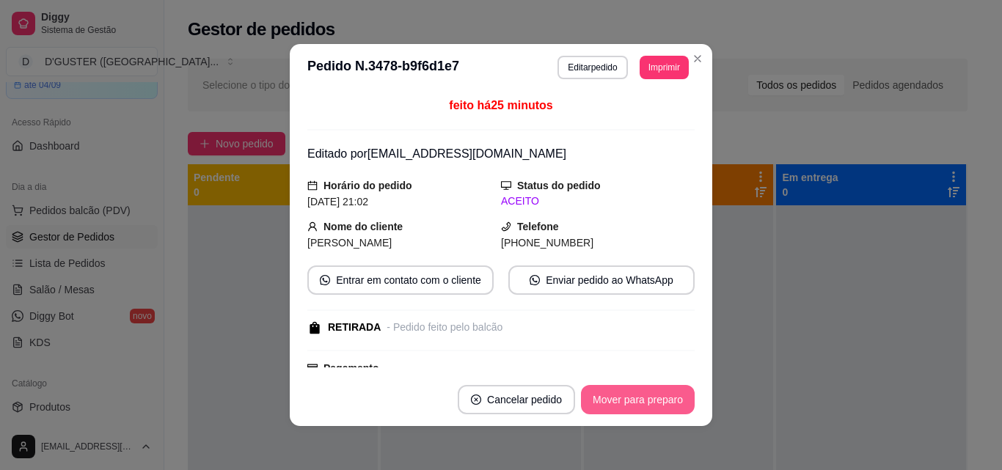
click at [608, 393] on button "Mover para preparo" at bounding box center [638, 399] width 114 height 29
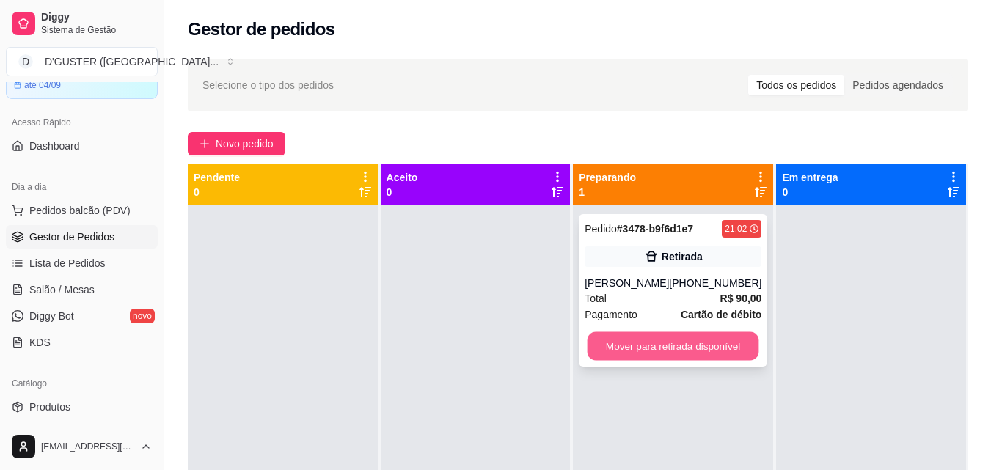
click at [698, 348] on button "Mover para retirada disponível" at bounding box center [674, 346] width 172 height 29
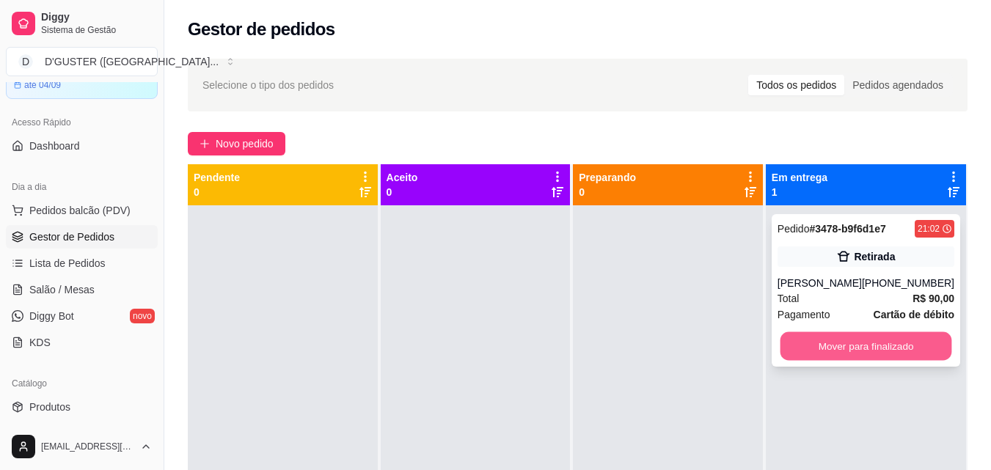
click at [816, 346] on button "Mover para finalizado" at bounding box center [866, 346] width 172 height 29
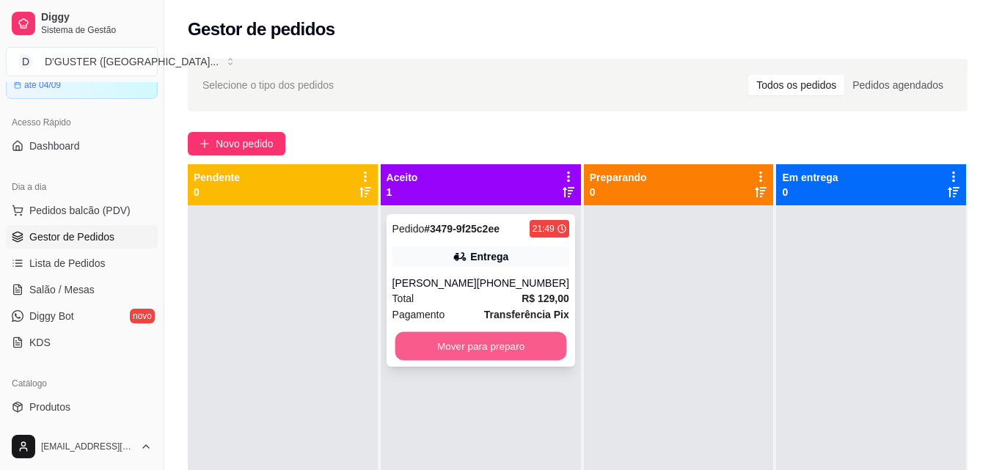
click at [508, 349] on button "Mover para preparo" at bounding box center [481, 346] width 172 height 29
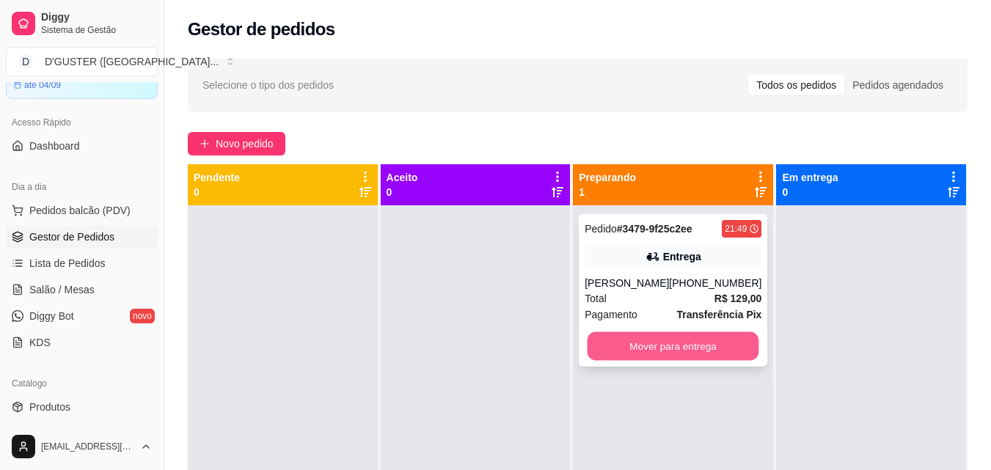
click at [636, 351] on button "Mover para entrega" at bounding box center [674, 346] width 172 height 29
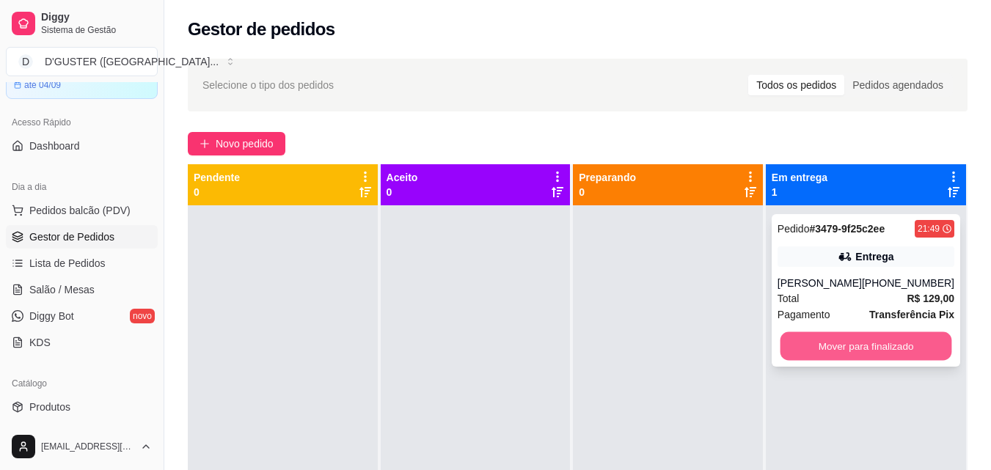
click at [864, 346] on button "Mover para finalizado" at bounding box center [866, 346] width 172 height 29
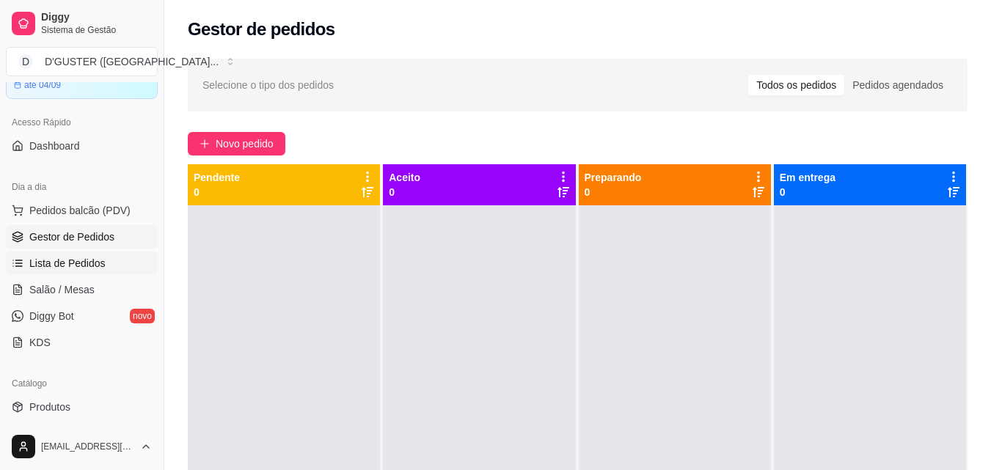
click at [90, 265] on span "Lista de Pedidos" at bounding box center [67, 263] width 76 height 15
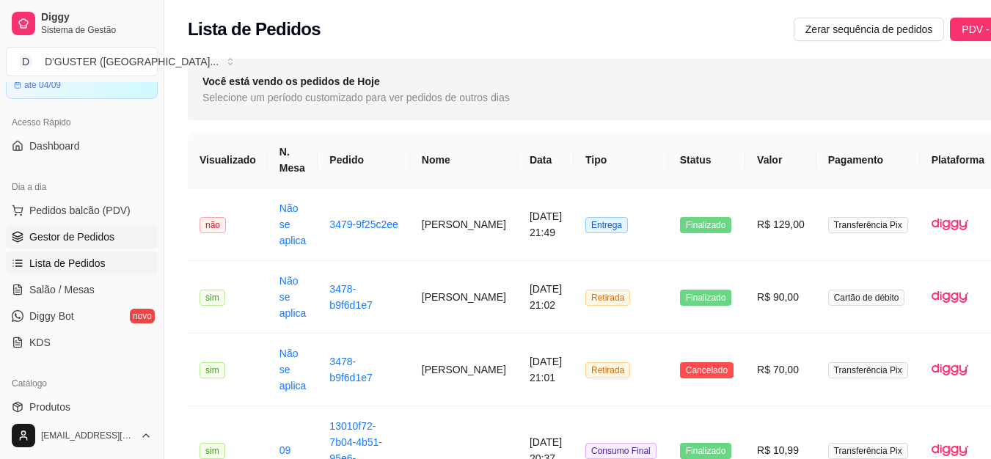
click at [77, 241] on span "Gestor de Pedidos" at bounding box center [71, 237] width 85 height 15
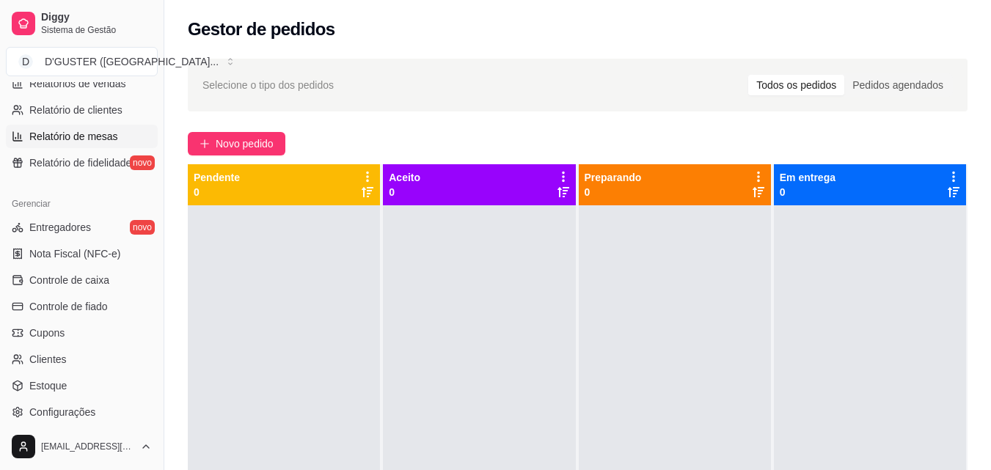
scroll to position [514, 0]
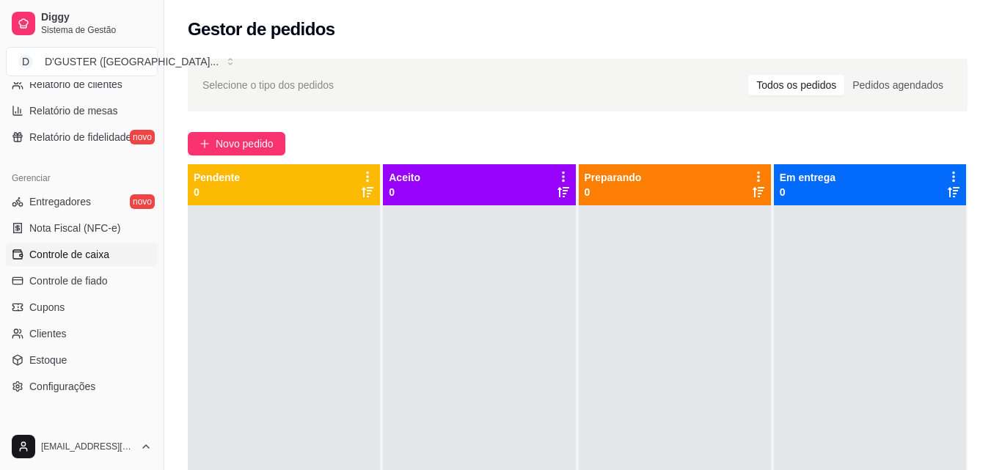
click at [95, 251] on span "Controle de caixa" at bounding box center [69, 254] width 80 height 15
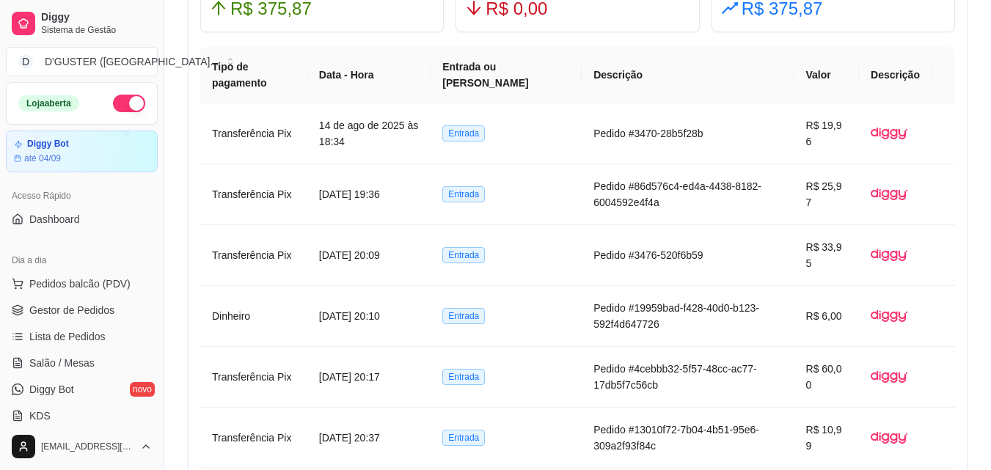
click at [113, 96] on button "button" at bounding box center [129, 104] width 32 height 18
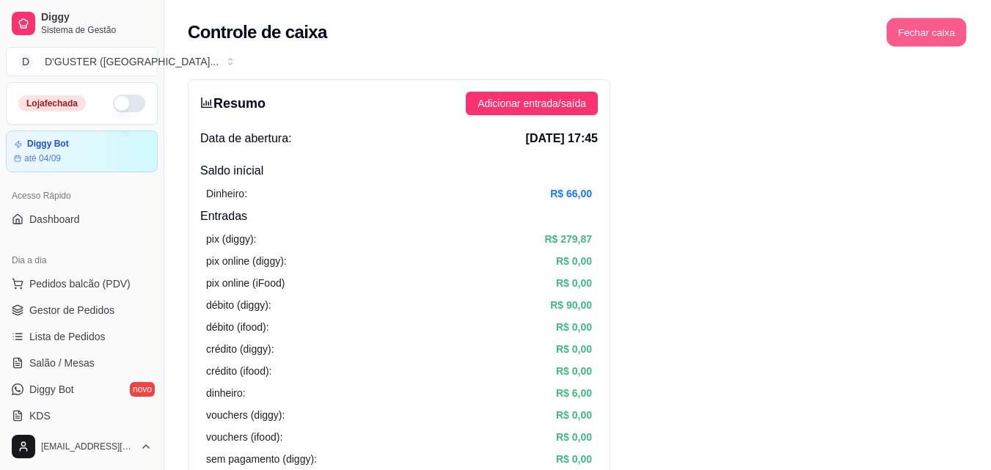
click at [918, 29] on button "Fechar caixa" at bounding box center [927, 32] width 80 height 29
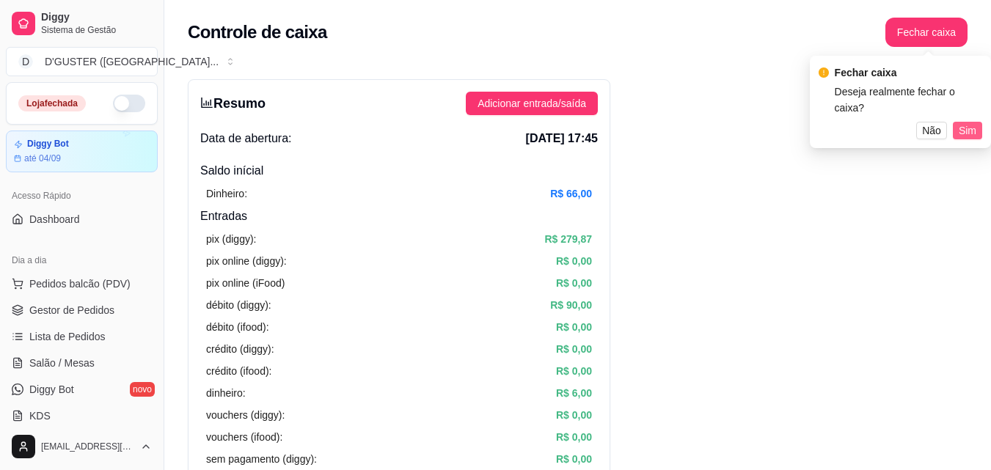
click at [969, 123] on span "Sim" at bounding box center [968, 131] width 18 height 16
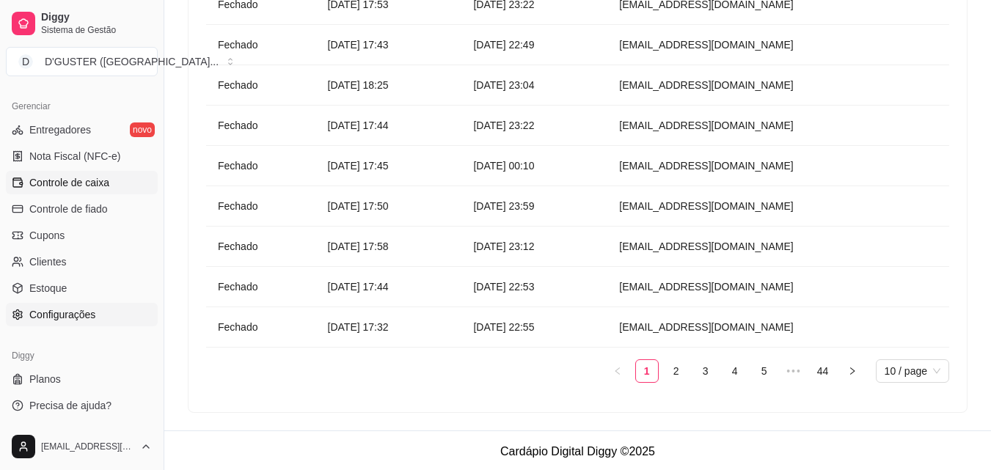
scroll to position [231, 0]
